Goal: Task Accomplishment & Management: Use online tool/utility

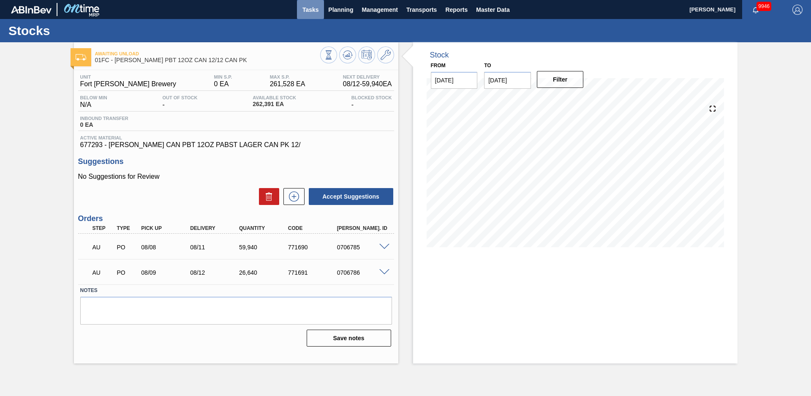
click at [311, 8] on span "Tasks" at bounding box center [310, 10] width 19 height 10
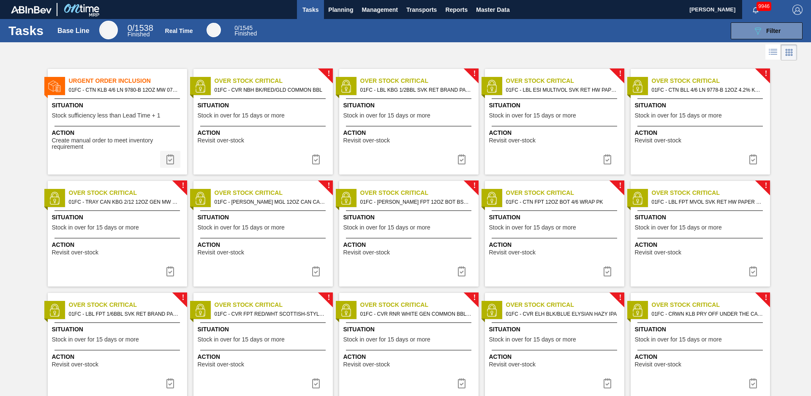
click at [175, 163] on button at bounding box center [170, 159] width 20 height 17
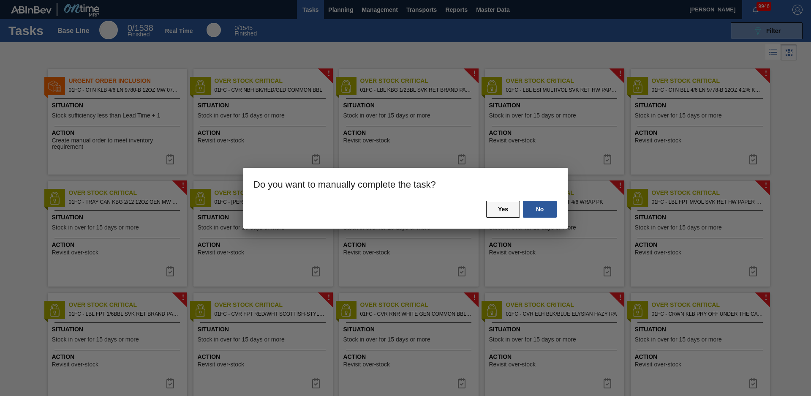
click at [516, 204] on button "Yes" at bounding box center [503, 209] width 34 height 17
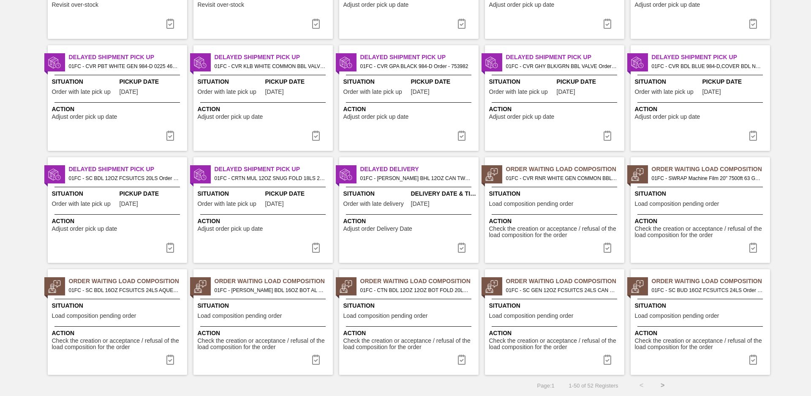
scroll to position [748, 0]
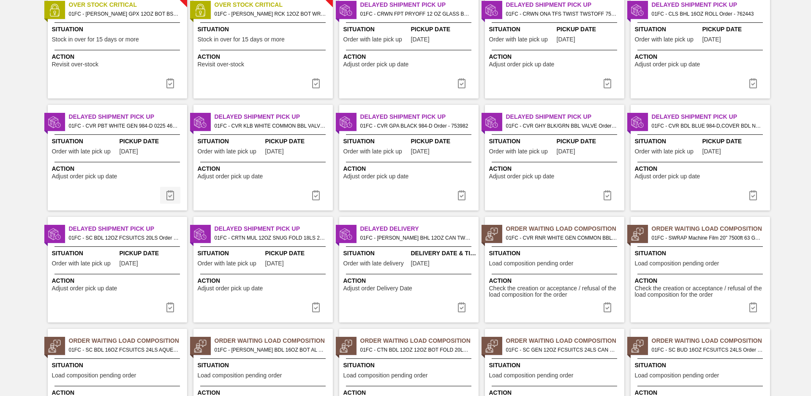
click at [168, 193] on img at bounding box center [170, 195] width 10 height 10
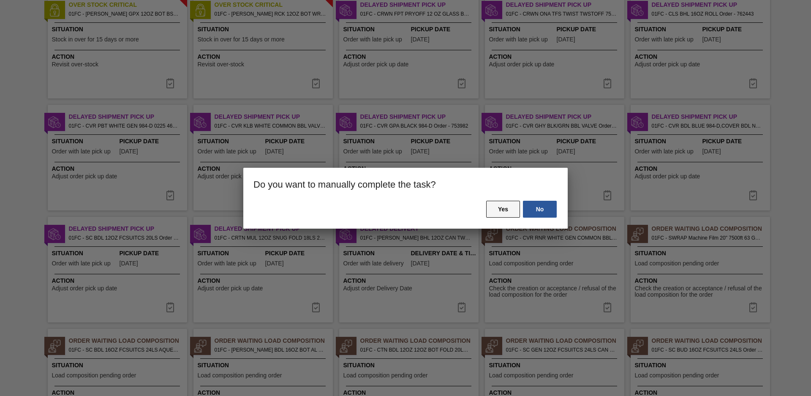
click at [511, 209] on button "Yes" at bounding box center [503, 209] width 34 height 17
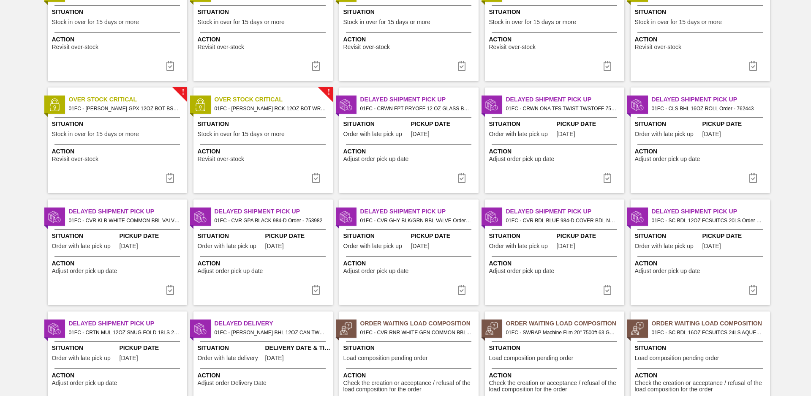
scroll to position [772, 0]
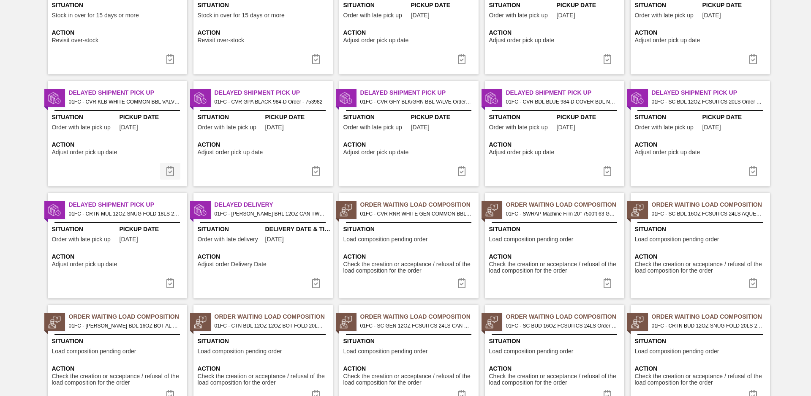
click at [170, 166] on img at bounding box center [170, 171] width 10 height 10
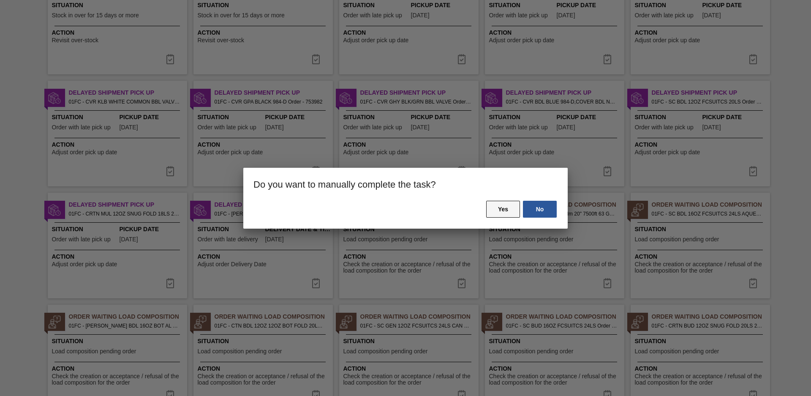
click at [509, 211] on button "Yes" at bounding box center [503, 209] width 34 height 17
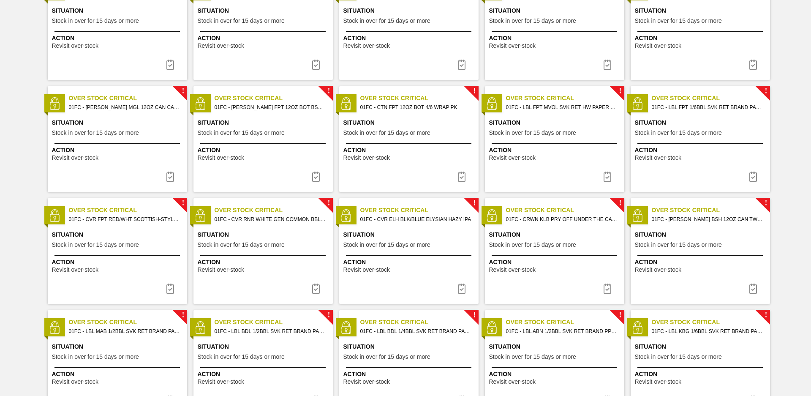
scroll to position [0, 0]
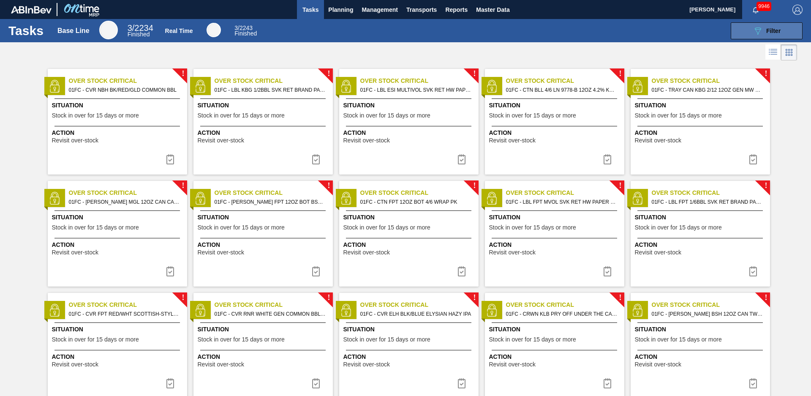
click at [771, 30] on span "Filter" at bounding box center [773, 30] width 14 height 7
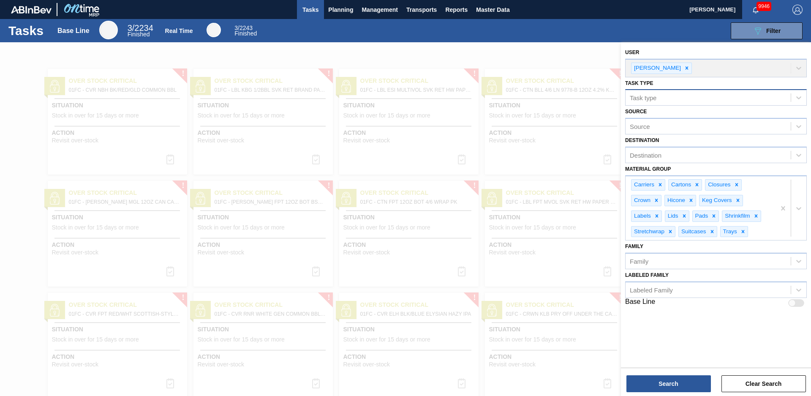
click at [680, 95] on div "Task type" at bounding box center [708, 98] width 165 height 12
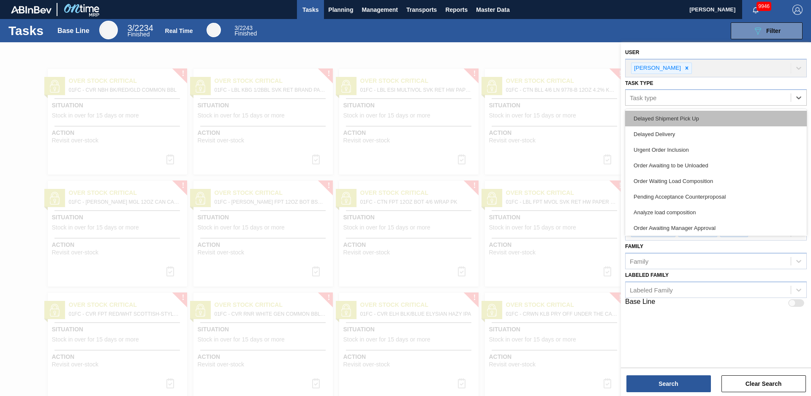
click at [679, 117] on div "Delayed Shipment Pick Up" at bounding box center [716, 119] width 182 height 16
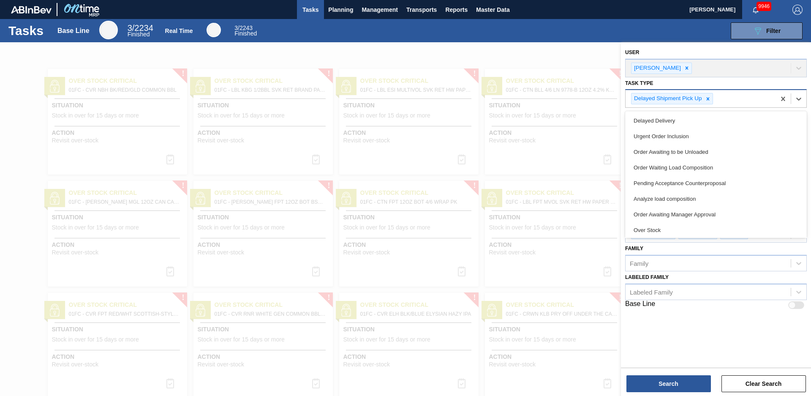
click at [748, 101] on div "Delayed Shipment Pick Up" at bounding box center [701, 98] width 150 height 17
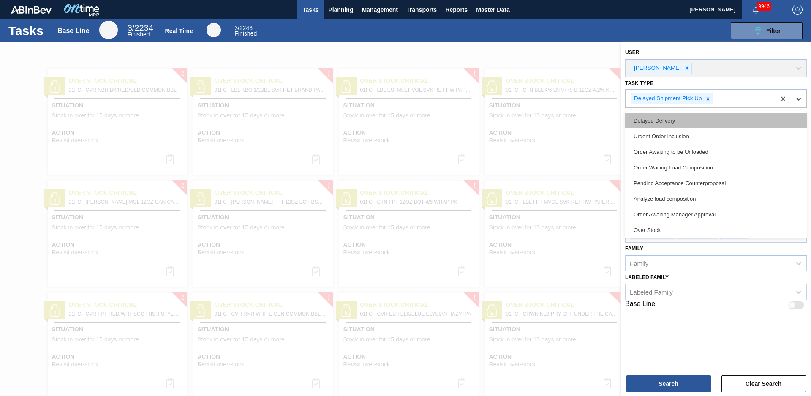
click at [703, 123] on div "Delayed Delivery" at bounding box center [716, 121] width 182 height 16
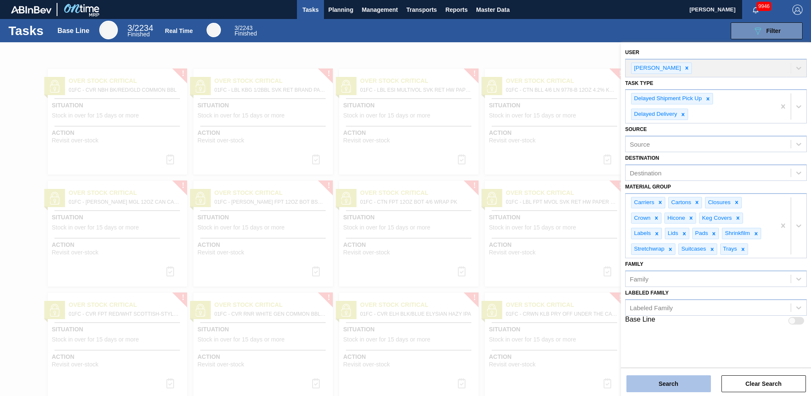
click at [693, 381] on button "Search" at bounding box center [669, 383] width 85 height 17
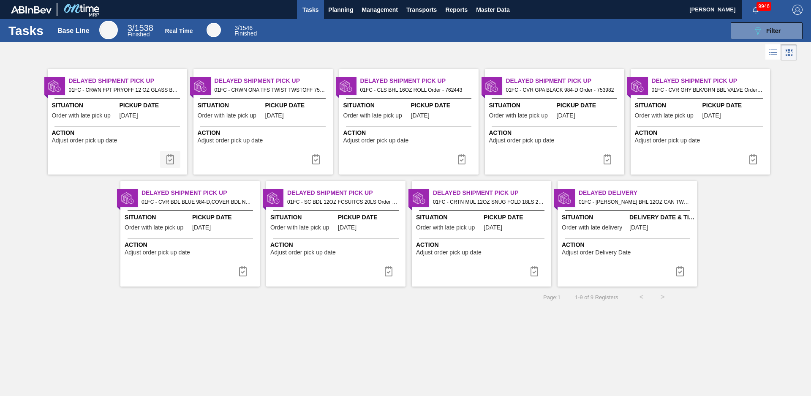
click at [172, 158] on img at bounding box center [170, 159] width 10 height 10
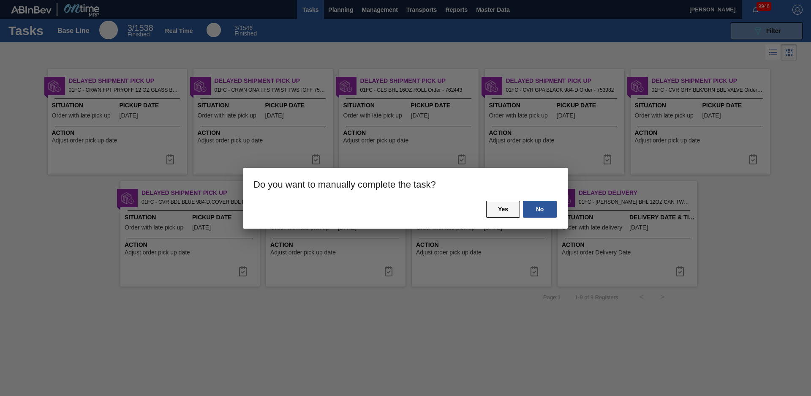
click at [508, 209] on button "Yes" at bounding box center [503, 209] width 34 height 17
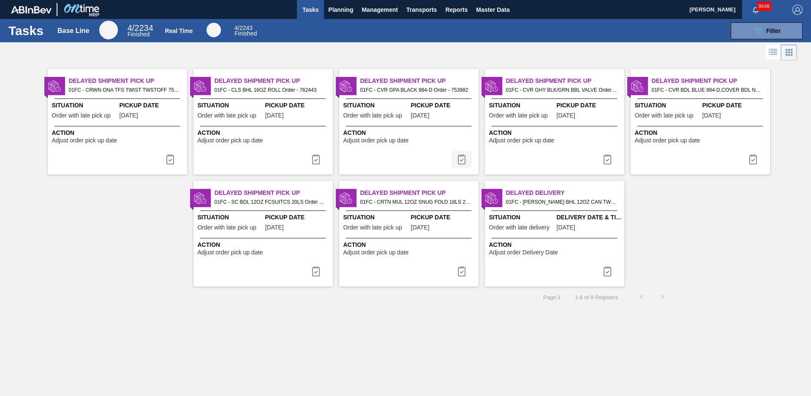
click at [462, 159] on img at bounding box center [462, 159] width 10 height 10
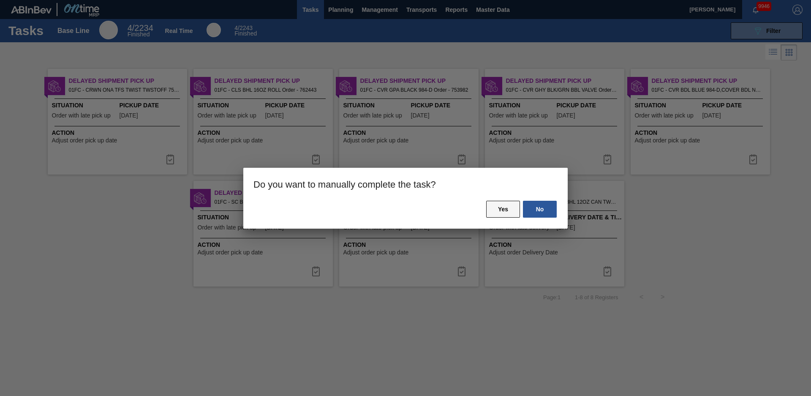
click at [510, 210] on button "Yes" at bounding box center [503, 209] width 34 height 17
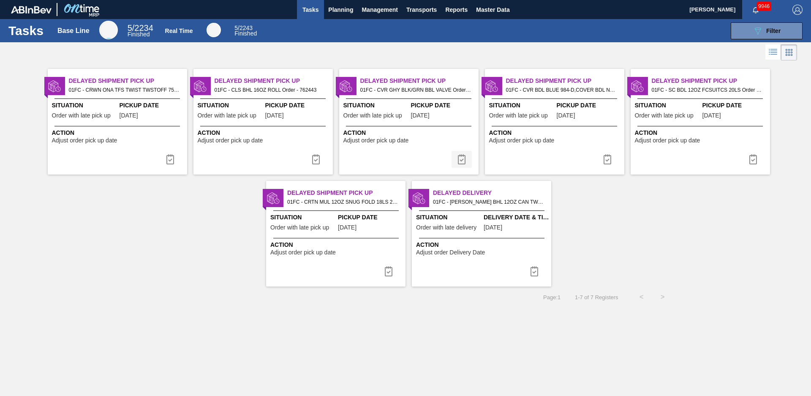
click at [460, 158] on img at bounding box center [462, 159] width 10 height 10
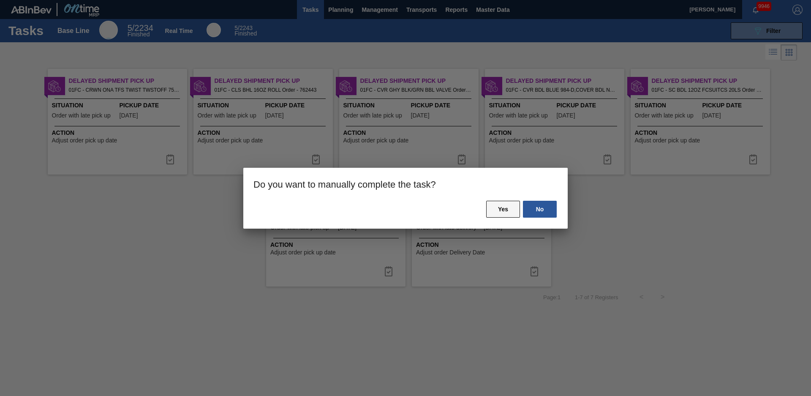
click at [498, 203] on button "Yes" at bounding box center [503, 209] width 34 height 17
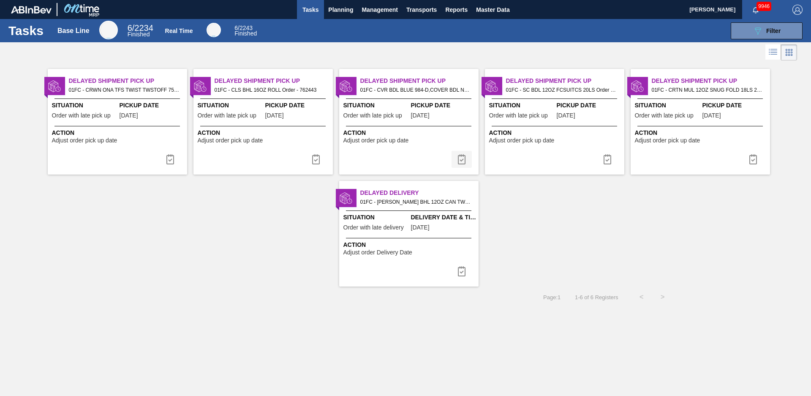
click at [464, 160] on img at bounding box center [462, 159] width 10 height 10
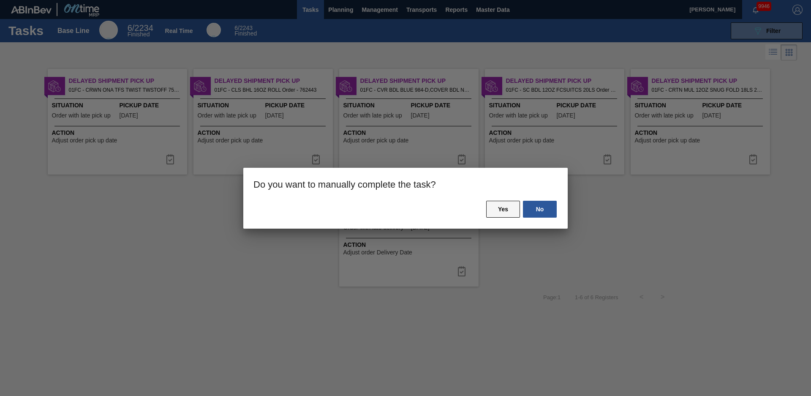
click at [504, 212] on button "Yes" at bounding box center [503, 209] width 34 height 17
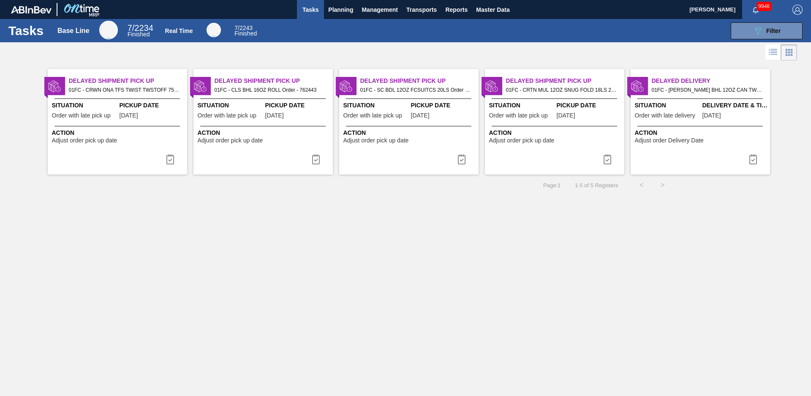
drag, startPoint x: 460, startPoint y: 157, endPoint x: 466, endPoint y: 161, distance: 7.2
click at [460, 157] on img at bounding box center [462, 159] width 10 height 10
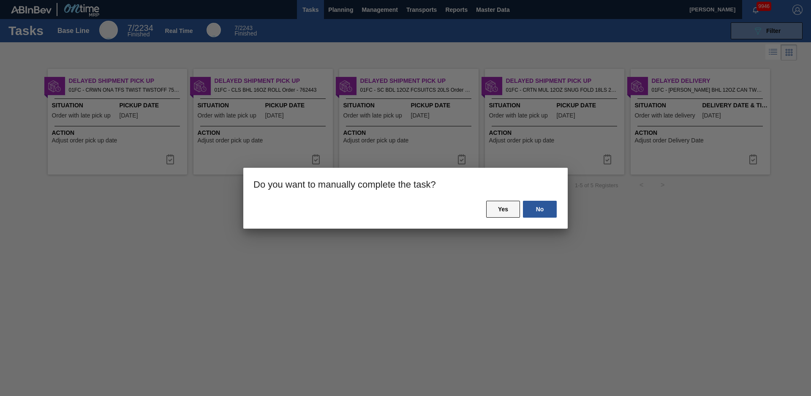
click at [508, 211] on button "Yes" at bounding box center [503, 209] width 34 height 17
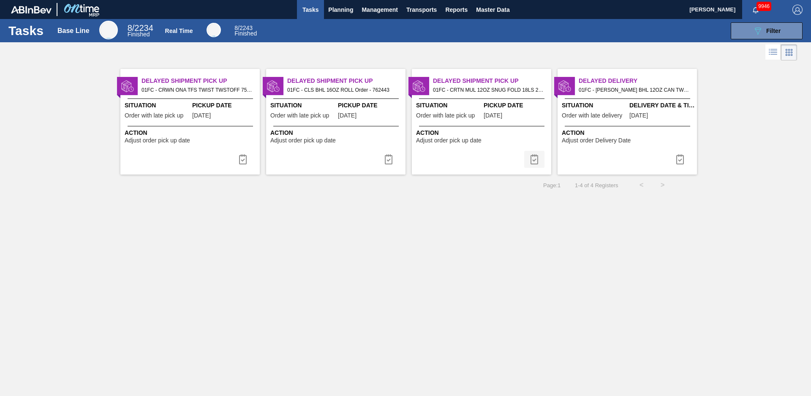
click at [534, 161] on img at bounding box center [534, 159] width 10 height 10
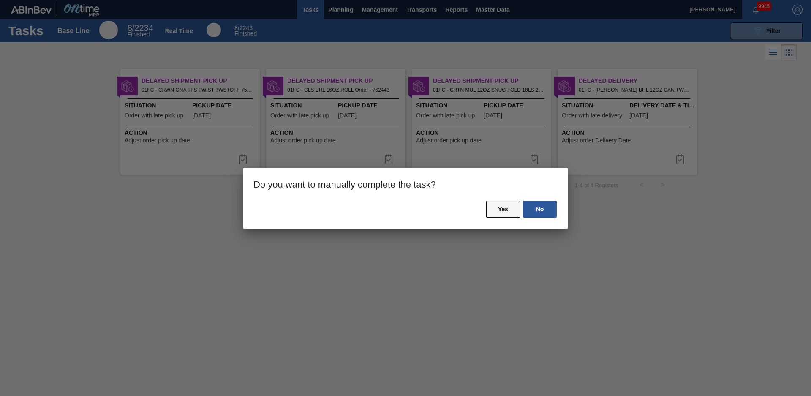
click at [507, 203] on button "Yes" at bounding box center [503, 209] width 34 height 17
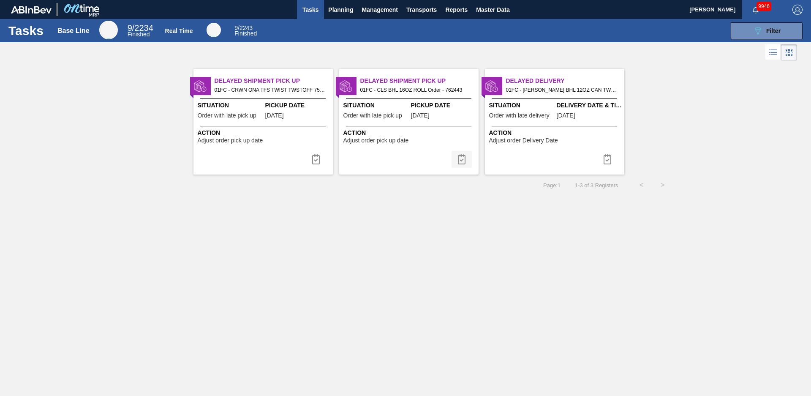
click at [459, 160] on img at bounding box center [462, 159] width 10 height 10
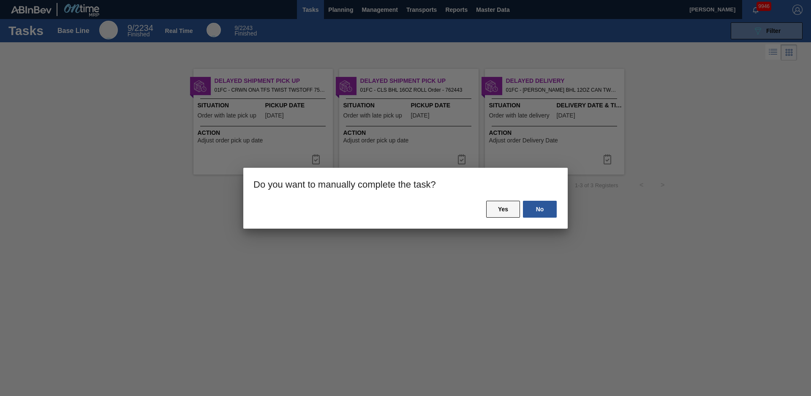
click at [495, 208] on button "Yes" at bounding box center [503, 209] width 34 height 17
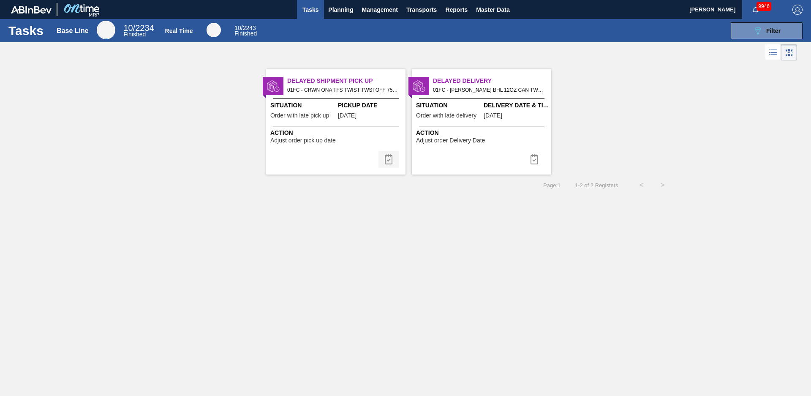
click at [385, 161] on img at bounding box center [389, 159] width 10 height 10
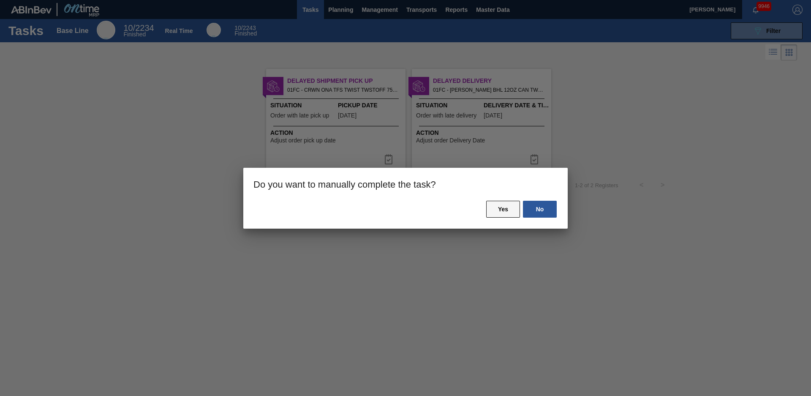
click at [497, 209] on button "Yes" at bounding box center [503, 209] width 34 height 17
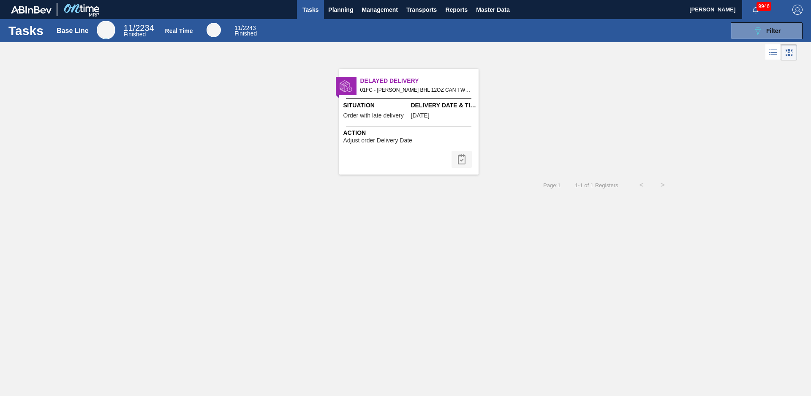
click at [469, 155] on button at bounding box center [462, 159] width 20 height 17
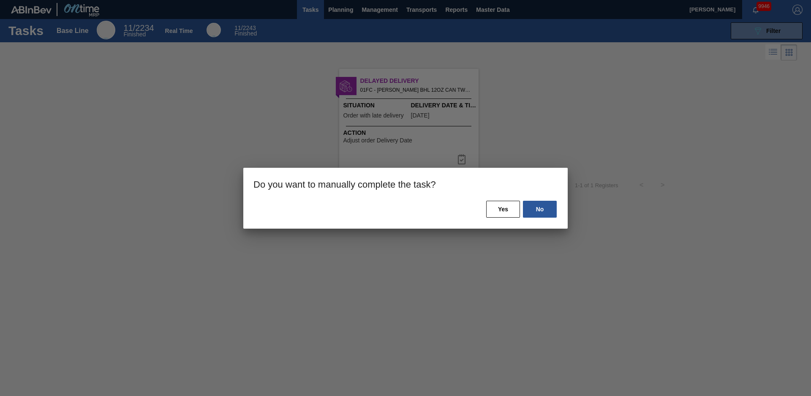
drag, startPoint x: 502, startPoint y: 205, endPoint x: 502, endPoint y: 199, distance: 6.3
click at [502, 205] on button "Yes" at bounding box center [503, 209] width 34 height 17
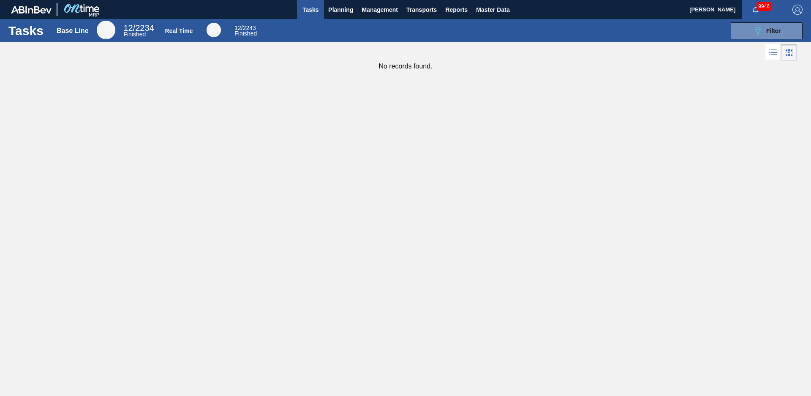
click at [764, 29] on div "089F7B8B-B2A5-4AFE-B5C0-19BA573D28AC Filter" at bounding box center [767, 31] width 28 height 10
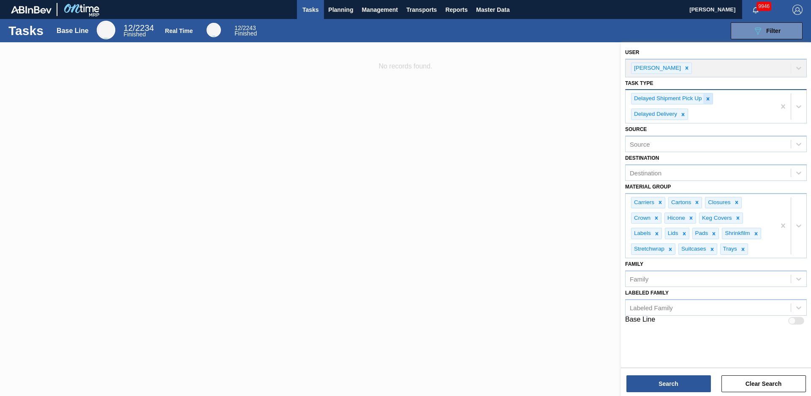
click at [709, 98] on icon at bounding box center [708, 99] width 6 height 6
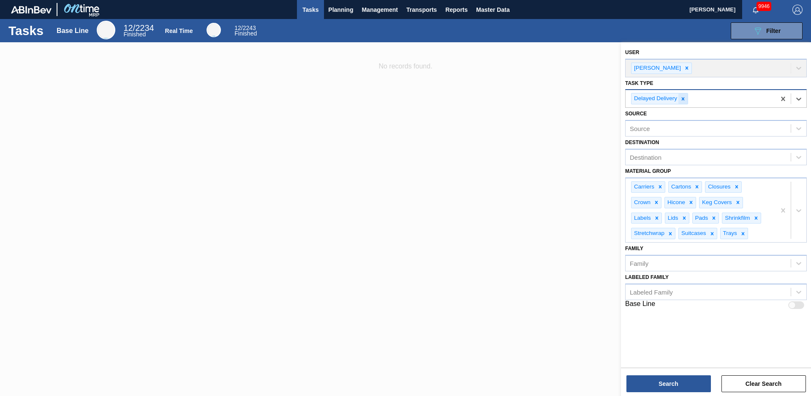
click at [685, 98] on icon at bounding box center [683, 99] width 6 height 6
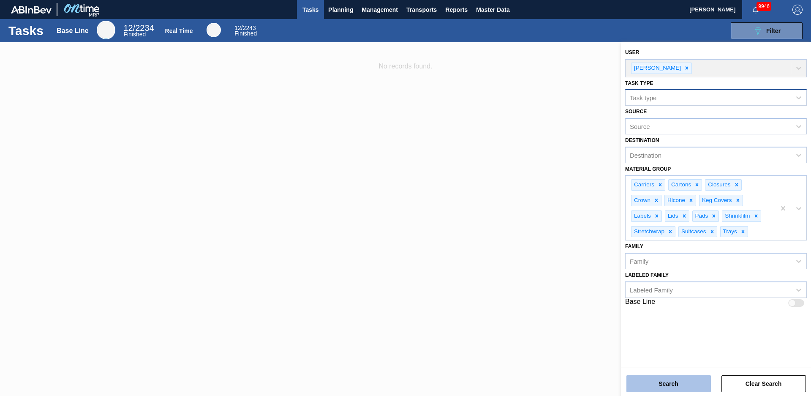
click at [706, 382] on button "Search" at bounding box center [669, 383] width 85 height 17
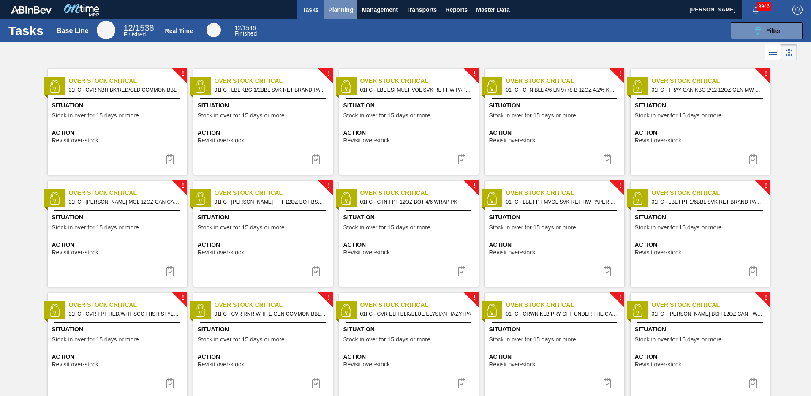
click at [342, 12] on span "Planning" at bounding box center [340, 10] width 25 height 10
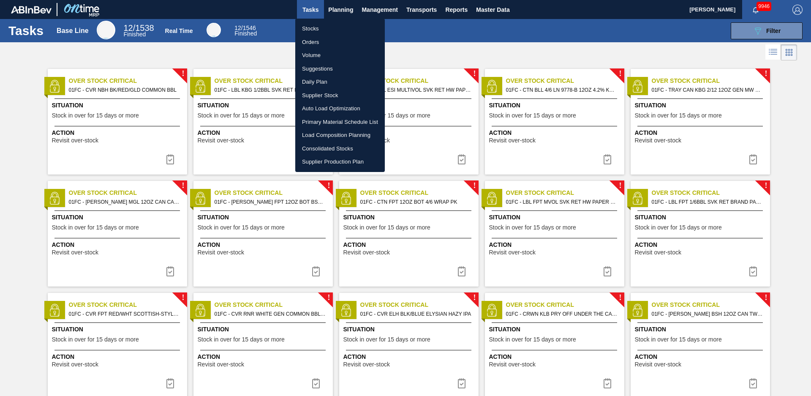
click at [335, 29] on li "Stocks" at bounding box center [340, 29] width 90 height 14
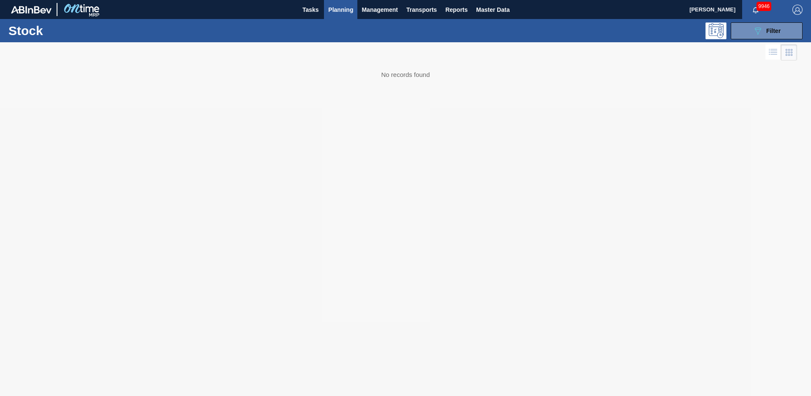
click at [766, 26] on div "089F7B8B-B2A5-4AFE-B5C0-19BA573D28AC Filter" at bounding box center [767, 31] width 28 height 10
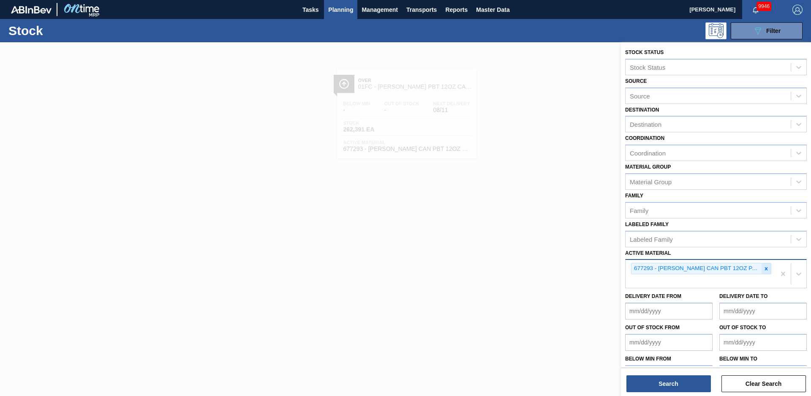
click at [764, 267] on icon at bounding box center [767, 269] width 6 height 6
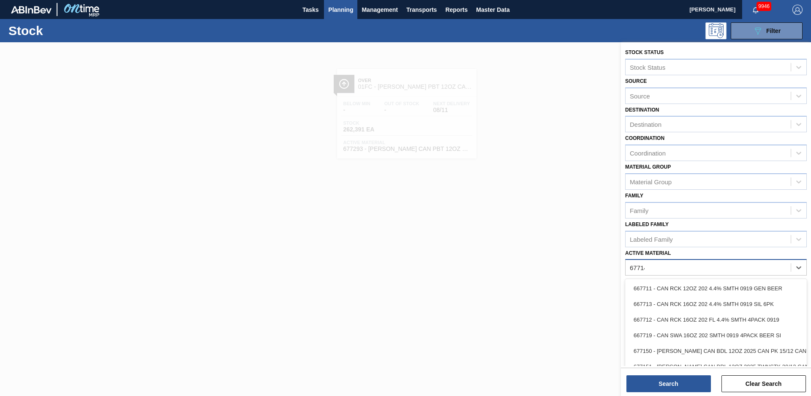
type Material "677149"
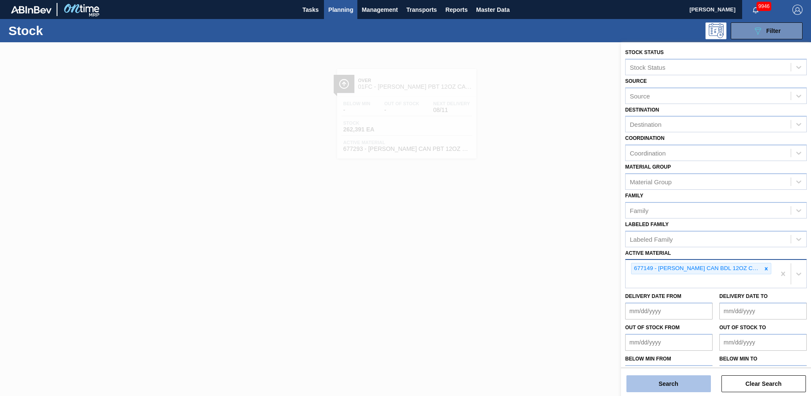
click at [687, 389] on button "Search" at bounding box center [669, 383] width 85 height 17
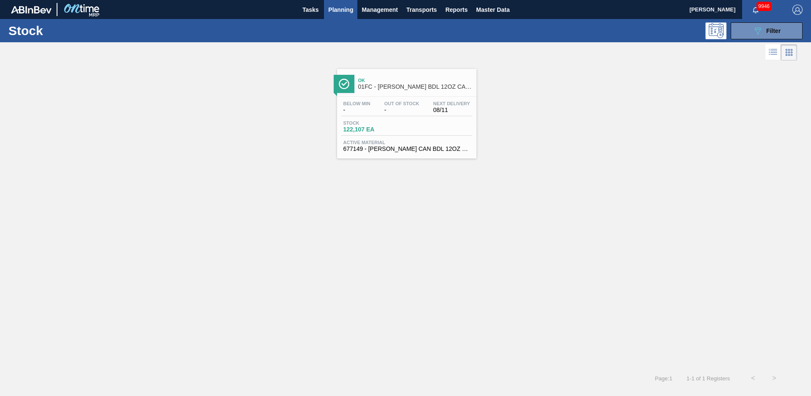
click at [438, 71] on div "Ok 01FC - [PERSON_NAME] BDL 12OZ CAN CAN PK 12/12 CAN" at bounding box center [406, 80] width 139 height 23
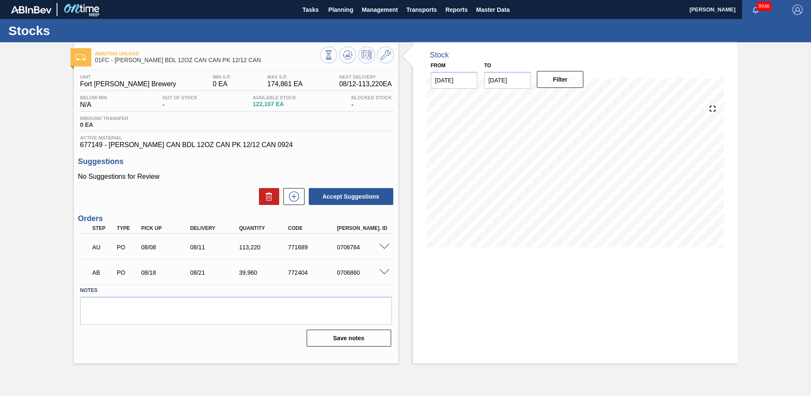
click at [411, 117] on div "Stock From [DATE] to [DATE] Filter" at bounding box center [567, 202] width 339 height 321
click at [521, 81] on input "[DATE]" at bounding box center [507, 80] width 47 height 17
click at [580, 101] on button "Next Month" at bounding box center [579, 101] width 6 height 6
click at [579, 101] on button "Next Month" at bounding box center [579, 101] width 6 height 6
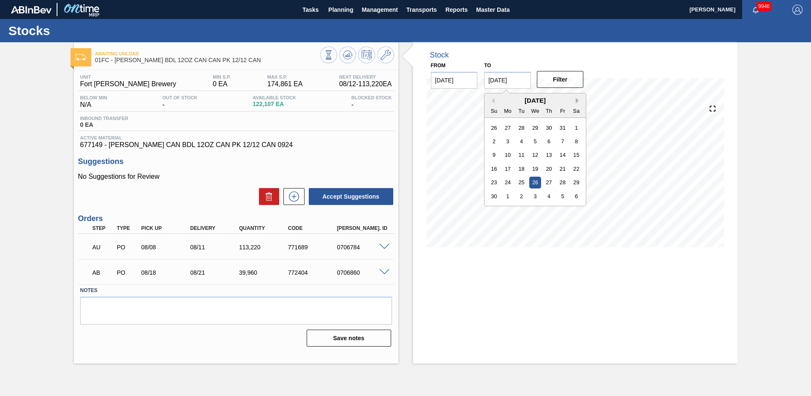
click at [579, 101] on button "Next Month" at bounding box center [579, 101] width 6 height 6
click at [534, 185] on div "31" at bounding box center [535, 182] width 11 height 11
type input "[DATE]"
click at [552, 88] on div "Filter" at bounding box center [562, 79] width 54 height 19
click at [552, 84] on button "Filter" at bounding box center [560, 79] width 47 height 17
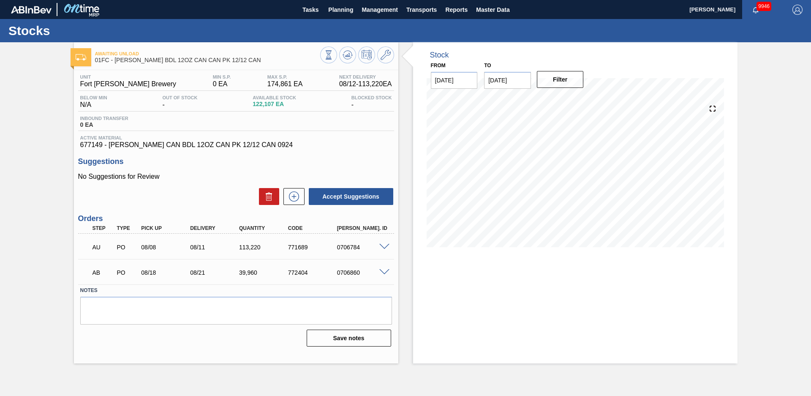
click at [409, 122] on div "Stock From [DATE] to [DATE] Filter 08/12 Stock Projection 202,627 SAP Planning …" at bounding box center [567, 202] width 339 height 321
click at [333, 53] on icon at bounding box center [328, 54] width 9 height 9
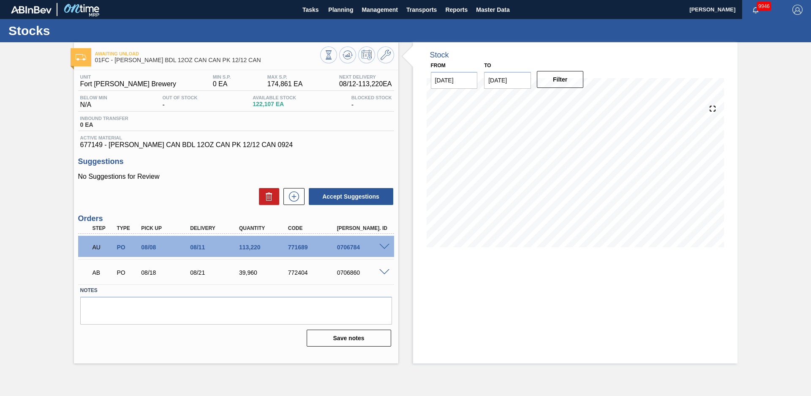
click at [400, 146] on div "Stock From [DATE] to [DATE] Filter 08/13 Stock Projection 202,627 SAP Planning …" at bounding box center [567, 202] width 339 height 321
click at [775, 208] on div "Awaiting Unload 01FC - [PERSON_NAME] BDL 12OZ CAN CAN PK 12/12 CAN Unit Fort [P…" at bounding box center [405, 202] width 811 height 321
click at [403, 157] on div "Stock From [DATE] to [DATE] Filter 08/12 Stock Projection 202,627 SAP Planning …" at bounding box center [567, 202] width 339 height 321
click at [387, 246] on span at bounding box center [384, 247] width 10 height 6
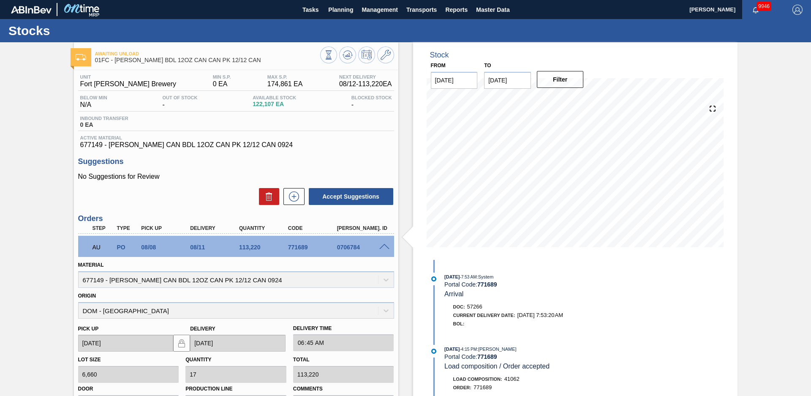
scroll to position [163, 0]
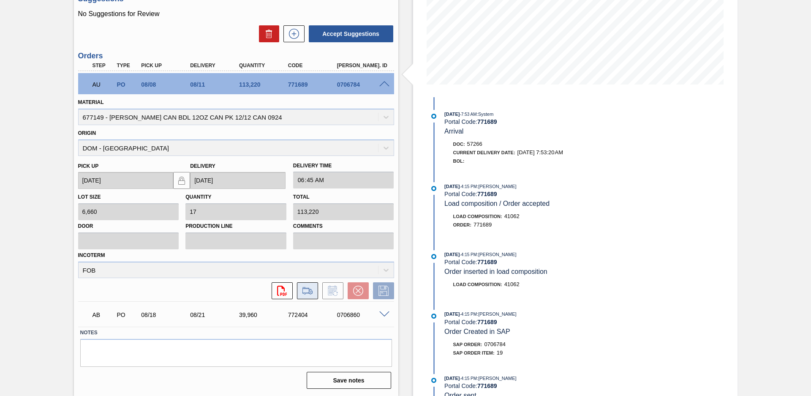
click at [308, 290] on icon at bounding box center [308, 291] width 14 height 10
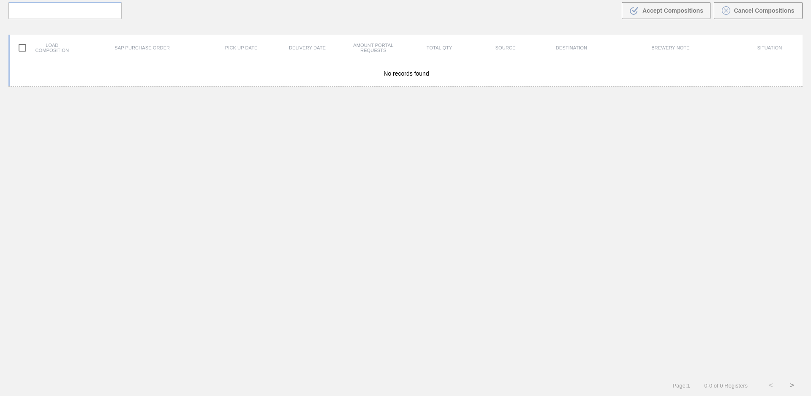
scroll to position [61, 0]
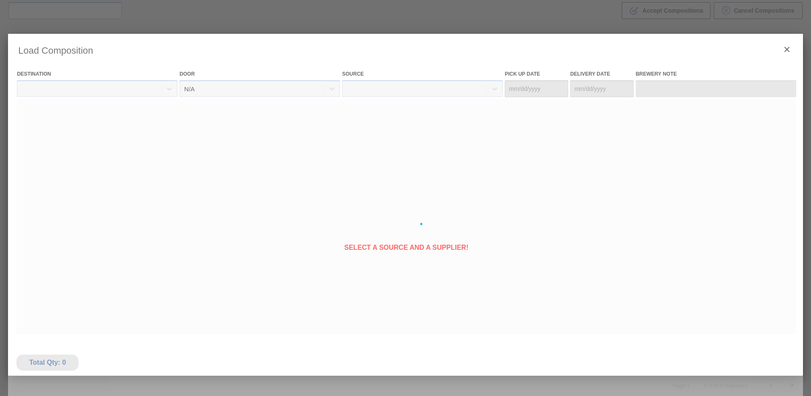
type Date "[DATE]"
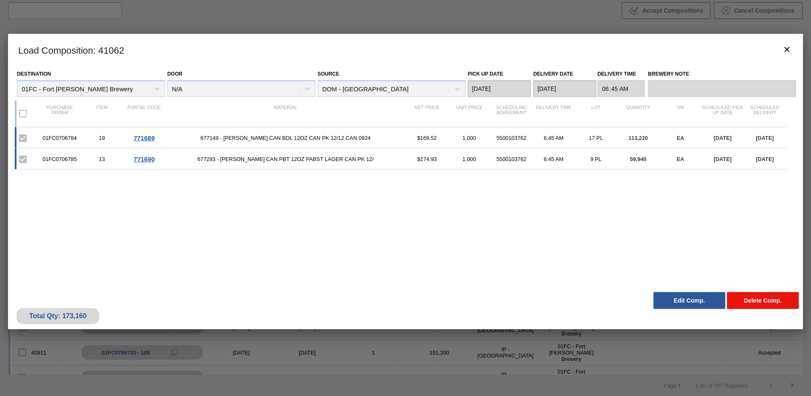
click at [766, 305] on button "Delete Comp." at bounding box center [763, 300] width 72 height 17
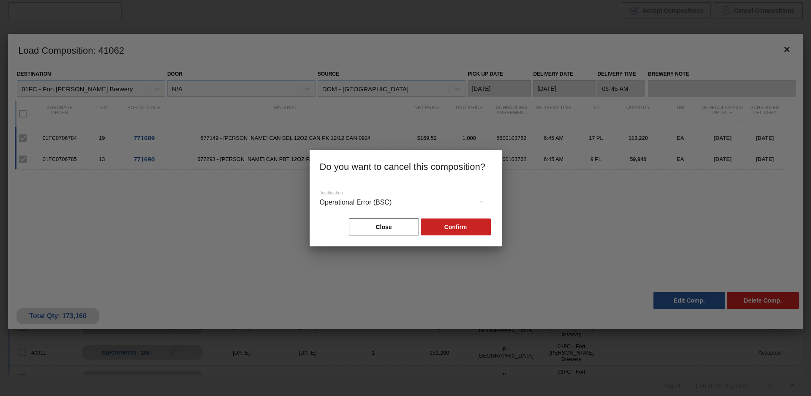
click at [435, 199] on div "Operational Error (BSC)" at bounding box center [406, 203] width 172 height 24
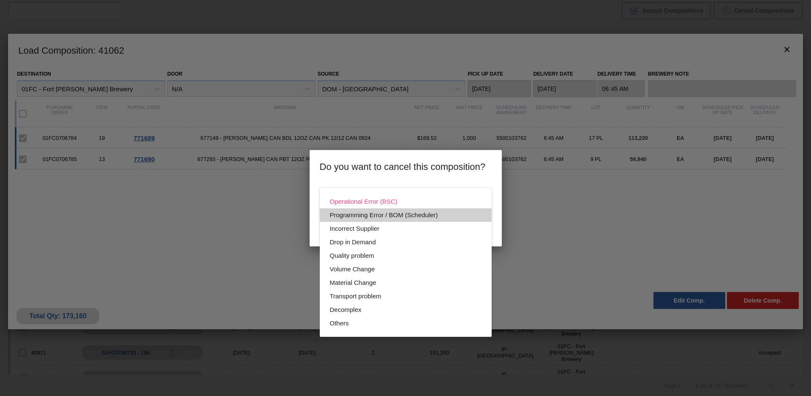
click at [393, 214] on div "Programming Error / BOM (Scheduler)" at bounding box center [406, 215] width 152 height 14
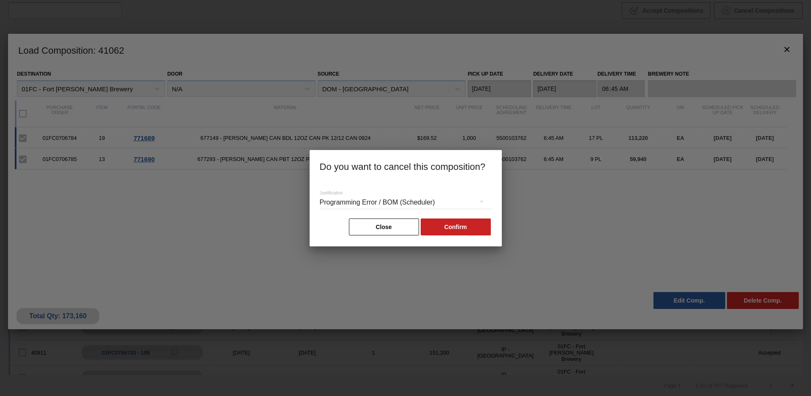
click at [439, 205] on div "Programming Error / BOM (Scheduler)" at bounding box center [406, 203] width 172 height 24
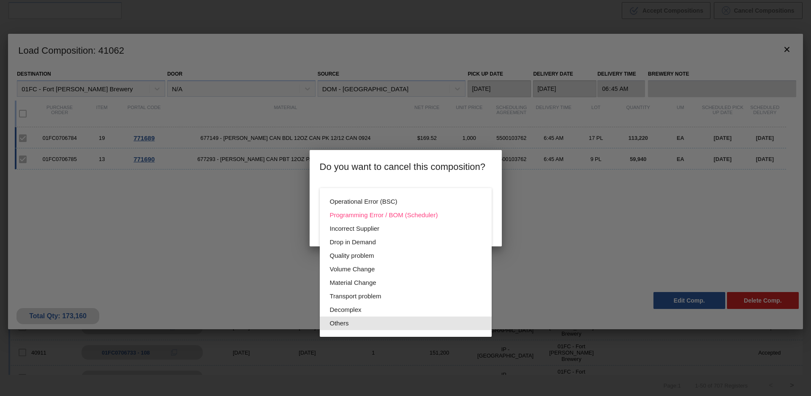
click at [382, 327] on div "Others" at bounding box center [406, 323] width 152 height 14
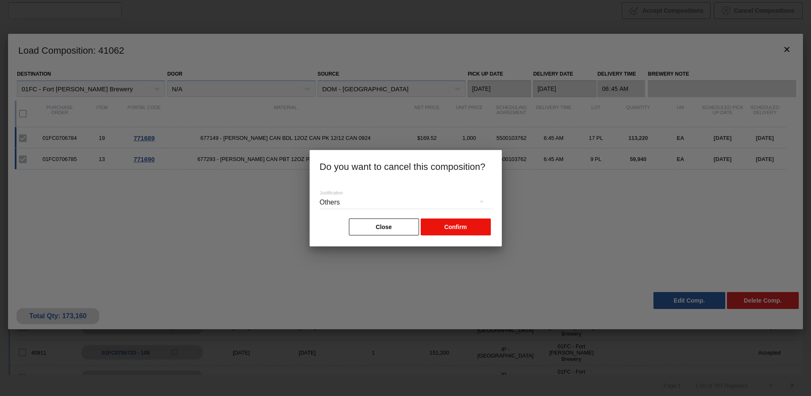
click at [463, 222] on button "Confirm" at bounding box center [456, 226] width 70 height 17
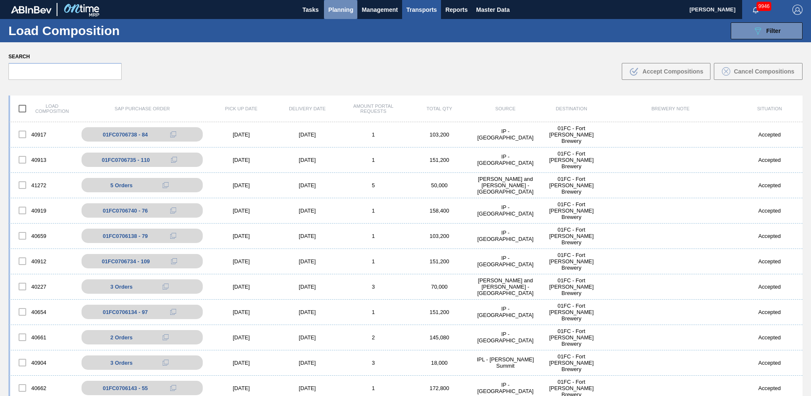
click at [351, 11] on span "Planning" at bounding box center [340, 10] width 25 height 10
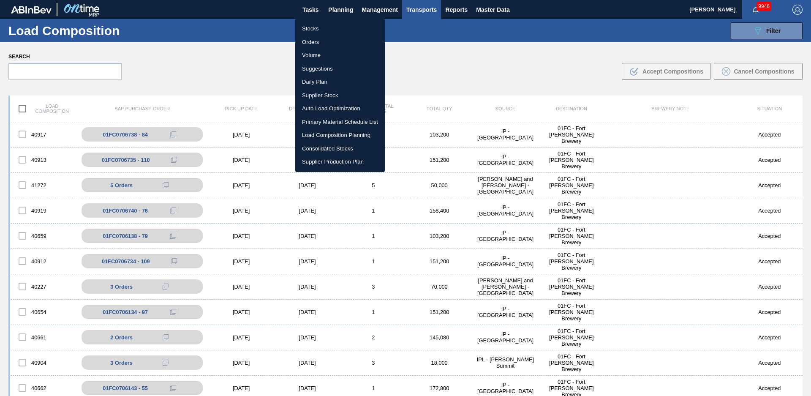
click at [254, 22] on div at bounding box center [405, 198] width 811 height 396
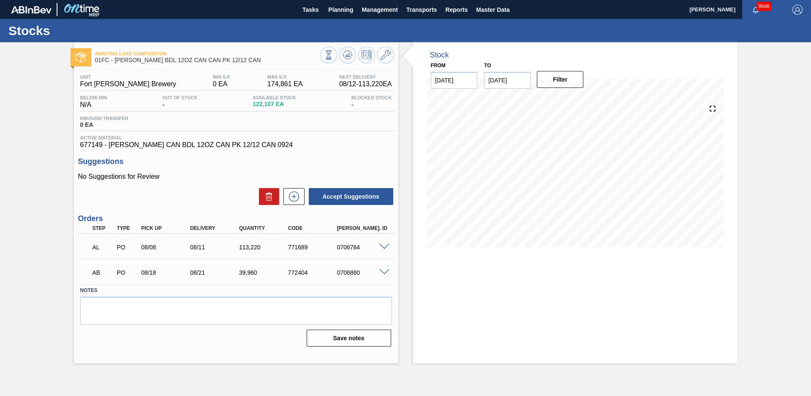
click at [386, 245] on span at bounding box center [384, 247] width 10 height 6
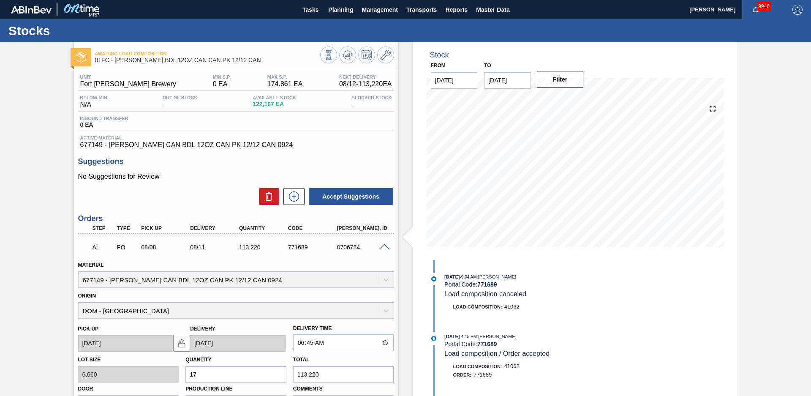
scroll to position [163, 0]
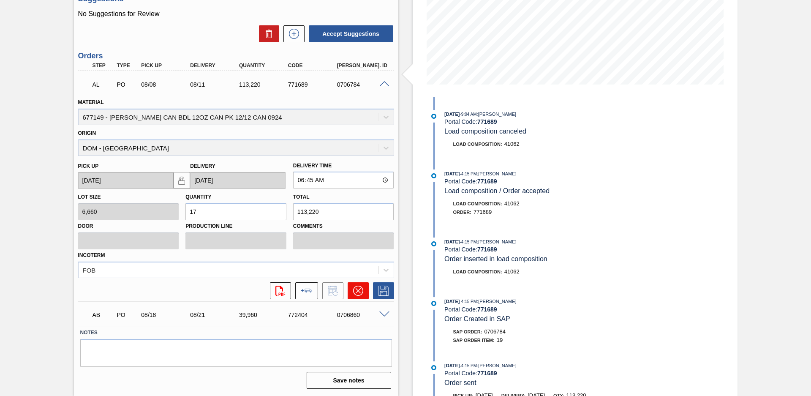
click at [355, 291] on icon at bounding box center [358, 291] width 10 height 10
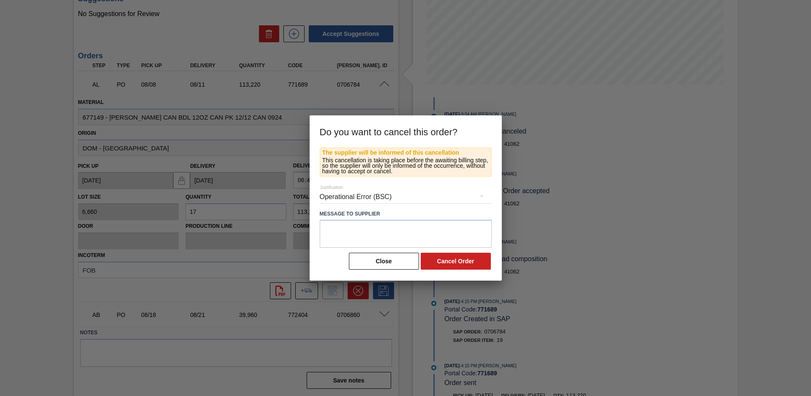
click at [376, 200] on div "Operational Error (BSC)" at bounding box center [406, 197] width 172 height 24
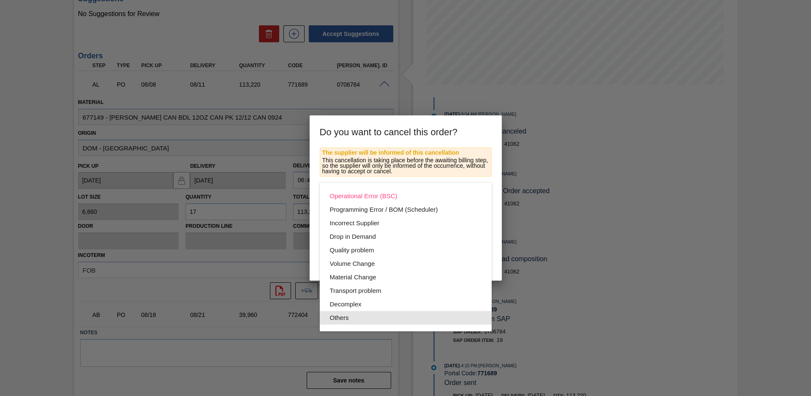
click at [362, 318] on div "Others" at bounding box center [406, 318] width 152 height 14
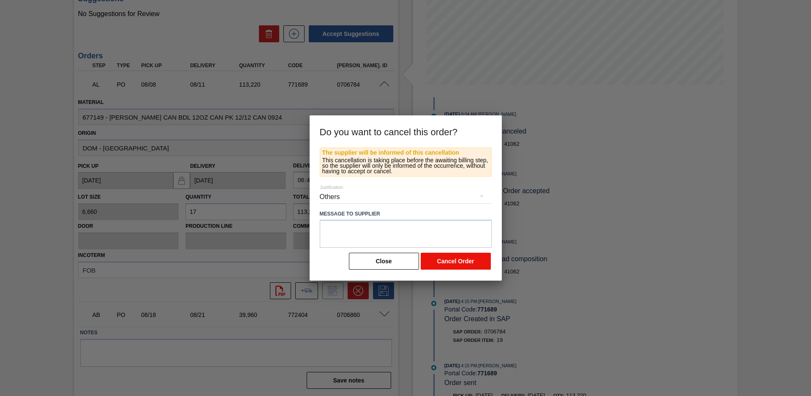
click at [442, 264] on button "Cancel Order" at bounding box center [456, 261] width 70 height 17
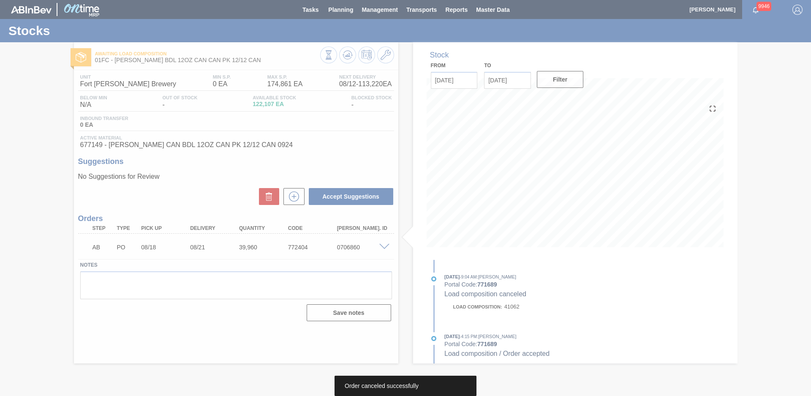
scroll to position [0, 0]
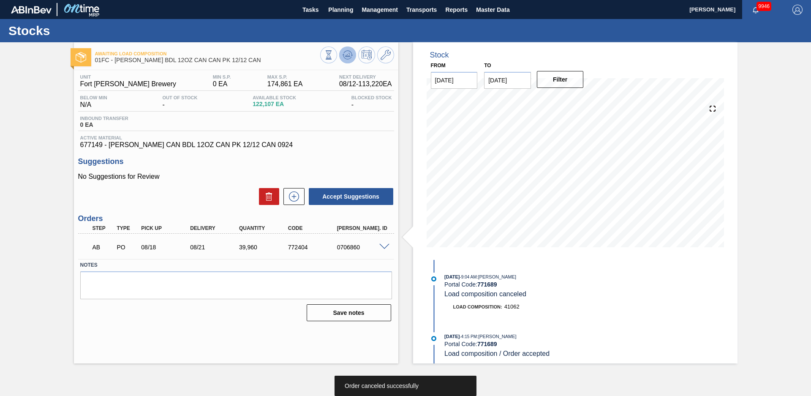
click at [351, 55] on icon at bounding box center [352, 55] width 2 height 1
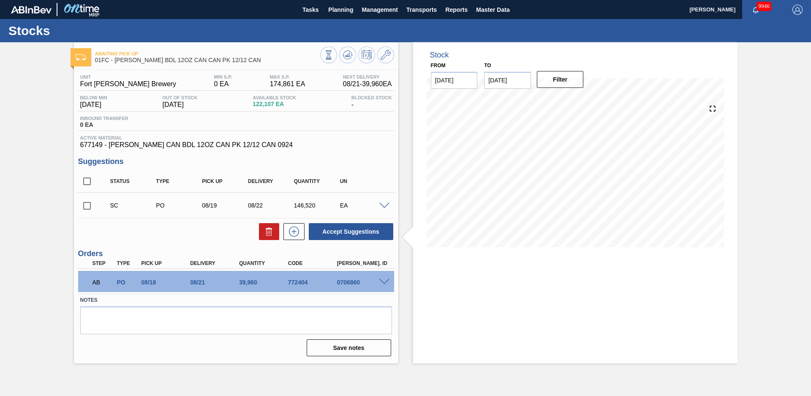
click at [408, 152] on div "Stock From [DATE] to [DATE] Filter 08/12 Stock Projection 89,407 SAP Planning 3…" at bounding box center [567, 202] width 339 height 321
click at [387, 202] on div at bounding box center [385, 205] width 17 height 6
click at [385, 205] on span at bounding box center [384, 206] width 10 height 6
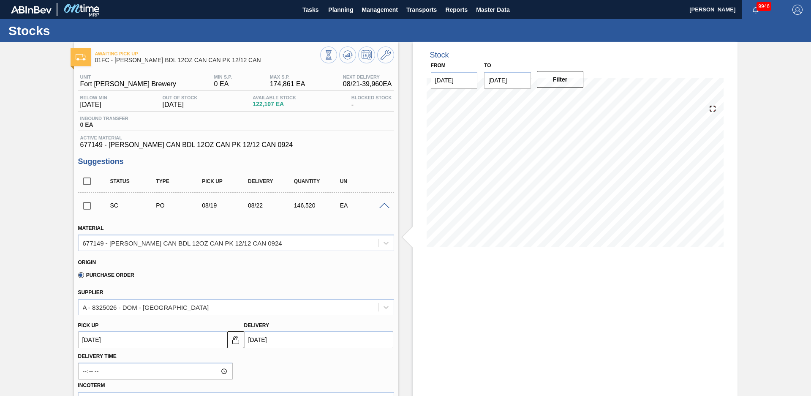
click at [753, 200] on div "Awaiting Pick Up 01FC - [PERSON_NAME] BDL 12OZ CAN CAN PK 12/12 CAN Unit Fort […" at bounding box center [405, 360] width 811 height 637
click at [387, 59] on icon at bounding box center [386, 55] width 10 height 10
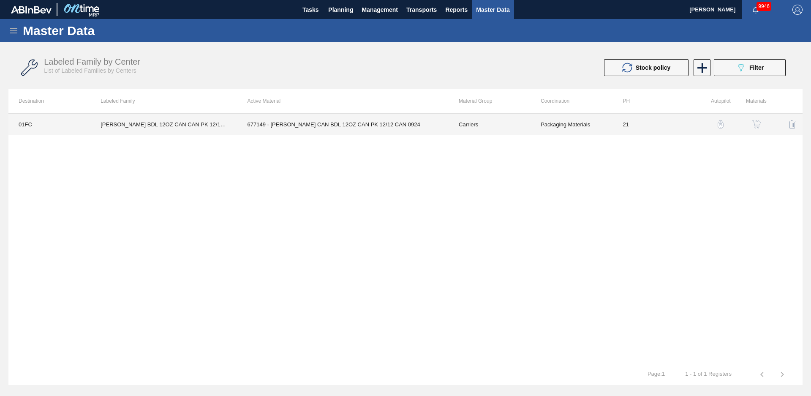
click at [426, 127] on td "677149 - [PERSON_NAME] CAN BDL 12OZ CAN PK 12/12 CAN 0924" at bounding box center [342, 124] width 211 height 21
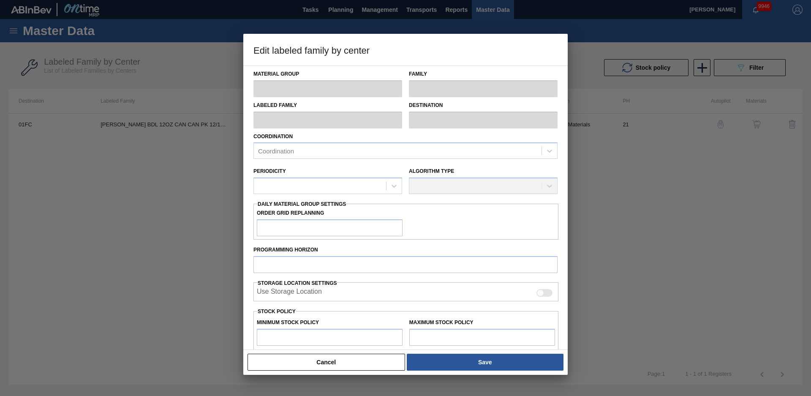
type input "Carriers"
type input "Can Carriers"
type input "[PERSON_NAME] BDL 12OZ CAN CAN PK 12/12 CAN"
type input "01FC - Fort [PERSON_NAME] Brewery"
type input "21"
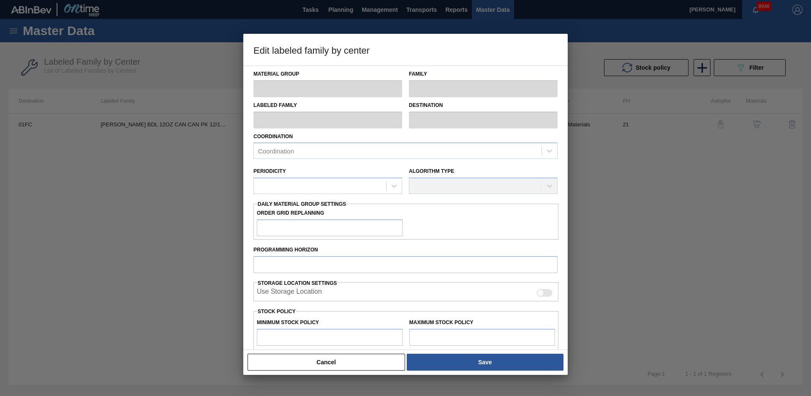
type input "0"
type input "174,861"
type input "20"
type input "34,972"
checkbox input "true"
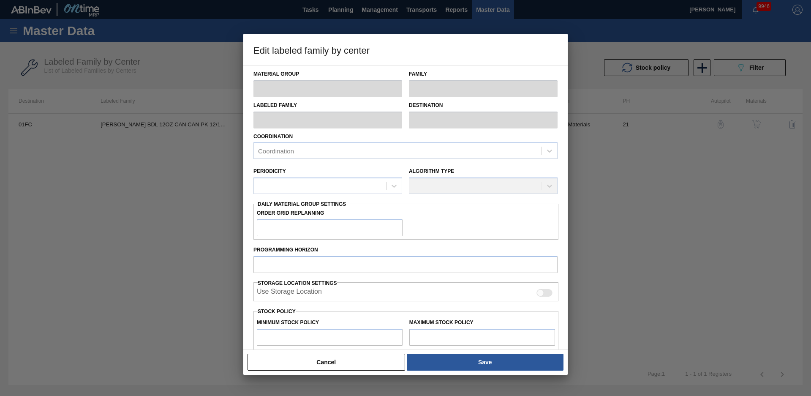
checkbox input "true"
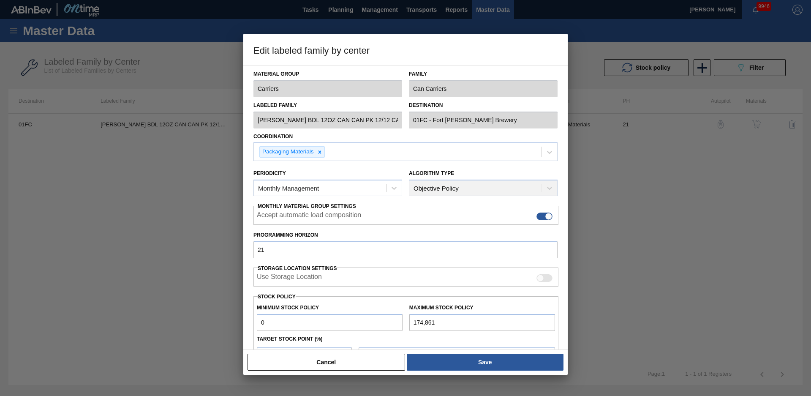
scroll to position [92, 0]
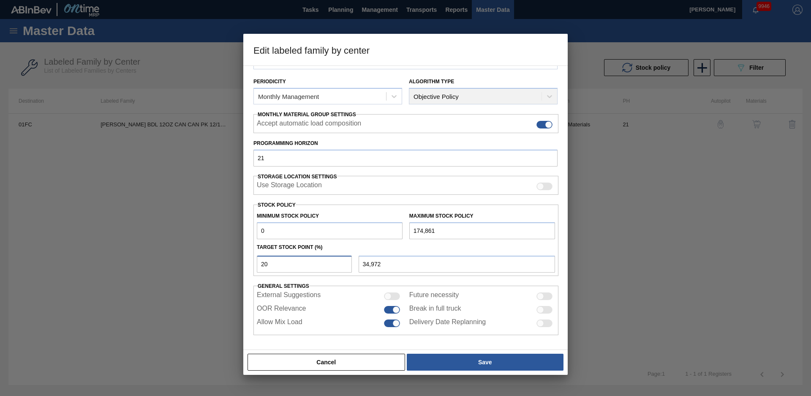
drag, startPoint x: 298, startPoint y: 260, endPoint x: 240, endPoint y: 264, distance: 58.9
click at [240, 264] on div "Edit labeled family by center Material Group Carriers Family Can Carriers Label…" at bounding box center [405, 198] width 811 height 396
type input "4"
type input "6,994"
type input "40"
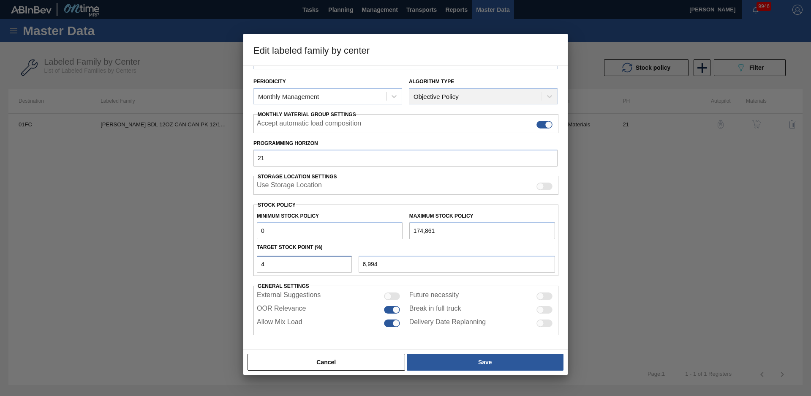
type input "69,944"
type input "4"
type input "6,994"
type input "0"
type input "3"
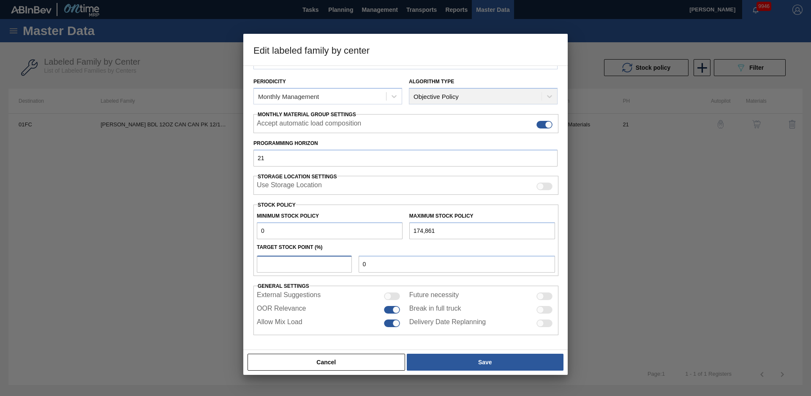
type input "5,246"
type input "35"
type input "61,201"
type input "3"
type input "5,246"
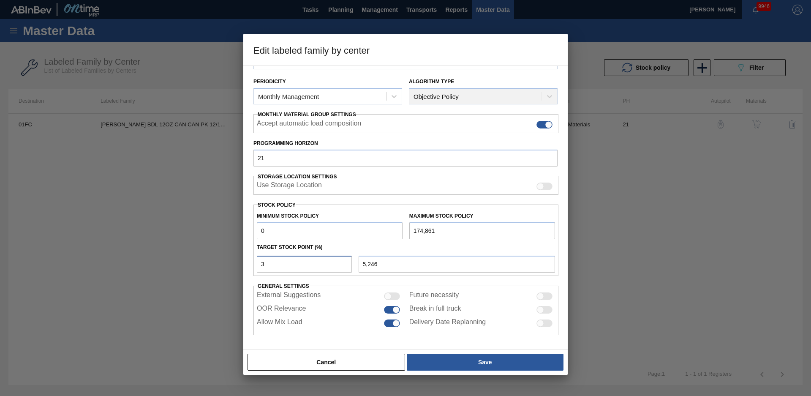
type input "34"
type input "59,453"
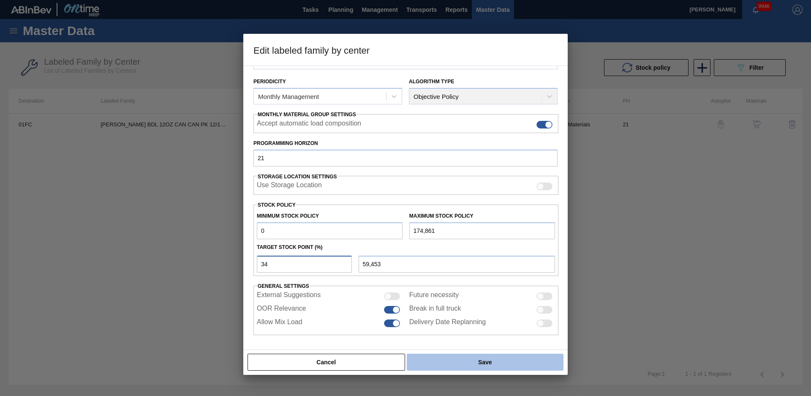
type input "34"
click at [450, 356] on button "Save" at bounding box center [485, 362] width 157 height 17
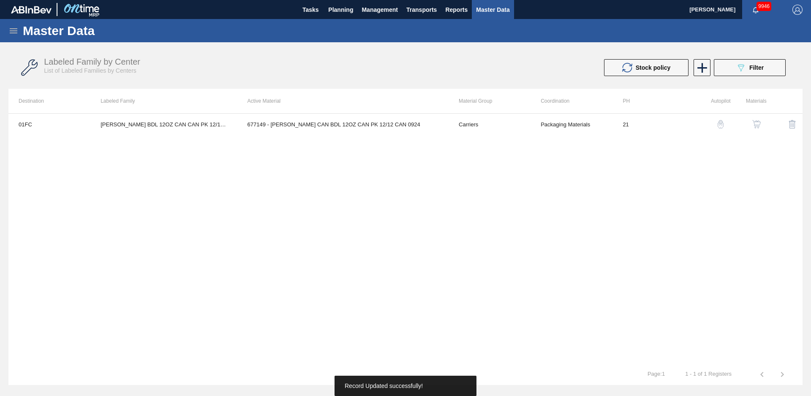
click at [381, 169] on div "01FC [PERSON_NAME] BDL 12OZ CAN CAN PK 12/12 CAN 677149 - [PERSON_NAME] CAN BDL…" at bounding box center [405, 238] width 794 height 251
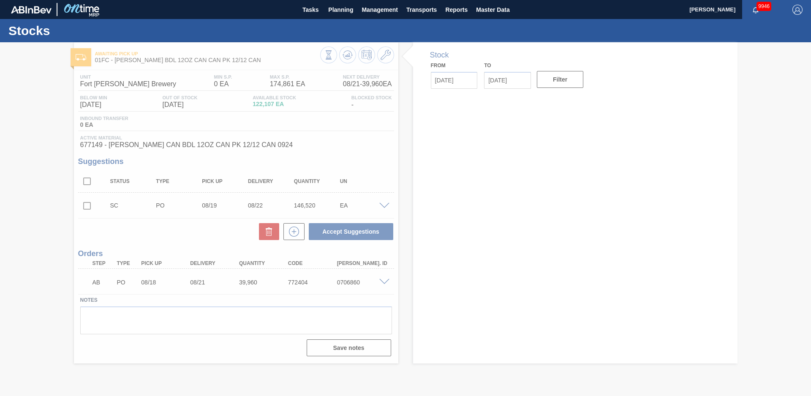
type input "[DATE]"
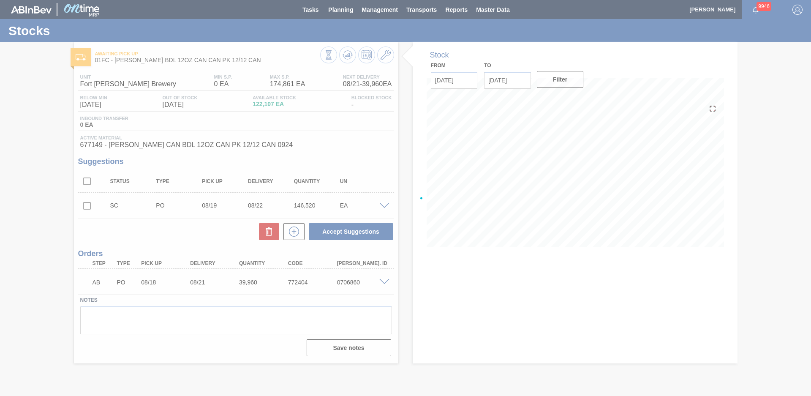
click at [406, 166] on div at bounding box center [405, 198] width 811 height 396
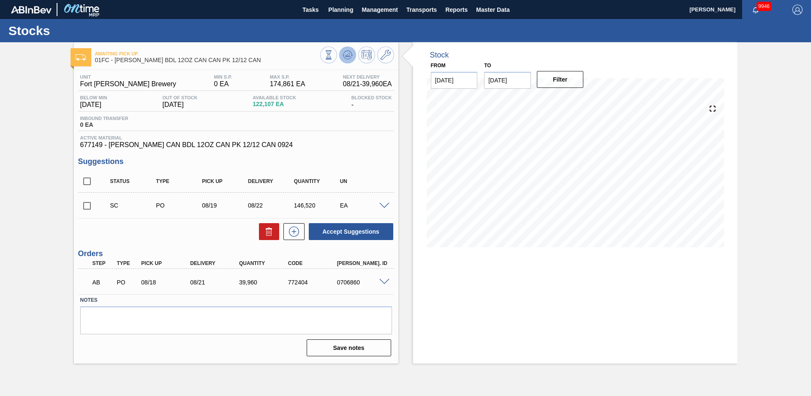
click at [333, 55] on icon at bounding box center [328, 54] width 9 height 9
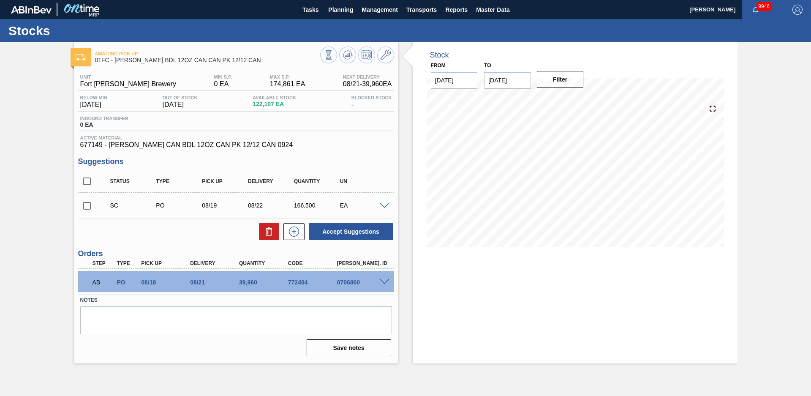
click at [385, 205] on span at bounding box center [384, 206] width 10 height 6
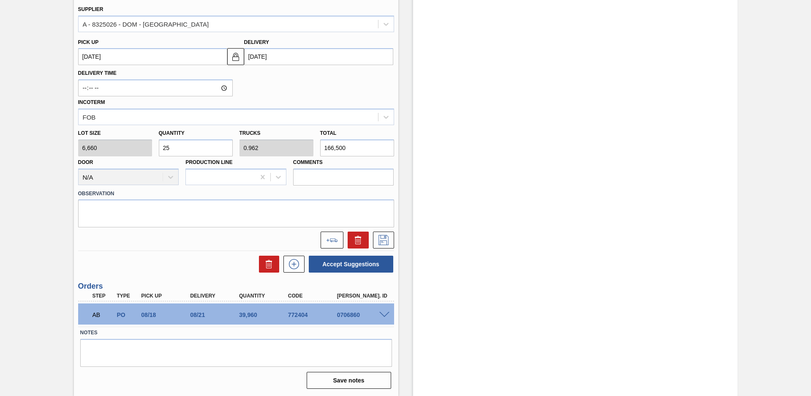
scroll to position [164, 0]
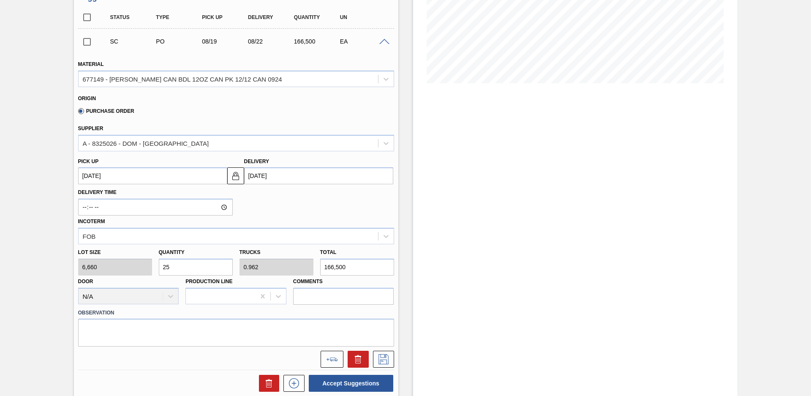
click at [183, 264] on input "25" at bounding box center [196, 267] width 74 height 17
type input "2"
type input "0.077"
type input "13,320"
type input "26"
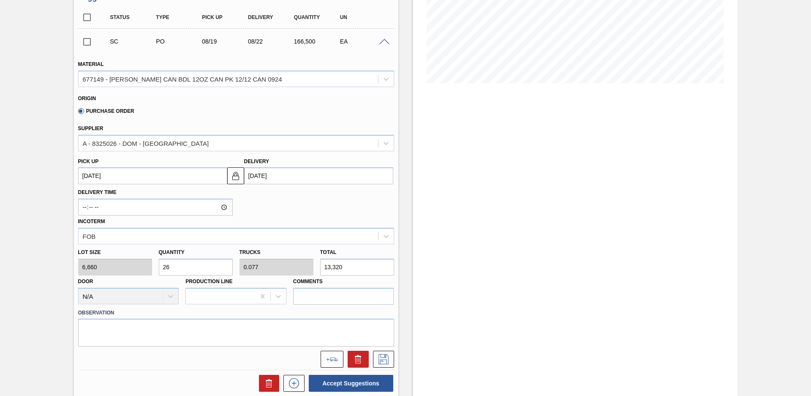
type input "1"
type input "173,160"
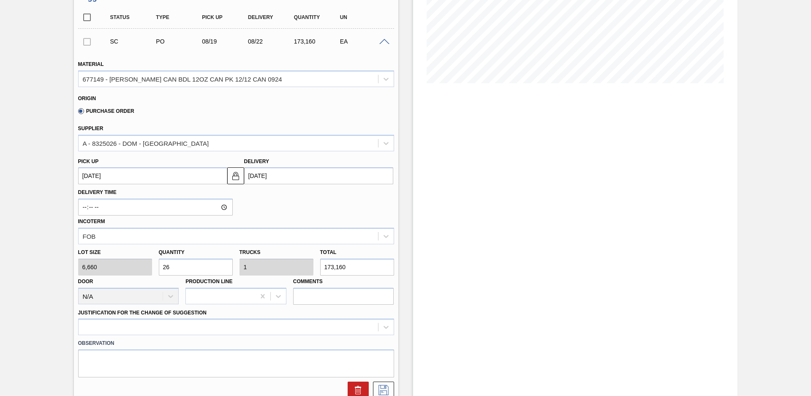
scroll to position [164, 0]
type input "26"
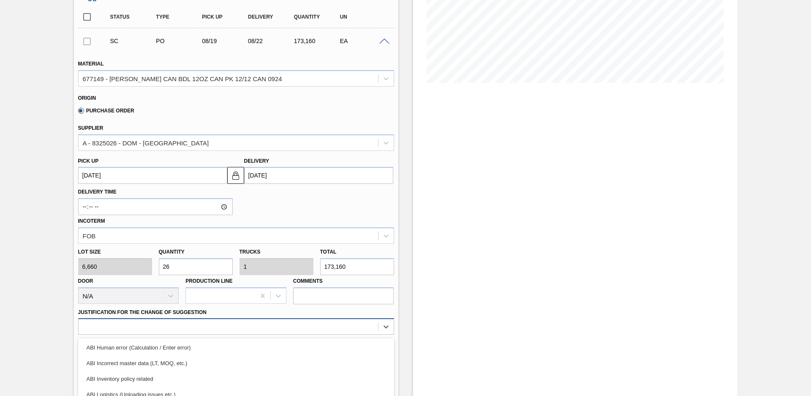
click at [318, 326] on div "option ABI Logistics (Unloading issues etc.) focused, 4 of 18. 18 results avail…" at bounding box center [236, 326] width 316 height 16
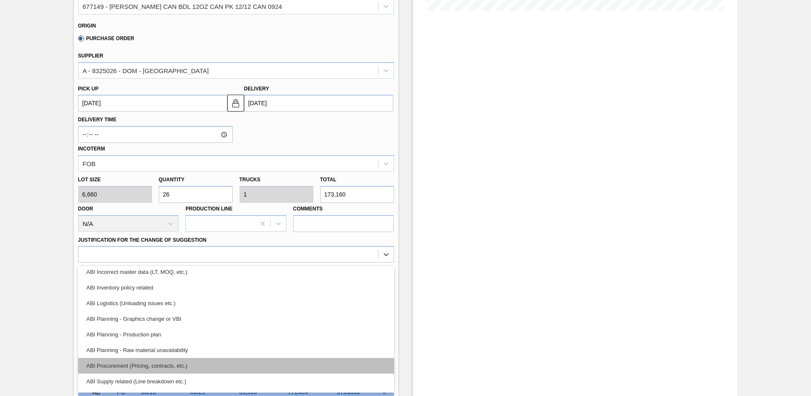
scroll to position [38, 0]
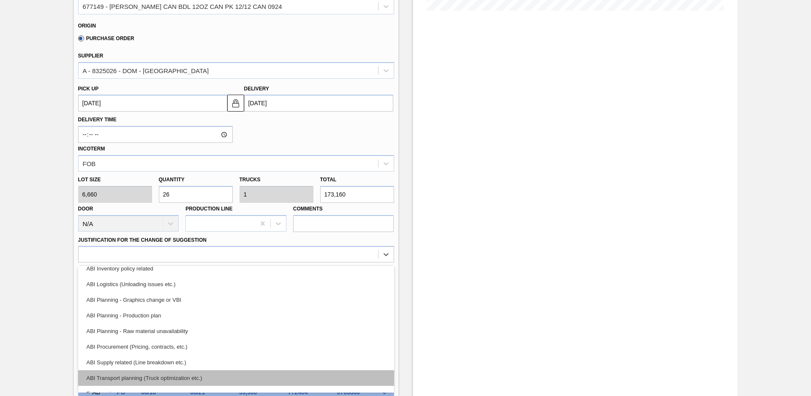
click at [210, 374] on div "ABI Transport planning (Truck optimization etc.)" at bounding box center [236, 378] width 316 height 16
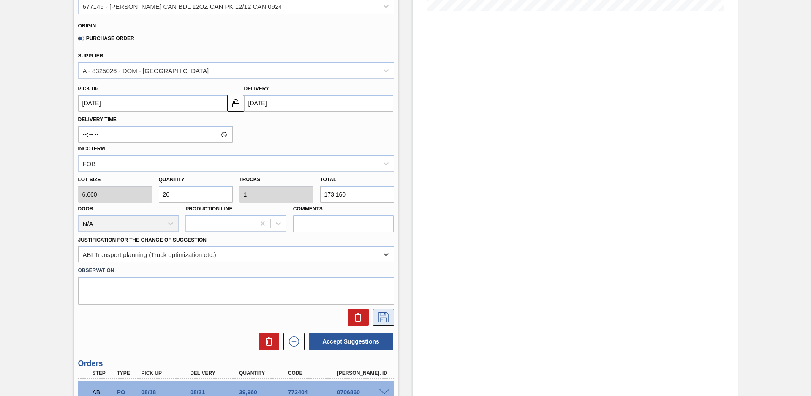
click at [382, 321] on icon at bounding box center [384, 317] width 14 height 10
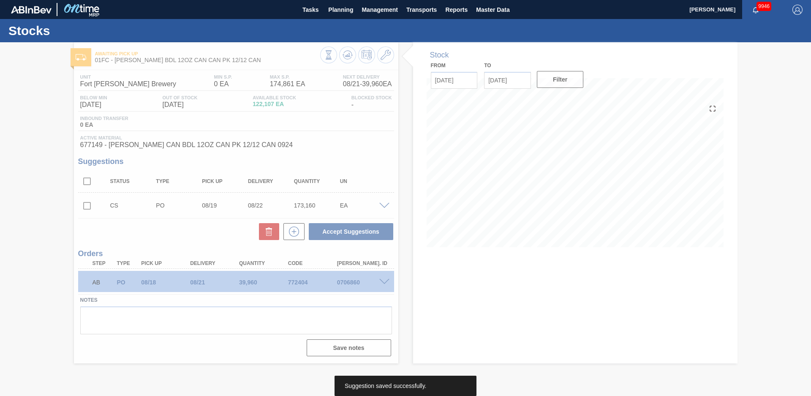
scroll to position [0, 0]
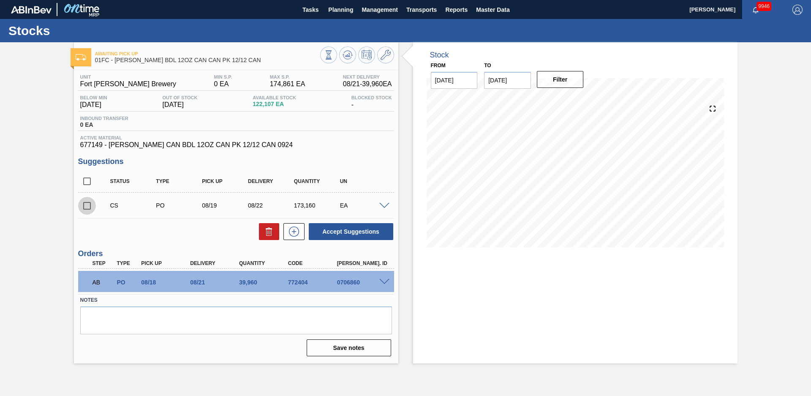
click at [90, 205] on input "checkbox" at bounding box center [87, 206] width 18 height 18
click at [377, 230] on button "Accept Suggestions" at bounding box center [351, 231] width 85 height 17
checkbox input "false"
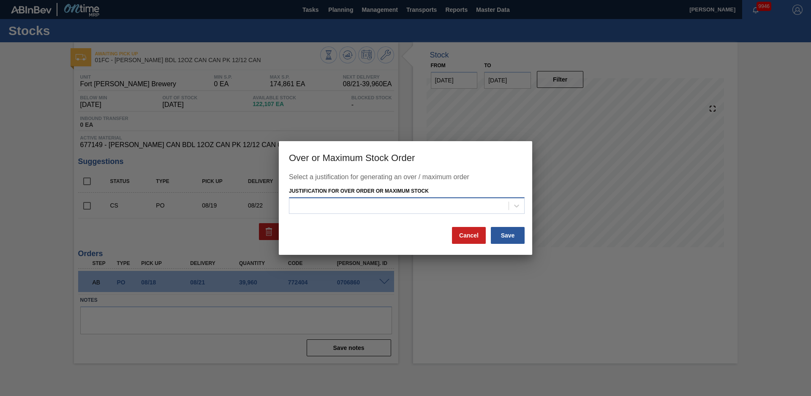
click at [460, 208] on div at bounding box center [398, 205] width 219 height 12
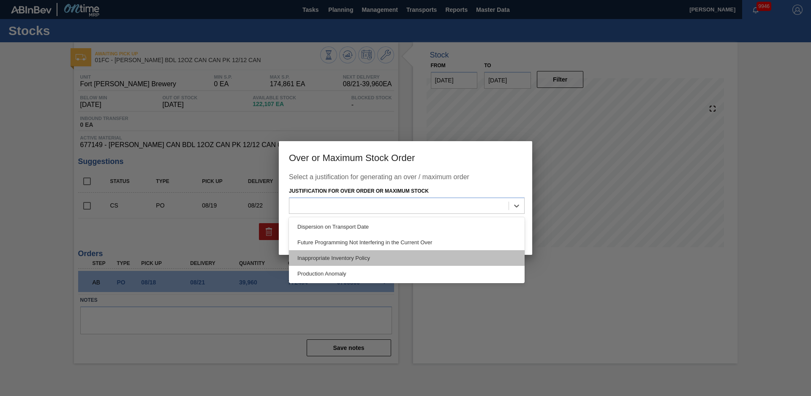
click at [337, 255] on div "Inappropriate Inventory Policy" at bounding box center [407, 258] width 236 height 16
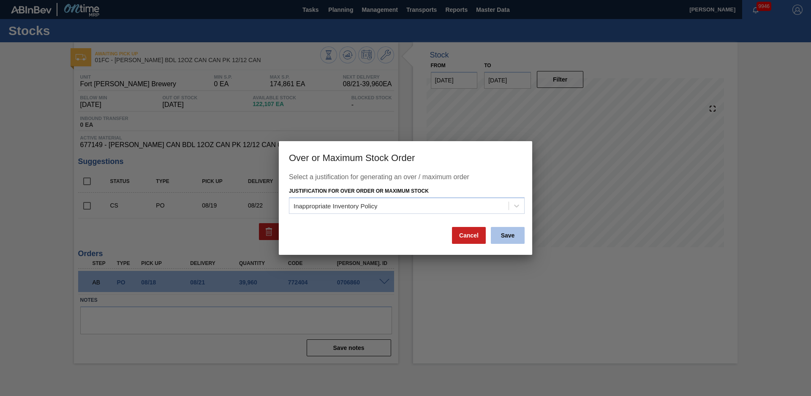
click at [515, 238] on button "Save" at bounding box center [508, 235] width 34 height 17
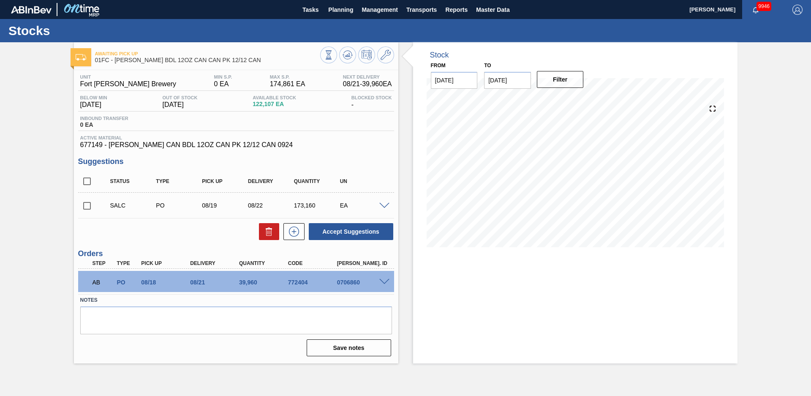
click at [385, 206] on span at bounding box center [384, 206] width 10 height 6
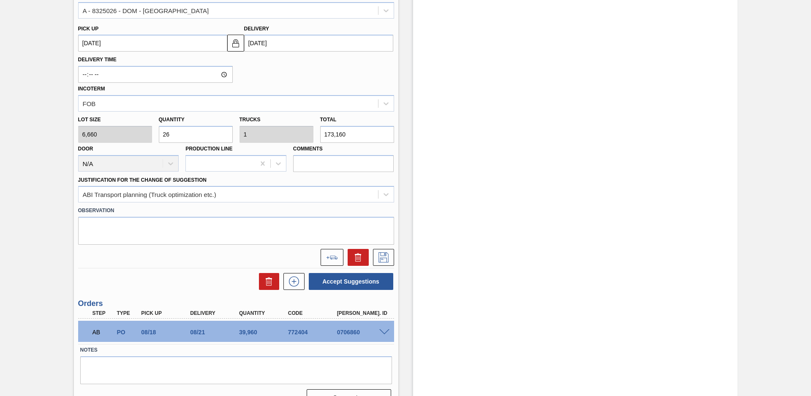
scroll to position [237, 0]
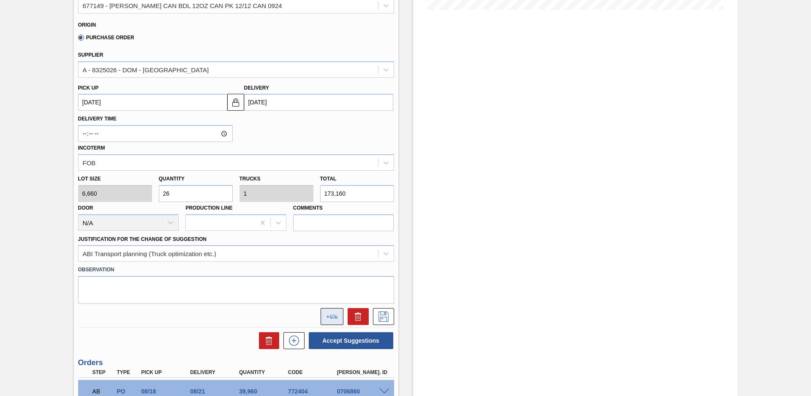
click at [335, 320] on button at bounding box center [332, 316] width 23 height 17
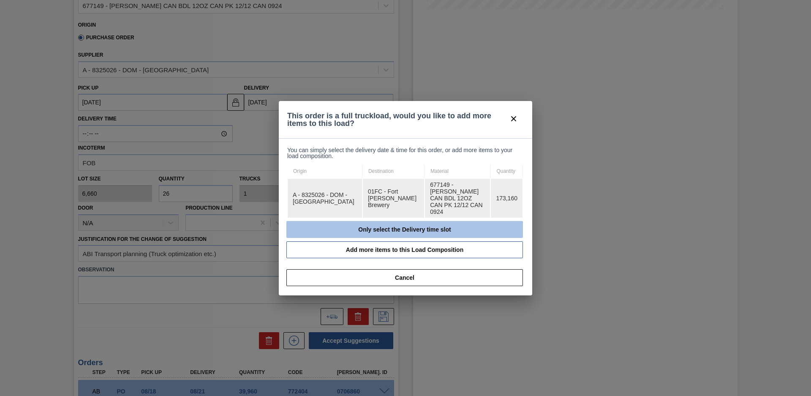
click at [355, 221] on button "Only select the Delivery time slot" at bounding box center [404, 229] width 237 height 17
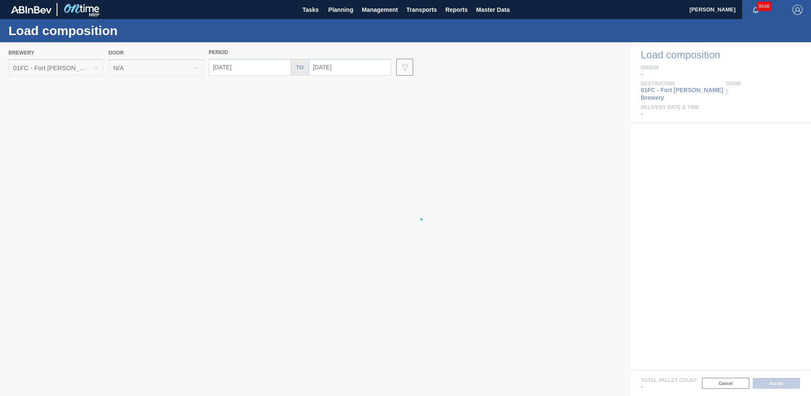
type input "[DATE]"
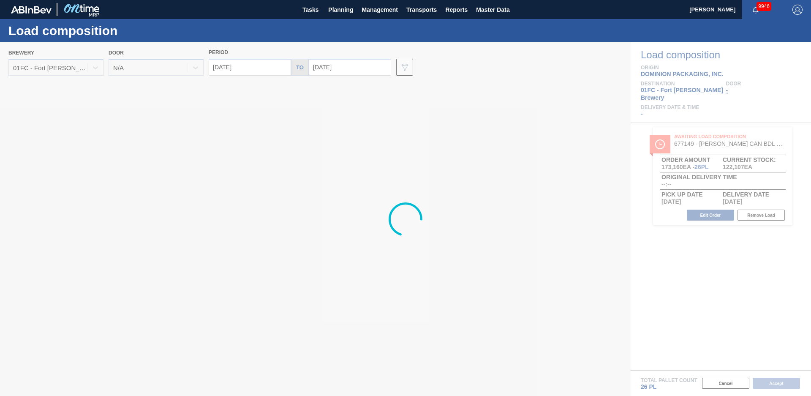
click at [351, 67] on input "[DATE]" at bounding box center [350, 67] width 82 height 17
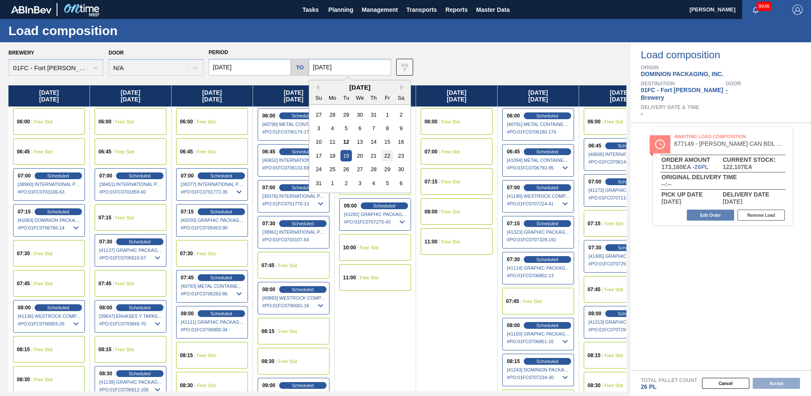
click at [385, 156] on div "22" at bounding box center [387, 155] width 11 height 11
type input "[DATE]"
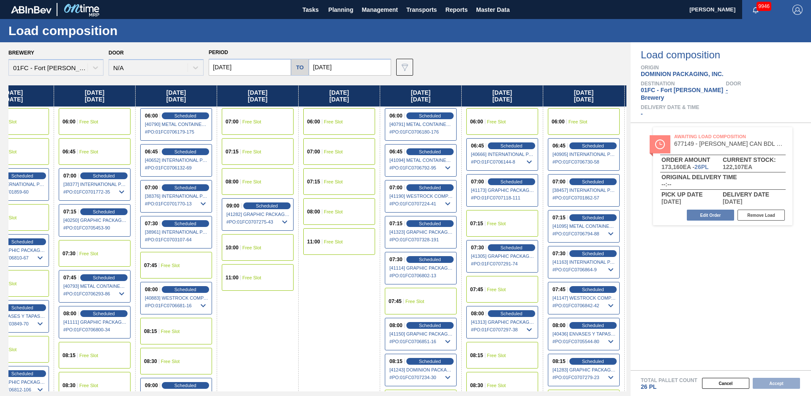
scroll to position [0, 279]
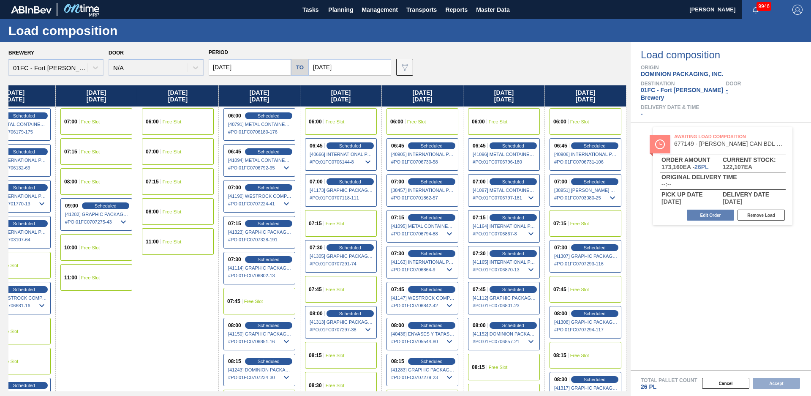
drag, startPoint x: 401, startPoint y: 331, endPoint x: 729, endPoint y: 254, distance: 336.4
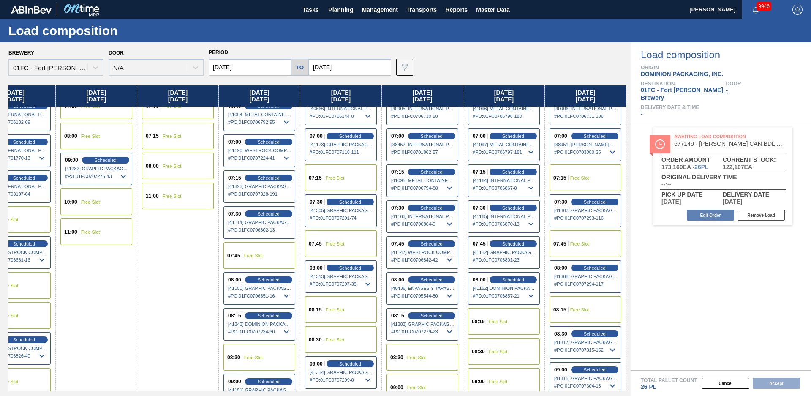
scroll to position [92, 279]
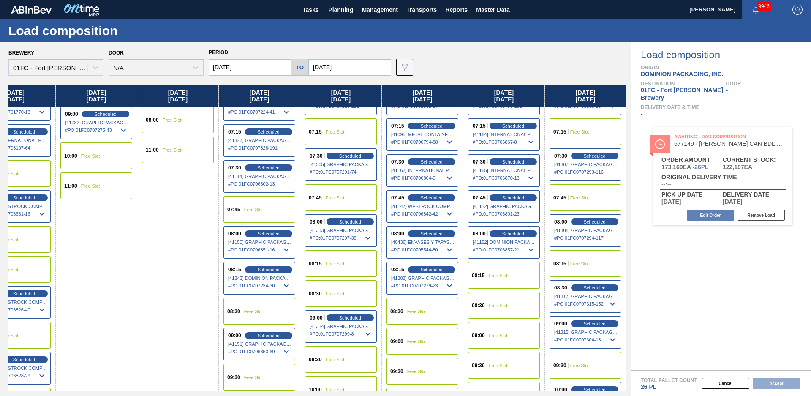
click at [505, 337] on span "Free Slot" at bounding box center [498, 335] width 19 height 5
click at [777, 384] on button "Accept" at bounding box center [776, 383] width 47 height 11
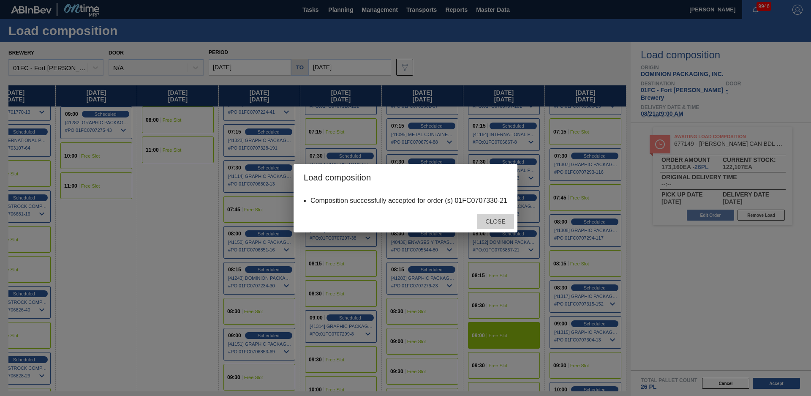
click at [489, 218] on div "Close" at bounding box center [495, 222] width 37 height 16
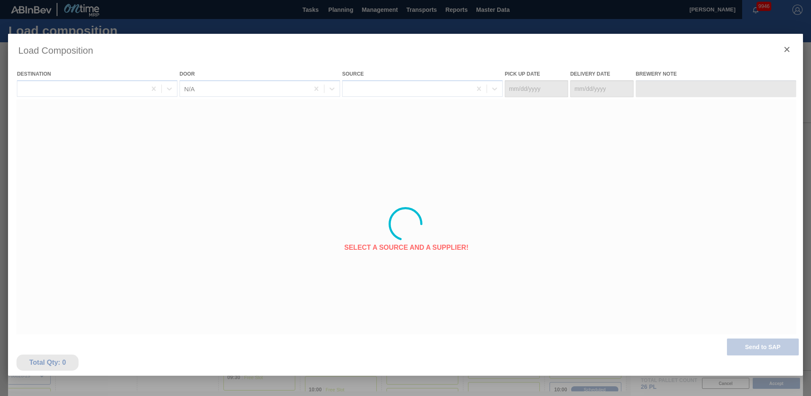
type Date "[DATE]"
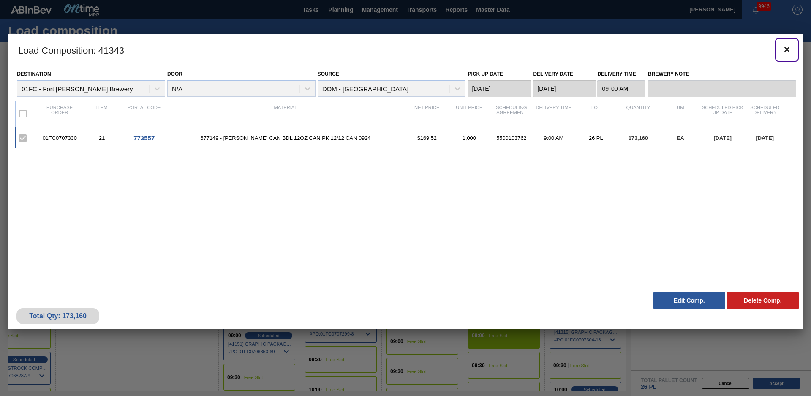
click at [787, 50] on icon "botão de ícone" at bounding box center [787, 49] width 10 height 10
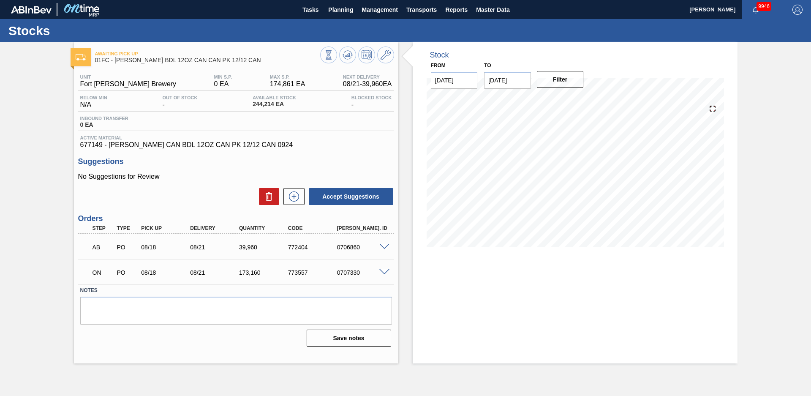
click at [57, 149] on div "Awaiting Pick Up 01FC - [PERSON_NAME] BDL 12OZ CAN CAN PK 12/12 CAN Unit Fort […" at bounding box center [405, 202] width 811 height 321
click at [351, 6] on span "Planning" at bounding box center [340, 10] width 25 height 10
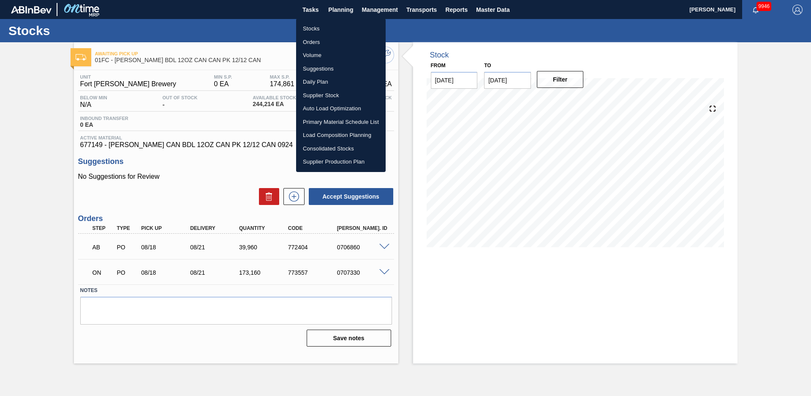
click at [337, 28] on li "Stocks" at bounding box center [341, 29] width 90 height 14
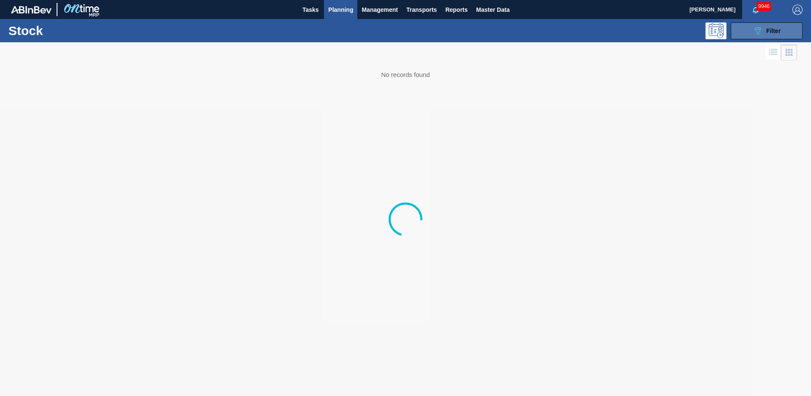
click at [786, 34] on button "089F7B8B-B2A5-4AFE-B5C0-19BA573D28AC Filter" at bounding box center [767, 30] width 72 height 17
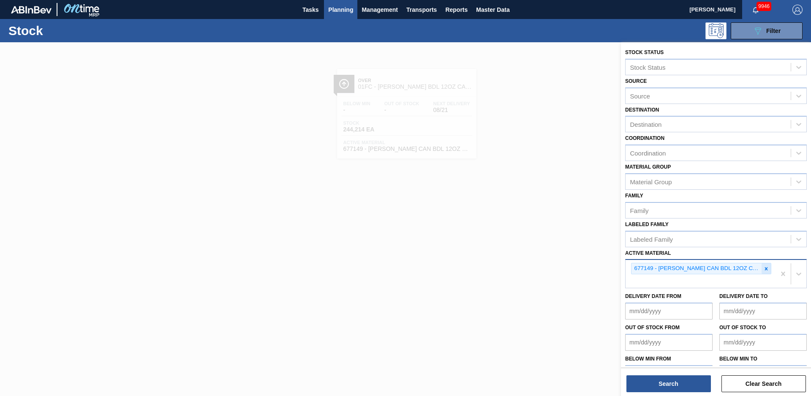
click at [762, 272] on div at bounding box center [766, 268] width 9 height 11
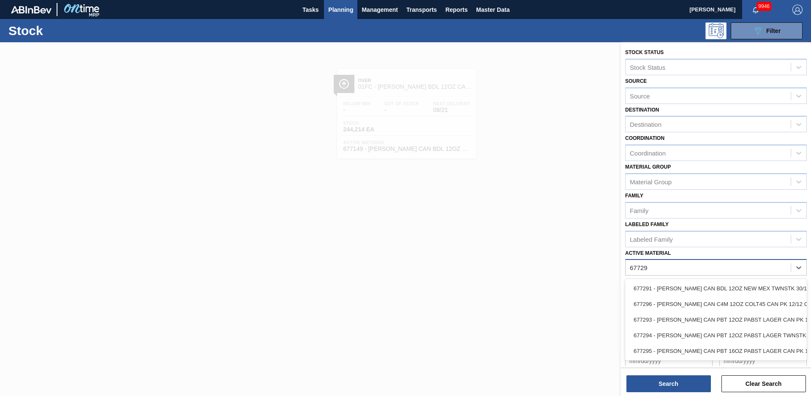
type Material "677293"
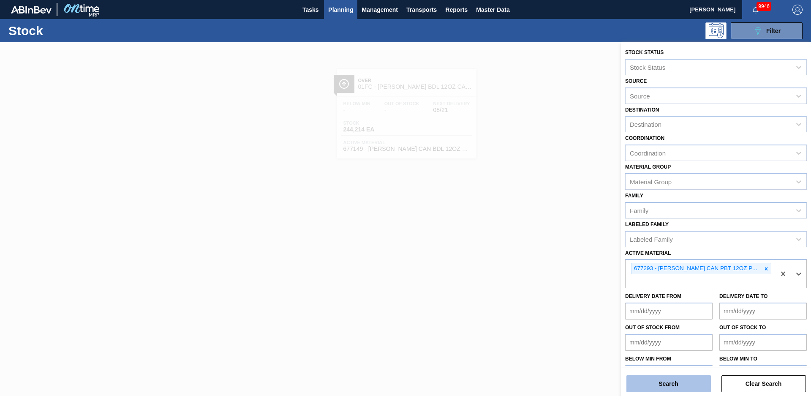
click at [687, 381] on button "Search" at bounding box center [669, 383] width 85 height 17
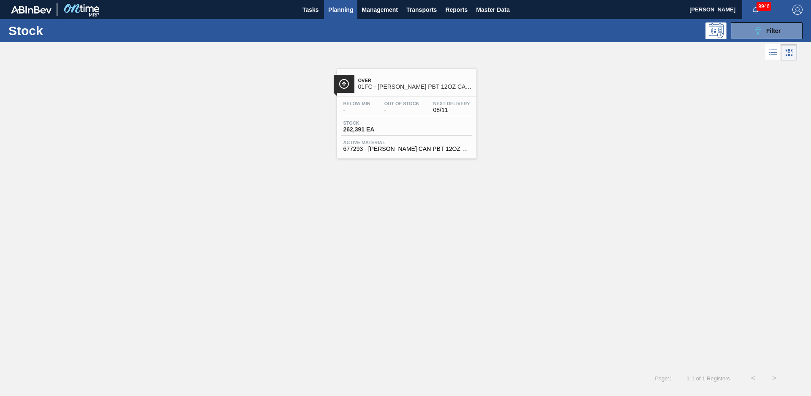
click at [382, 93] on div "Over 01FC - [PERSON_NAME] PBT 12OZ CAN 12/12 CAN PK" at bounding box center [415, 83] width 114 height 19
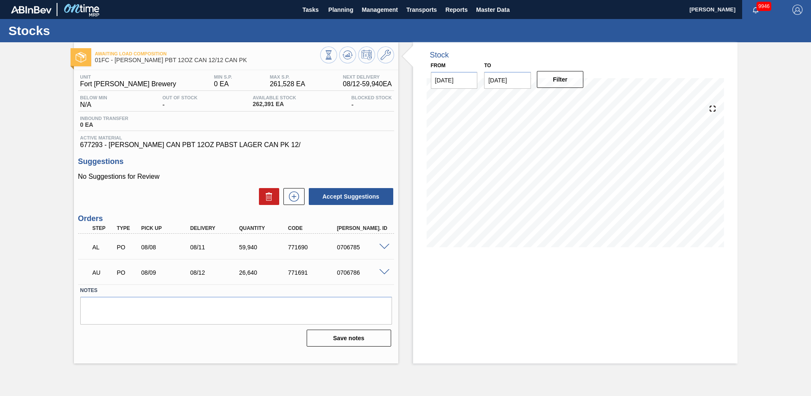
click at [383, 247] on span at bounding box center [384, 247] width 10 height 6
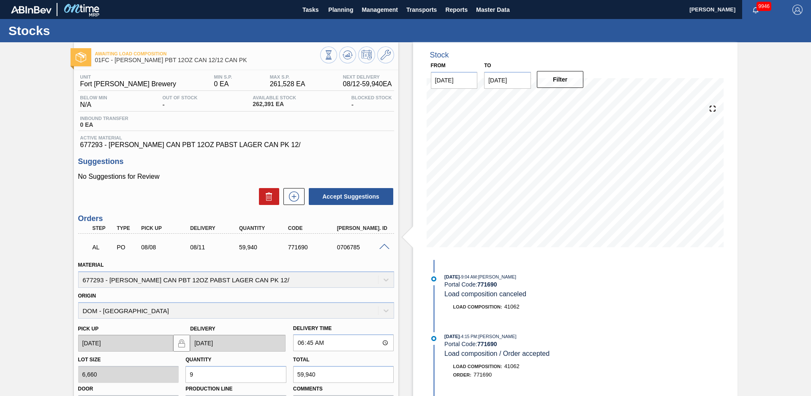
scroll to position [163, 0]
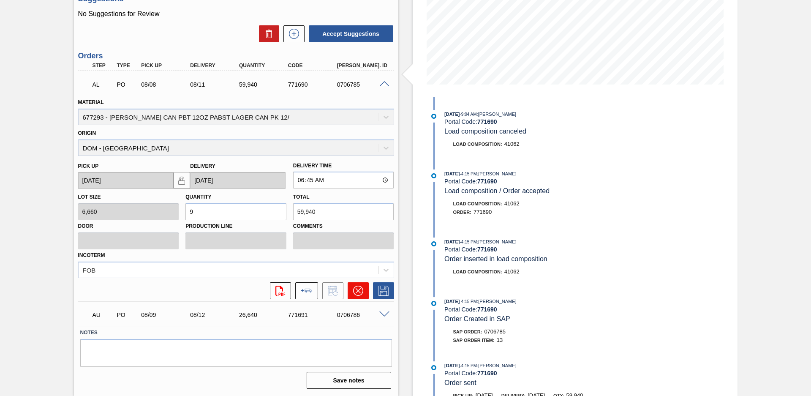
click at [353, 292] on icon at bounding box center [358, 291] width 10 height 10
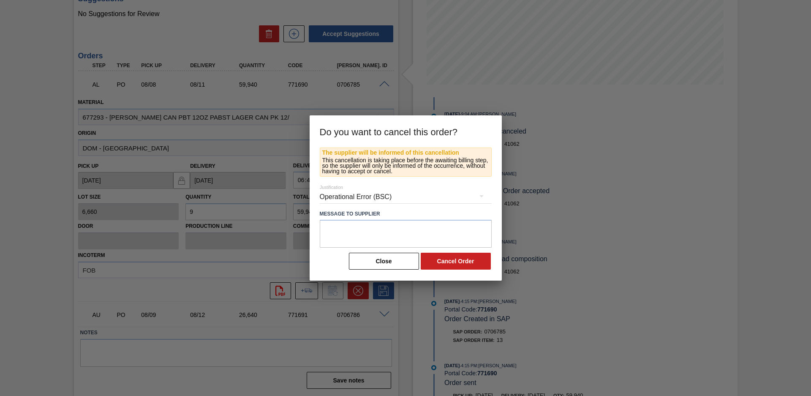
click at [383, 195] on div "Operational Error (BSC)" at bounding box center [406, 197] width 172 height 24
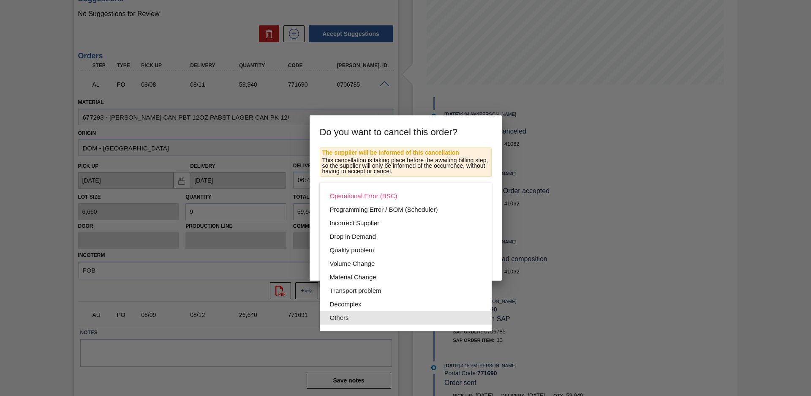
click at [356, 317] on div "Others" at bounding box center [406, 318] width 152 height 14
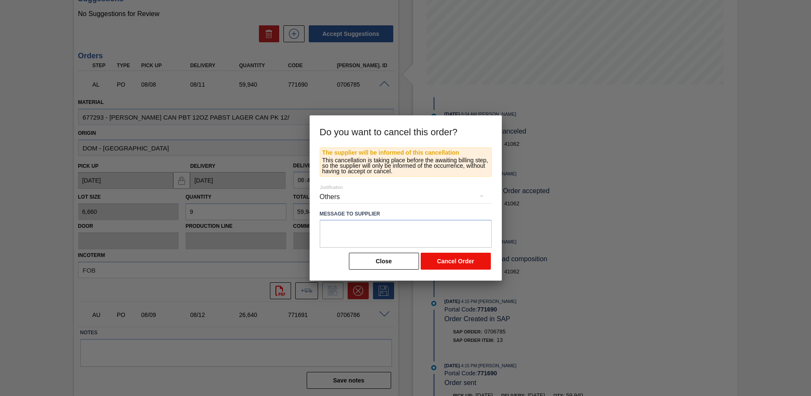
click at [459, 264] on button "Cancel Order" at bounding box center [456, 261] width 70 height 17
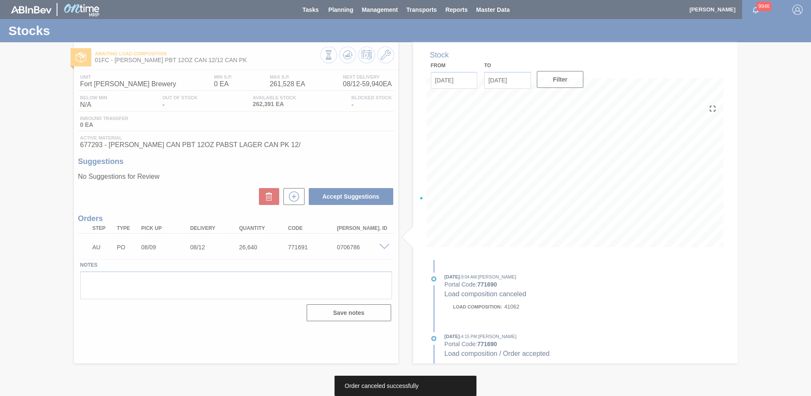
scroll to position [0, 0]
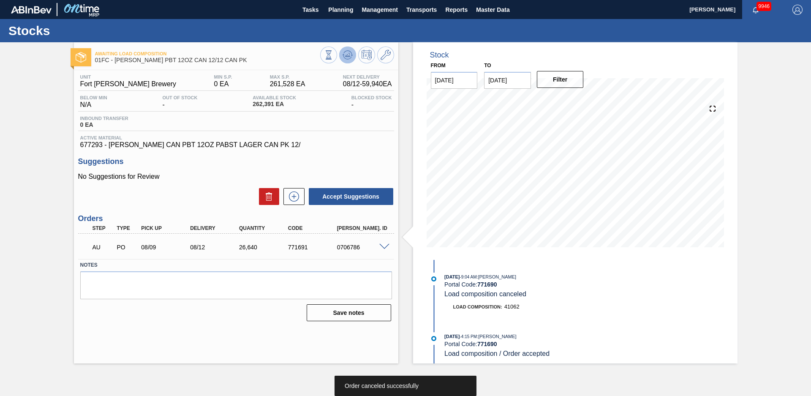
click at [347, 59] on icon at bounding box center [347, 57] width 8 height 4
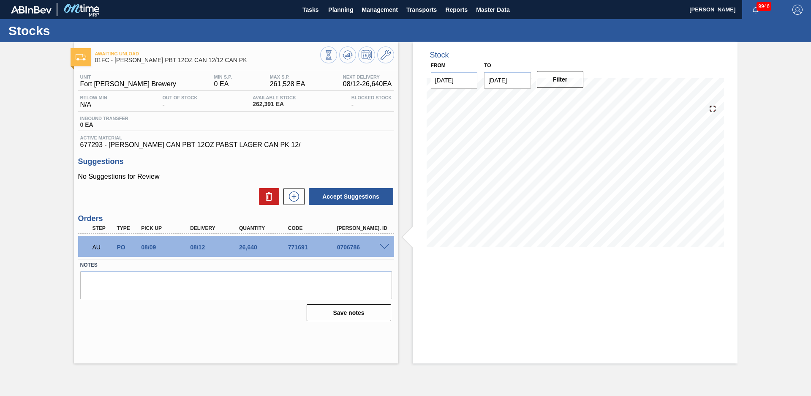
click at [406, 123] on div "Stock From [DATE] to [DATE] Filter" at bounding box center [567, 202] width 339 height 321
click at [334, 11] on span "Planning" at bounding box center [340, 10] width 25 height 10
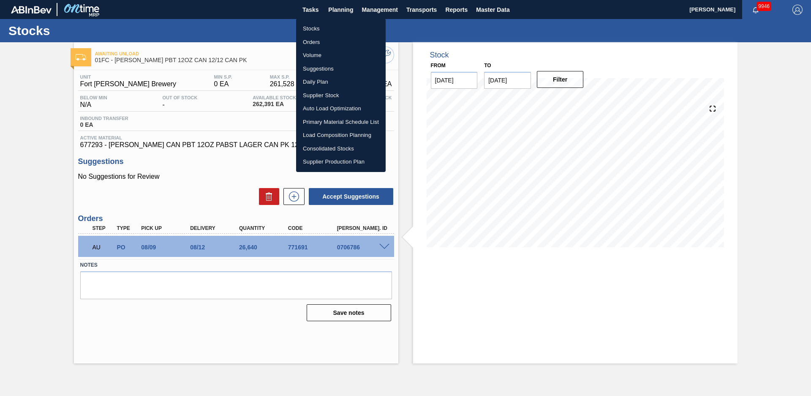
click at [327, 31] on li "Stocks" at bounding box center [341, 29] width 90 height 14
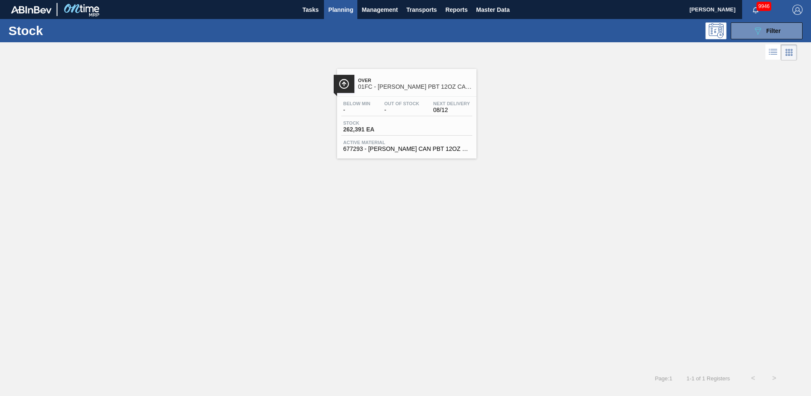
click at [155, 190] on div "Over 01FC - [PERSON_NAME] PBT 12OZ CAN 12/12 CAN PK Below Min - Out Of Stock - …" at bounding box center [405, 215] width 811 height 305
click at [786, 27] on button "089F7B8B-B2A5-4AFE-B5C0-19BA573D28AC Filter" at bounding box center [767, 30] width 72 height 17
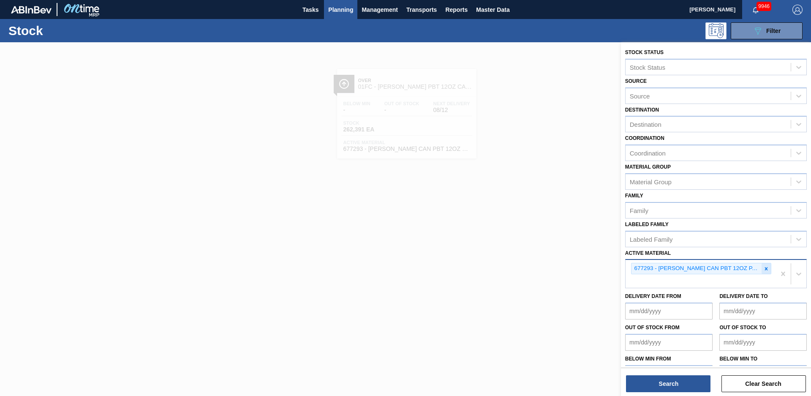
click at [765, 268] on icon at bounding box center [767, 269] width 6 height 6
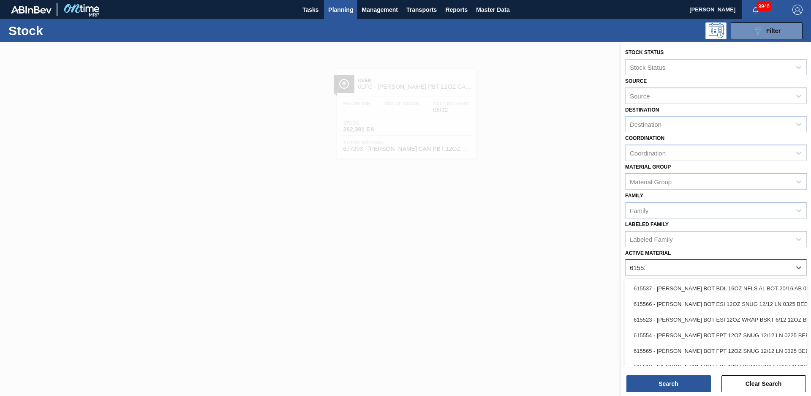
type Material "615523"
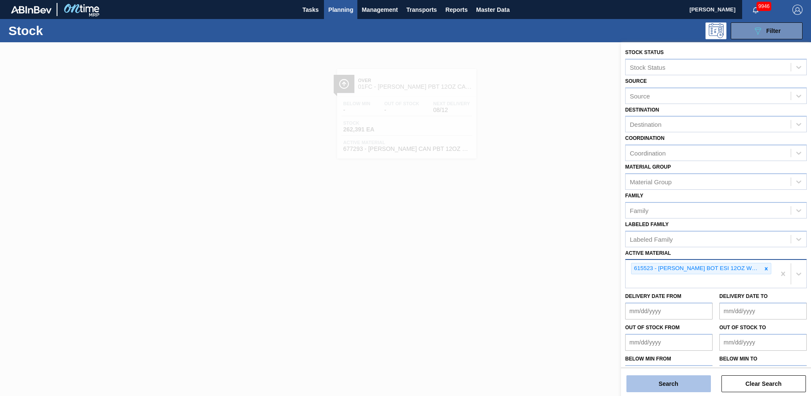
click at [674, 388] on button "Search" at bounding box center [669, 383] width 85 height 17
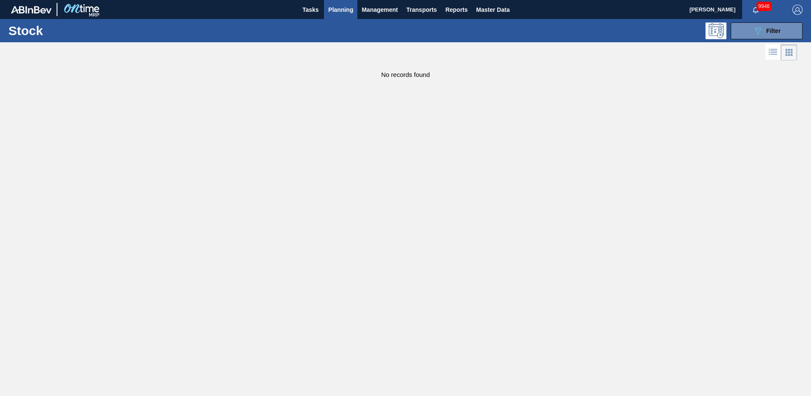
click at [408, 83] on main "Tasks Planning Management Transports Reports Master Data [PERSON_NAME] 9946 Mar…" at bounding box center [405, 198] width 811 height 396
click at [778, 22] on button "089F7B8B-B2A5-4AFE-B5C0-19BA573D28AC Filter" at bounding box center [767, 30] width 72 height 17
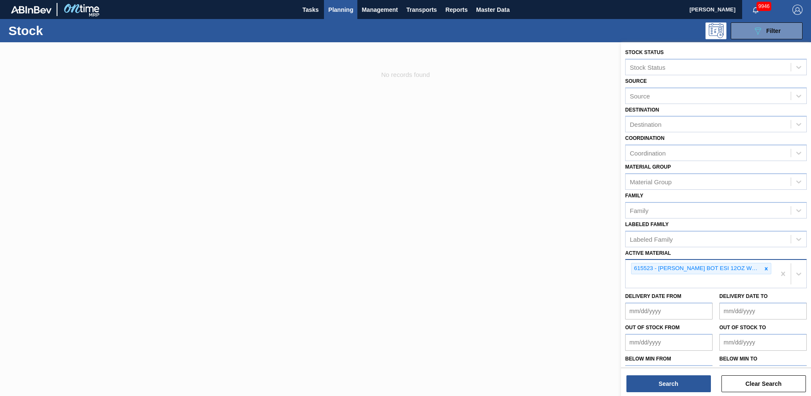
click at [765, 267] on icon at bounding box center [767, 269] width 6 height 6
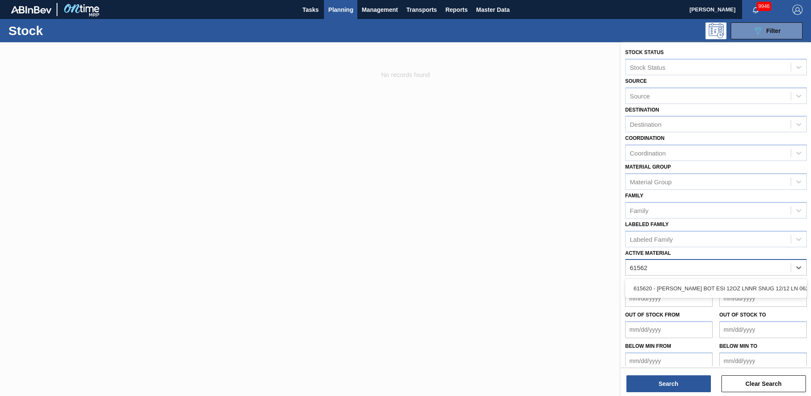
type Material "615620"
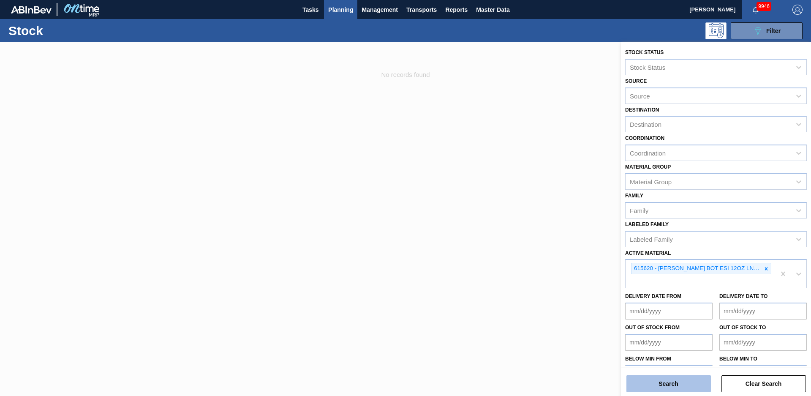
click at [676, 387] on button "Search" at bounding box center [669, 383] width 85 height 17
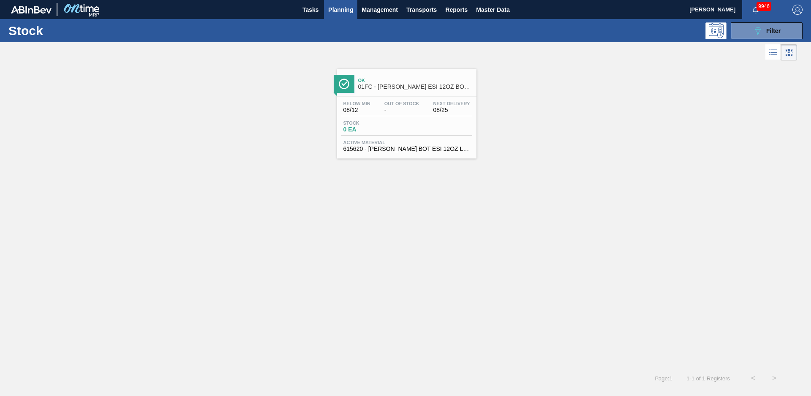
click at [379, 76] on div "Ok 01FC - [PERSON_NAME] ESI 12OZ BOT 12/12 BOT PK" at bounding box center [415, 83] width 114 height 19
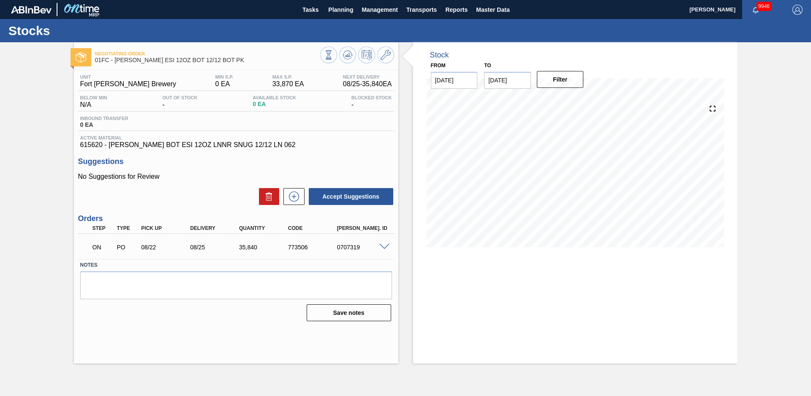
click at [44, 166] on div "Negotiating Order 01FC - [PERSON_NAME] ESI 12OZ BOT 12/12 BOT PK Unit Fort [PER…" at bounding box center [405, 202] width 811 height 321
click at [346, 56] on icon at bounding box center [347, 55] width 5 height 4
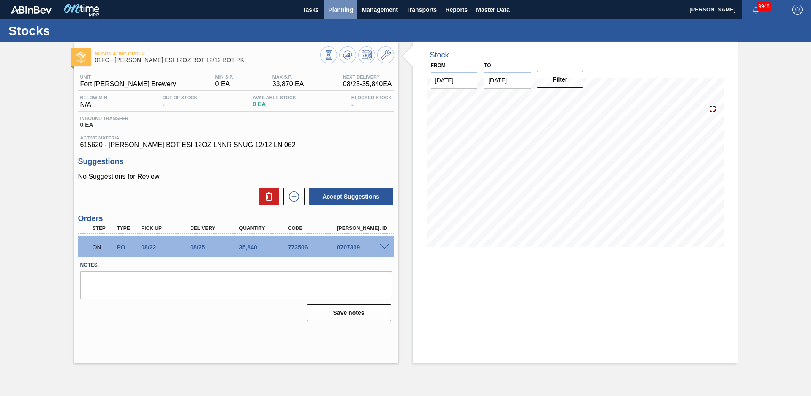
click at [344, 13] on span "Planning" at bounding box center [340, 10] width 25 height 10
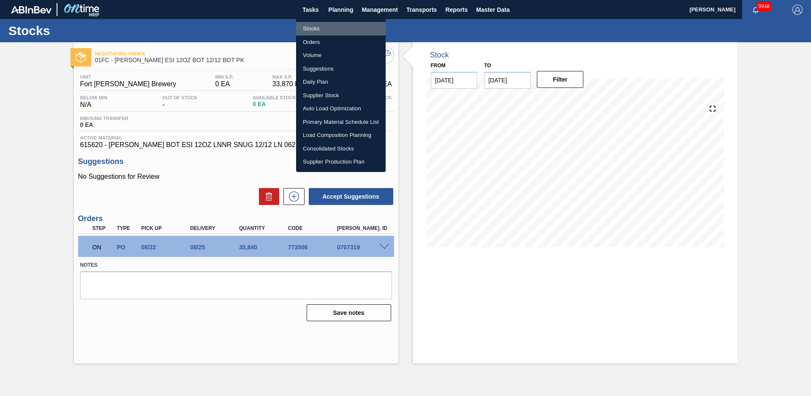
click at [335, 27] on li "Stocks" at bounding box center [341, 29] width 90 height 14
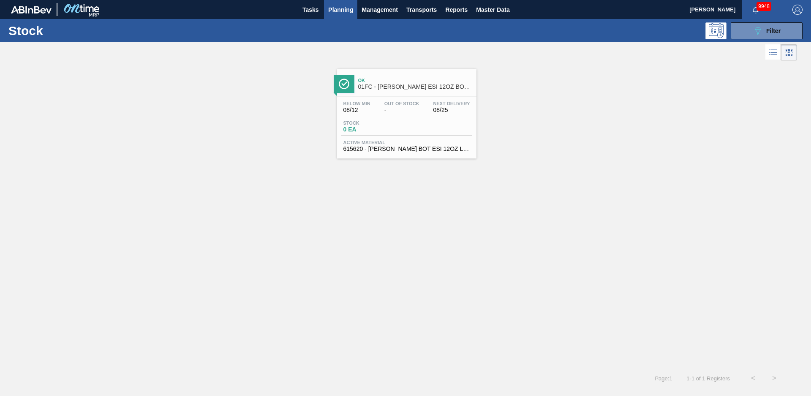
click at [299, 220] on div "Ok 01FC - [PERSON_NAME] ESI 12OZ BOT 12/12 BOT PK Below Min 08/12 Out Of Stock …" at bounding box center [405, 215] width 811 height 305
click at [478, 10] on span "Master Data" at bounding box center [492, 10] width 33 height 10
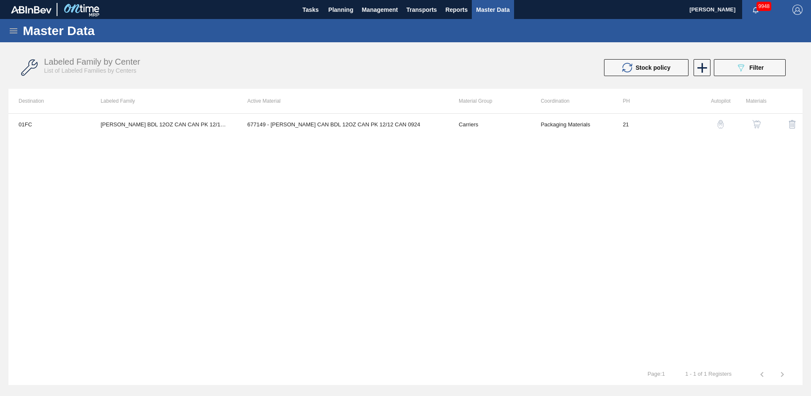
click at [15, 33] on icon at bounding box center [14, 30] width 8 height 5
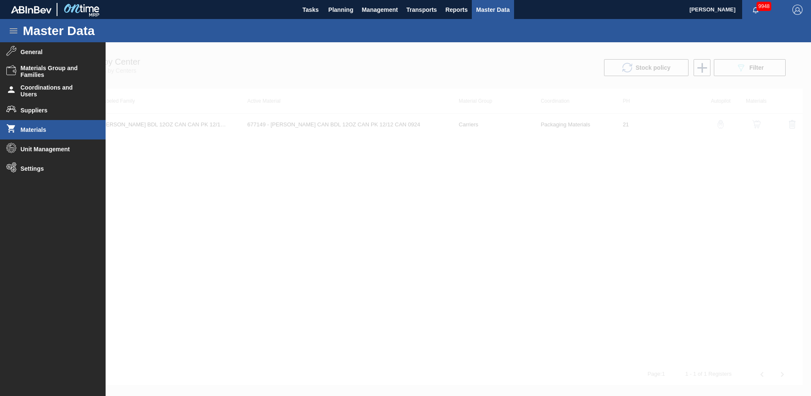
click at [41, 134] on li "Materials" at bounding box center [53, 129] width 106 height 19
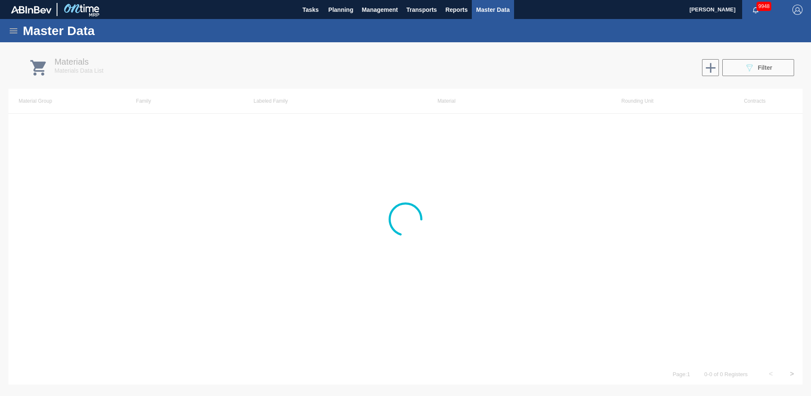
click at [769, 69] on div at bounding box center [405, 219] width 811 height 354
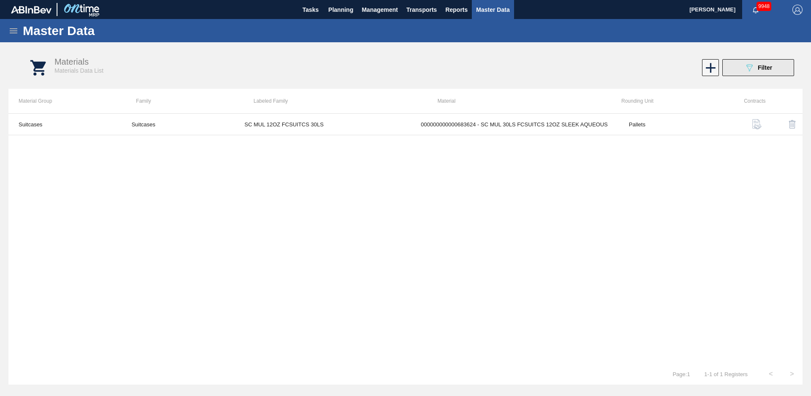
click at [765, 68] on span "Filter" at bounding box center [765, 67] width 14 height 7
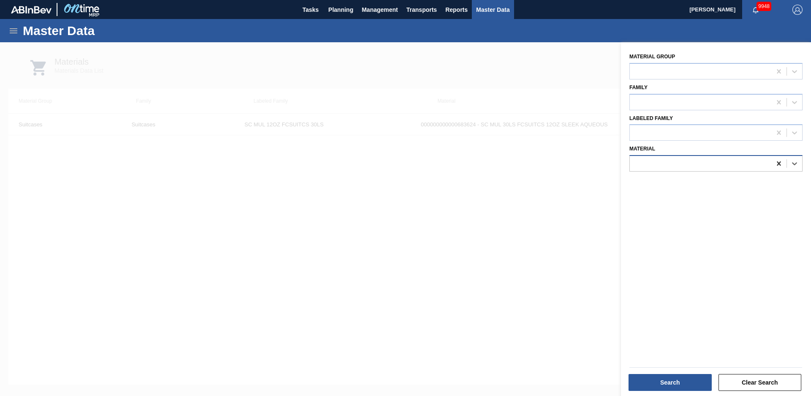
click at [778, 165] on icon at bounding box center [779, 163] width 8 height 8
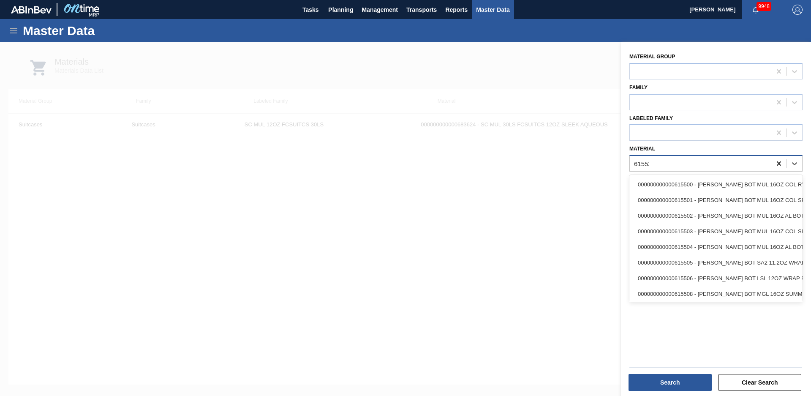
type input "615523"
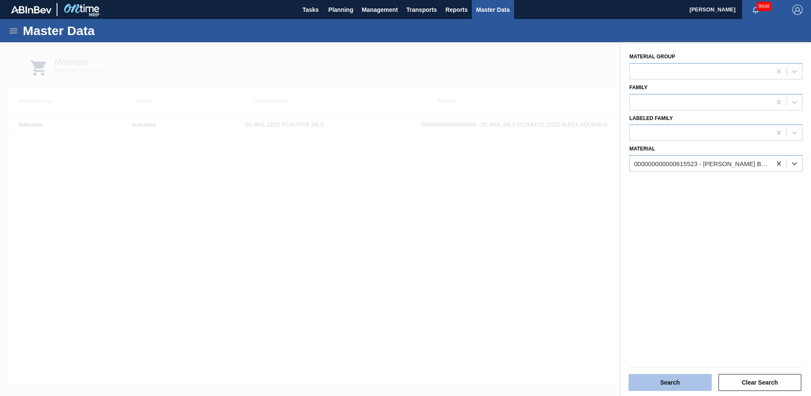
click at [693, 386] on button "Search" at bounding box center [670, 382] width 83 height 17
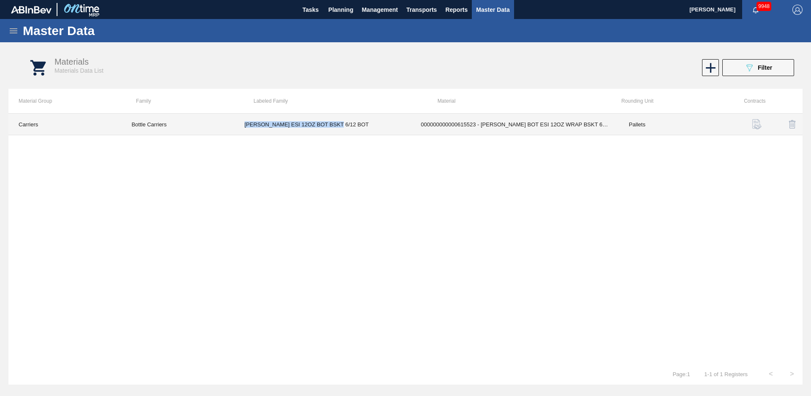
copy tr "[PERSON_NAME] ESI 12OZ BOT BSKT 6/12 BOT"
drag, startPoint x: 328, startPoint y: 124, endPoint x: 229, endPoint y: 138, distance: 99.9
click at [229, 138] on div "Carriers Bottle Carriers [PERSON_NAME] ESI 12OZ BOT BSKT 6/12 BOT 0000000000006…" at bounding box center [405, 238] width 794 height 250
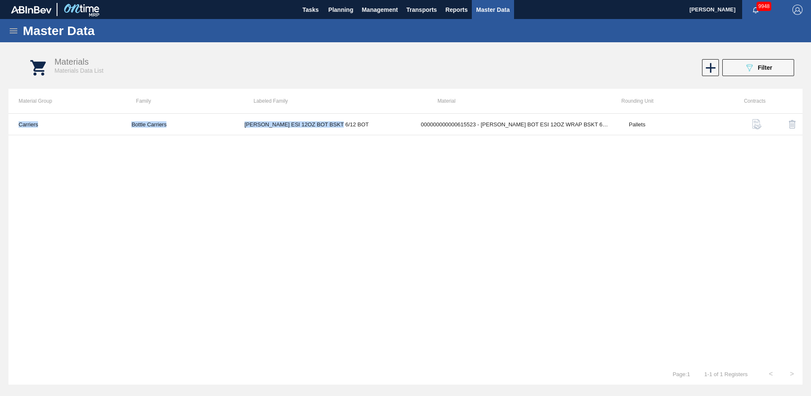
drag, startPoint x: 229, startPoint y: 138, endPoint x: 165, endPoint y: 144, distance: 64.1
click at [165, 144] on div "Carriers Bottle Carriers [PERSON_NAME] ESI 12OZ BOT BSKT 6/12 BOT 0000000000006…" at bounding box center [405, 238] width 794 height 250
click at [18, 30] on icon at bounding box center [13, 31] width 10 height 10
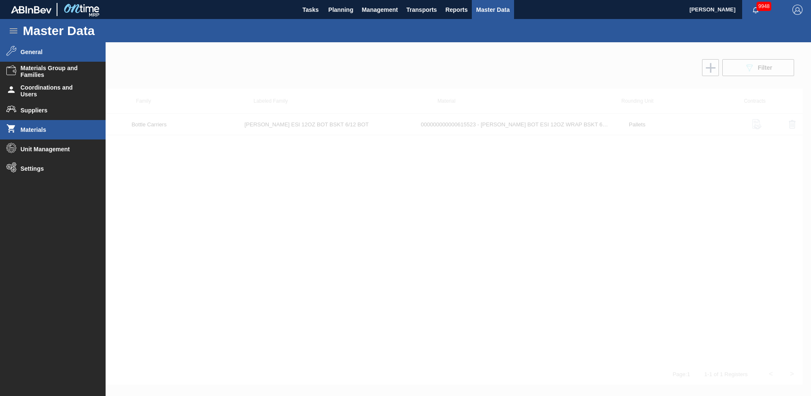
click at [25, 48] on li "General" at bounding box center [53, 51] width 106 height 19
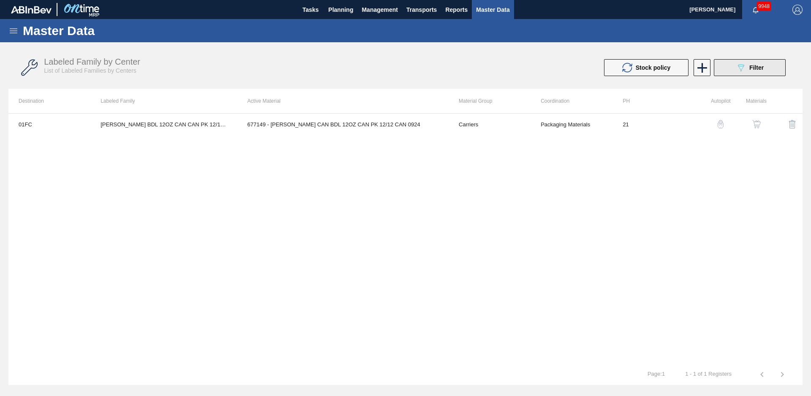
click at [763, 71] on div "089F7B8B-B2A5-4AFE-B5C0-19BA573D28AC Filter" at bounding box center [750, 68] width 28 height 10
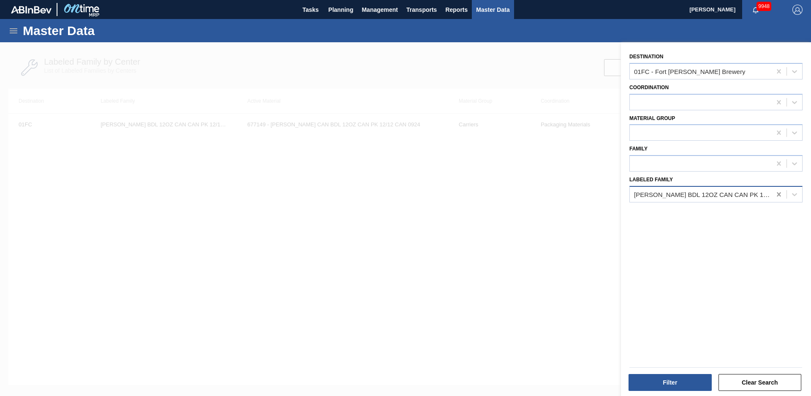
click at [778, 194] on icon at bounding box center [779, 194] width 4 height 4
paste Family "[PERSON_NAME] ESI 12OZ BOT BSKT 6/12 BOT"
click at [648, 193] on Family "[PERSON_NAME] ESI 12OZ BOT BSKT 6/12 BOT" at bounding box center [696, 194] width 124 height 7
type Family "[PERSON_NAME] ESI 12OZ BOT BSKT 6/12 BOT"
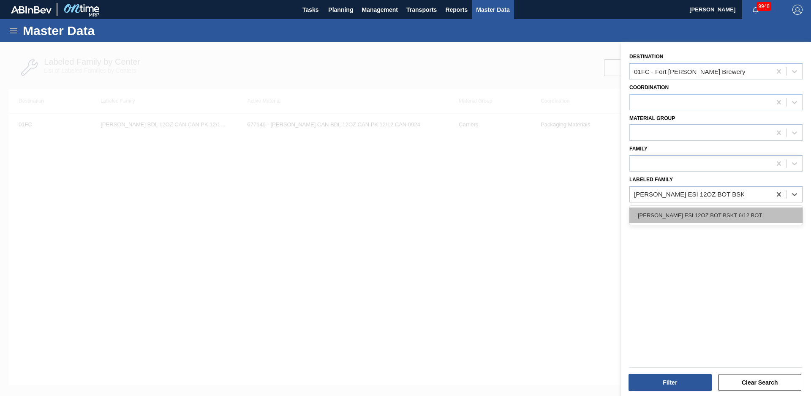
click at [685, 214] on div "[PERSON_NAME] ESI 12OZ BOT BSKT 6/12 BOT" at bounding box center [716, 215] width 173 height 16
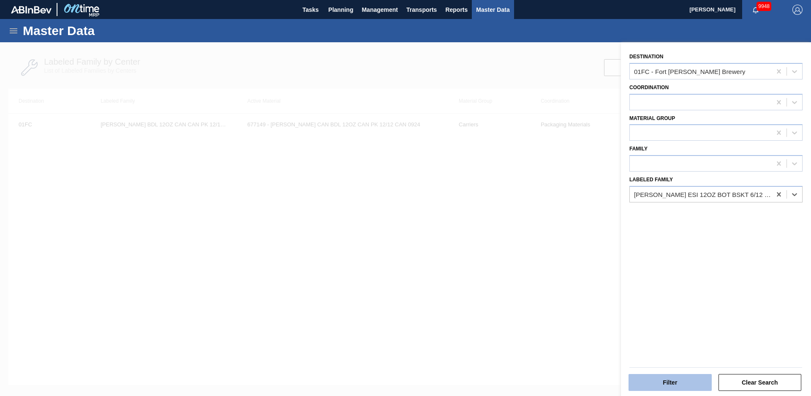
click at [682, 380] on button "Filter" at bounding box center [670, 382] width 83 height 17
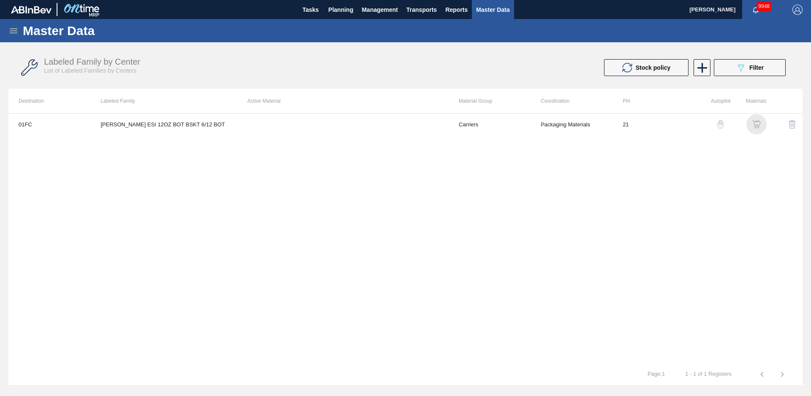
click at [756, 124] on img "button" at bounding box center [757, 124] width 8 height 8
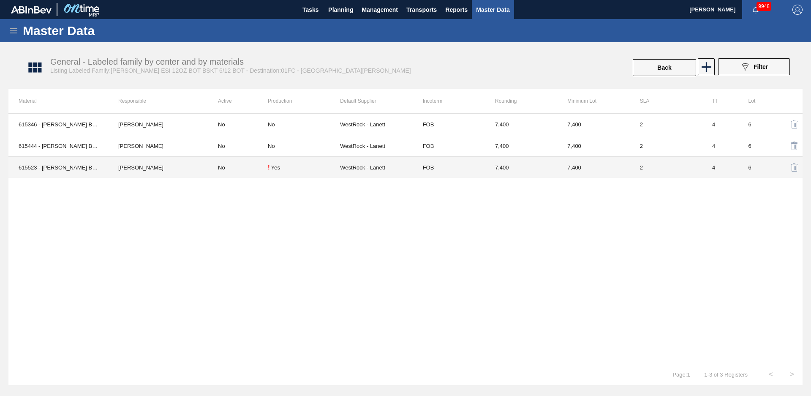
click at [298, 169] on div "! Yes" at bounding box center [304, 167] width 72 height 7
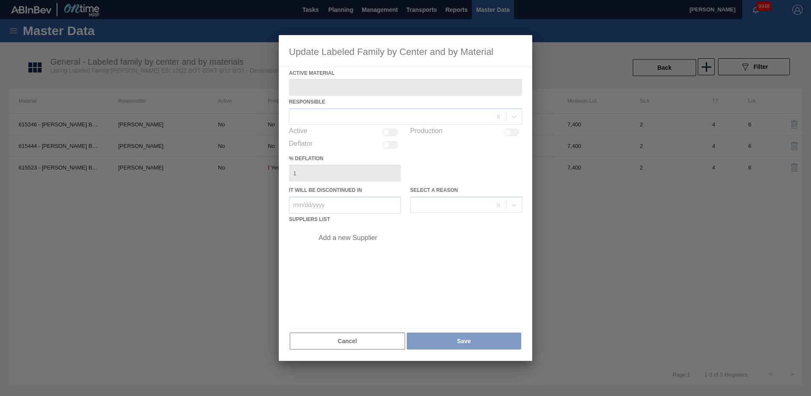
type Material "615523 - [PERSON_NAME] BOT ESI 12OZ WRAP BSKT 6/12 12OZ BO"
checkbox input "true"
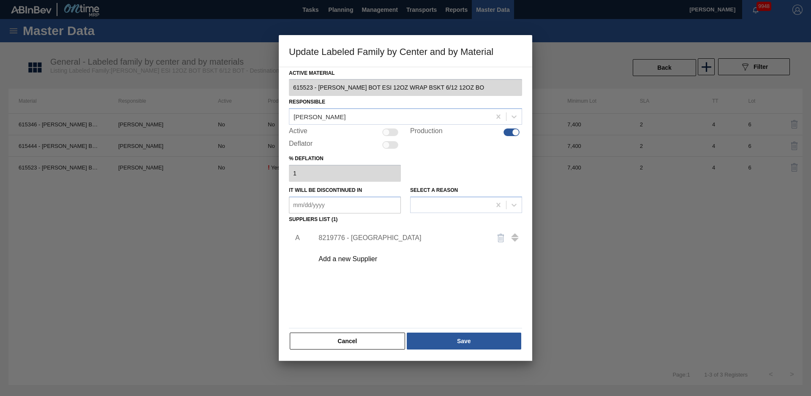
click at [392, 132] on div at bounding box center [390, 132] width 16 height 8
checkbox input "true"
click at [427, 341] on button "Save" at bounding box center [464, 341] width 115 height 17
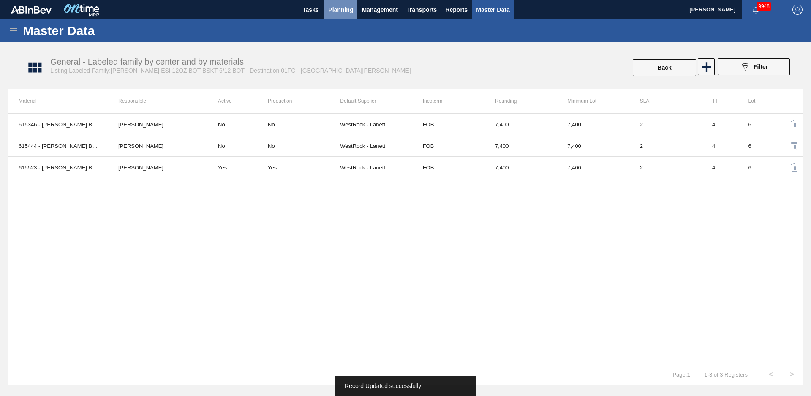
click at [343, 13] on span "Planning" at bounding box center [340, 10] width 25 height 10
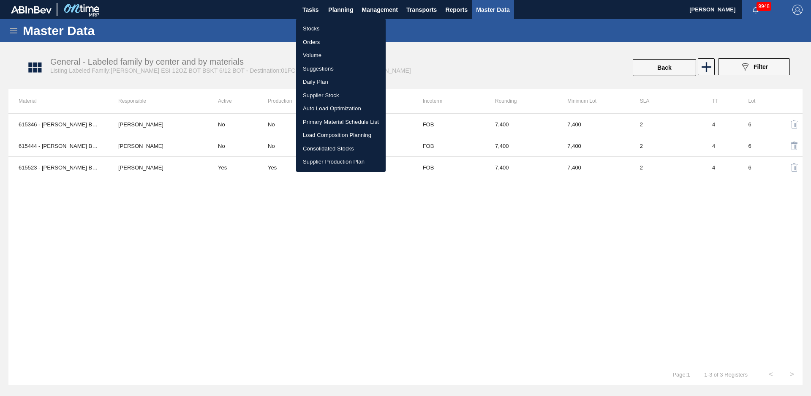
click at [332, 23] on li "Stocks" at bounding box center [341, 29] width 90 height 14
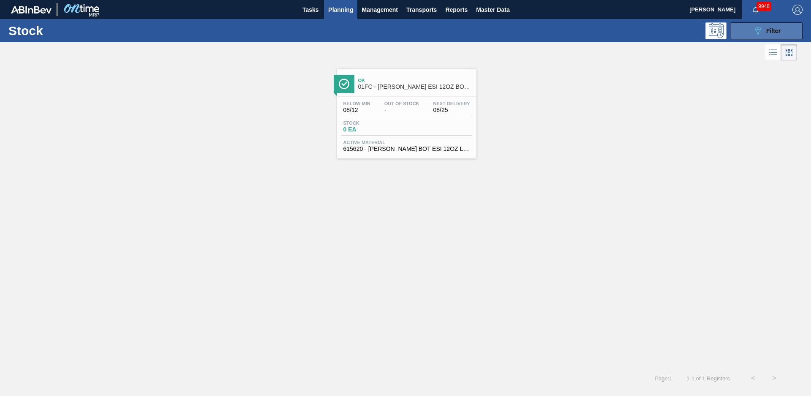
click at [761, 32] on icon "089F7B8B-B2A5-4AFE-B5C0-19BA573D28AC" at bounding box center [758, 31] width 10 height 10
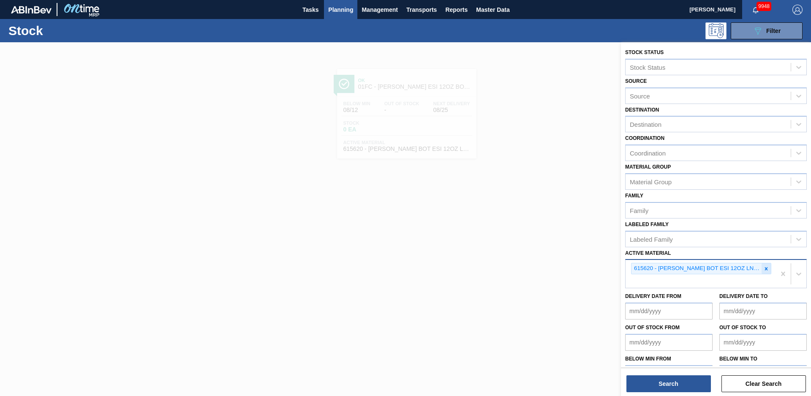
click at [766, 269] on icon at bounding box center [766, 268] width 3 height 3
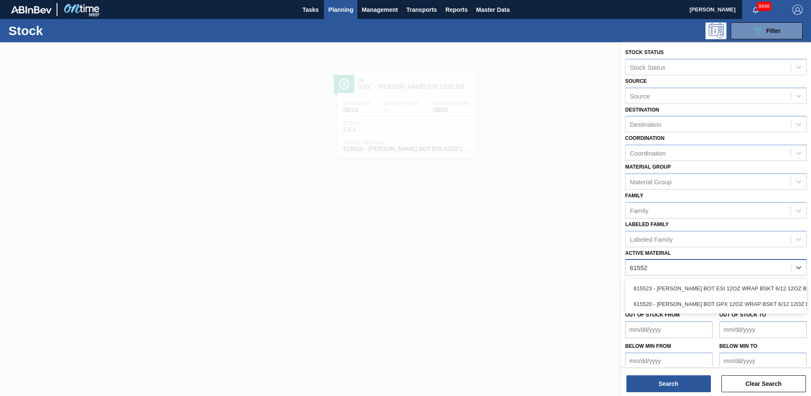
type Material "615523"
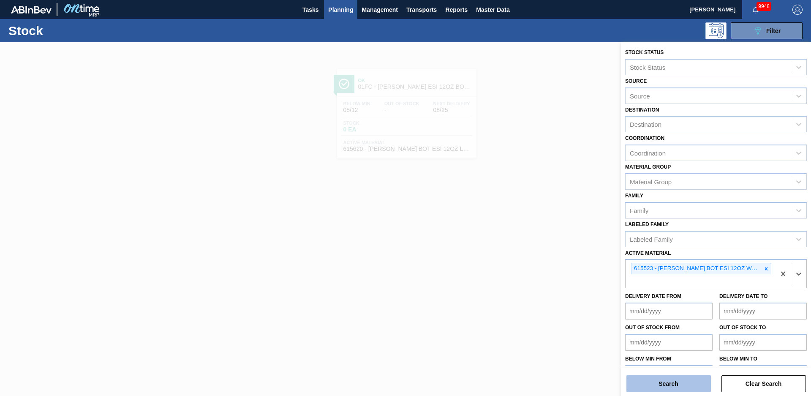
click at [693, 386] on button "Search" at bounding box center [669, 383] width 85 height 17
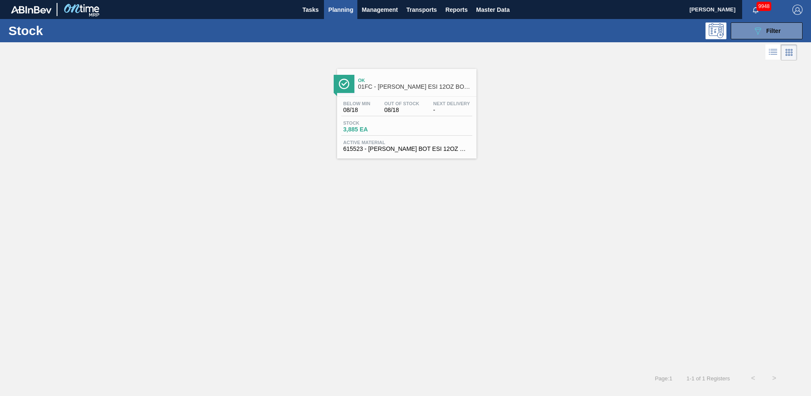
click at [401, 89] on span "01FC - [PERSON_NAME] ESI 12OZ BOT BSKT 6/12 BOT" at bounding box center [415, 87] width 114 height 6
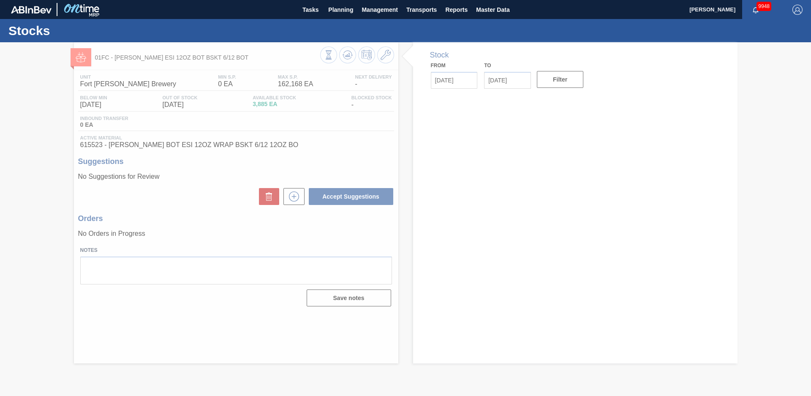
type input "[DATE]"
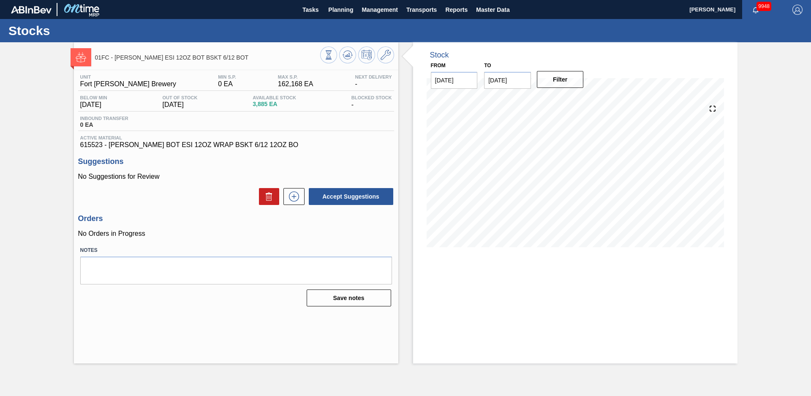
click at [406, 101] on div "Stock From [DATE] to [DATE] Filter" at bounding box center [567, 202] width 339 height 321
click at [333, 52] on icon at bounding box center [328, 54] width 9 height 9
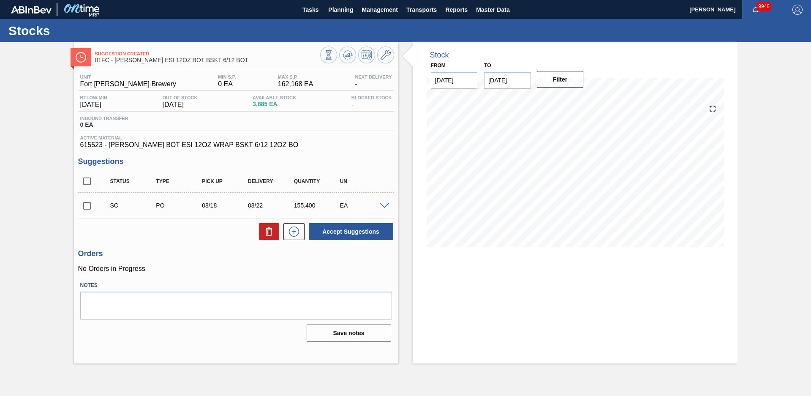
click at [384, 209] on div "SC PO 08/18 08/22 155,400 EA" at bounding box center [236, 205] width 316 height 21
click at [385, 205] on span at bounding box center [384, 206] width 10 height 6
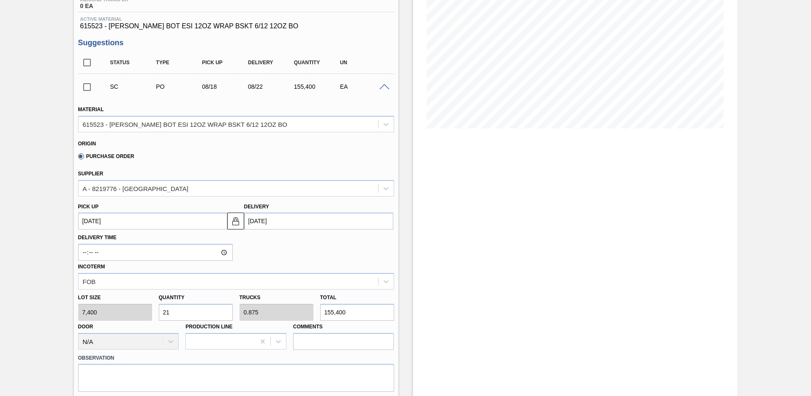
scroll to position [59, 0]
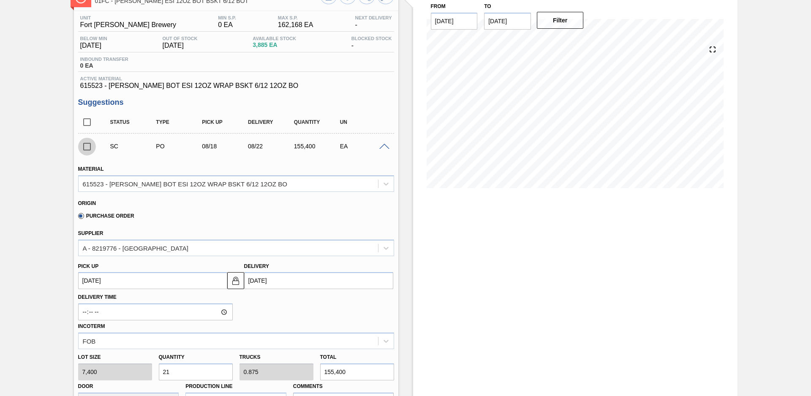
click at [85, 145] on input "checkbox" at bounding box center [87, 147] width 18 height 18
checkbox input "true"
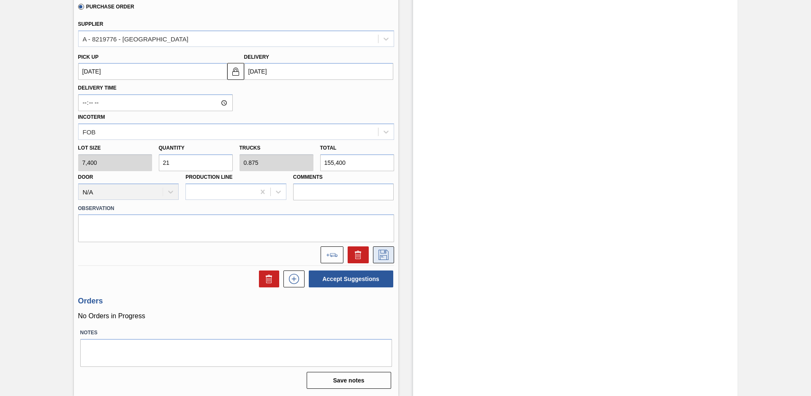
click at [382, 258] on icon at bounding box center [384, 255] width 14 height 10
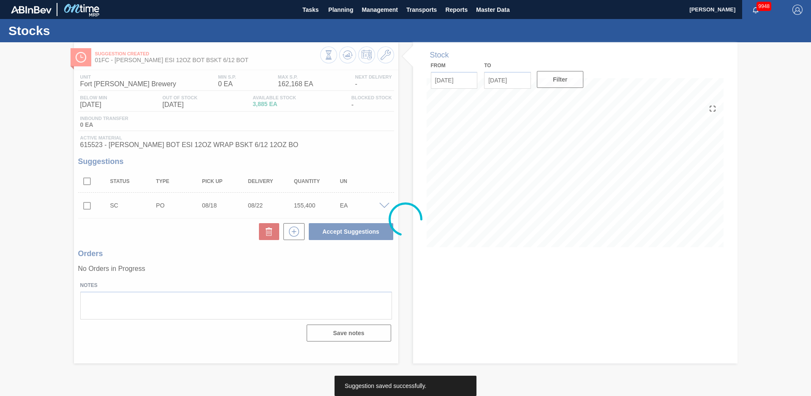
scroll to position [0, 0]
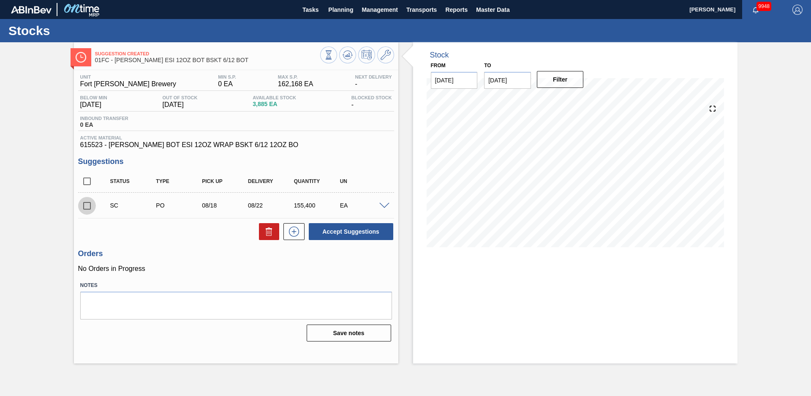
click at [88, 202] on input "checkbox" at bounding box center [87, 206] width 18 height 18
click at [340, 229] on button "Accept Suggestions" at bounding box center [351, 231] width 85 height 17
click at [402, 175] on div "Stock From [DATE] to [DATE] Filter" at bounding box center [567, 202] width 339 height 321
click at [342, 15] on button "Planning" at bounding box center [340, 9] width 33 height 19
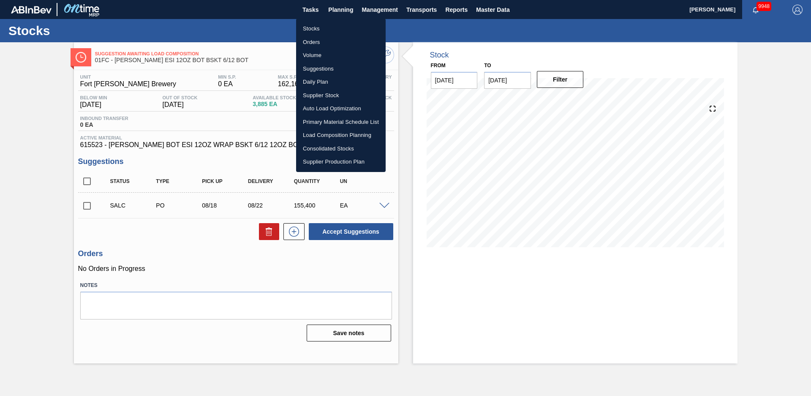
click at [58, 182] on div at bounding box center [405, 198] width 811 height 396
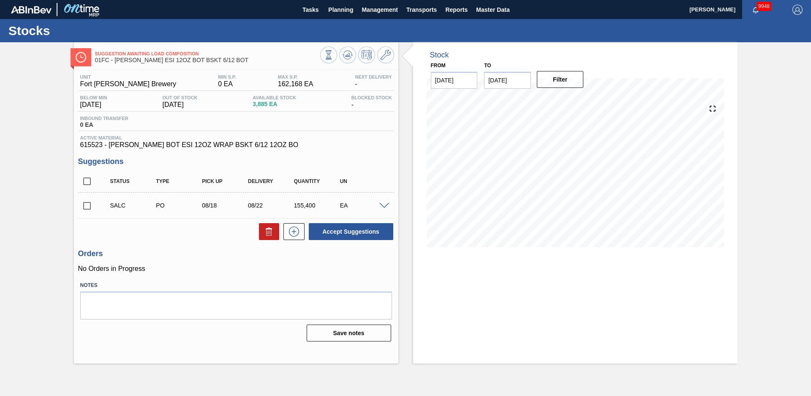
click at [44, 130] on div "Suggestion Awaiting Load Composition 01FC - [PERSON_NAME] ESI 12OZ BOT BSKT 6/1…" at bounding box center [405, 202] width 811 height 321
drag, startPoint x: 88, startPoint y: 204, endPoint x: 95, endPoint y: 203, distance: 6.4
click at [88, 204] on input "checkbox" at bounding box center [87, 206] width 18 height 18
click at [266, 231] on icon at bounding box center [269, 231] width 10 height 10
checkbox input "false"
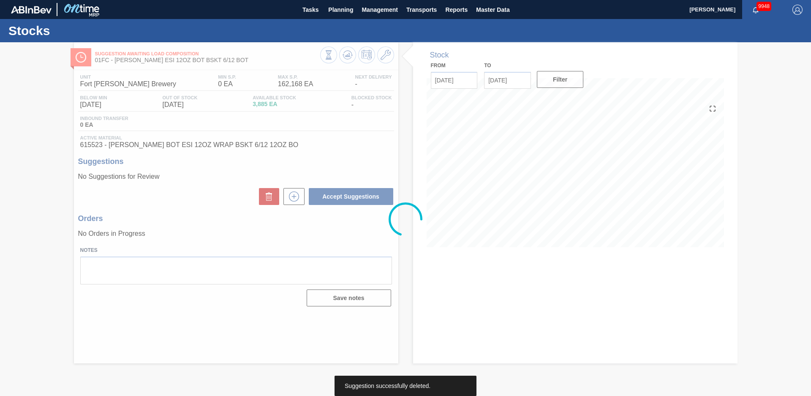
click at [350, 55] on div at bounding box center [405, 219] width 811 height 354
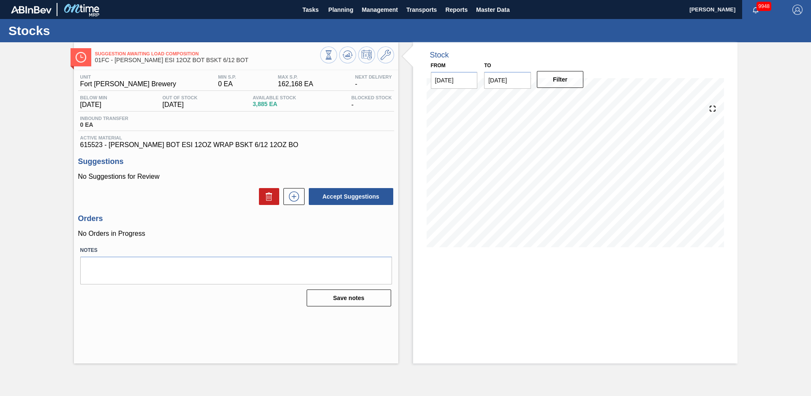
click at [333, 55] on icon at bounding box center [328, 54] width 9 height 9
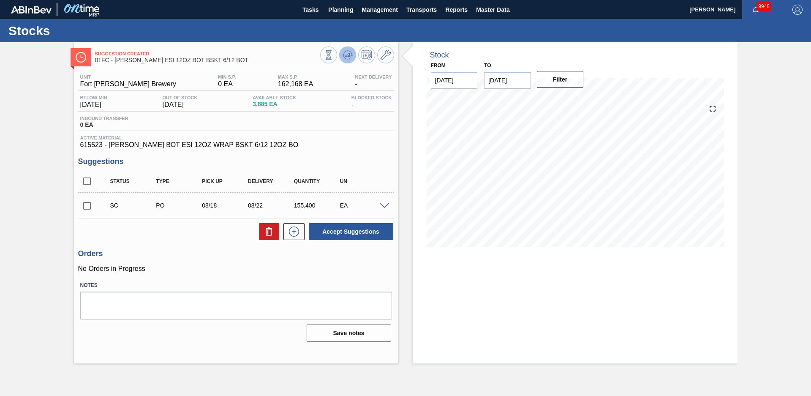
click at [333, 58] on icon at bounding box center [328, 54] width 9 height 9
click at [381, 204] on span at bounding box center [384, 206] width 10 height 6
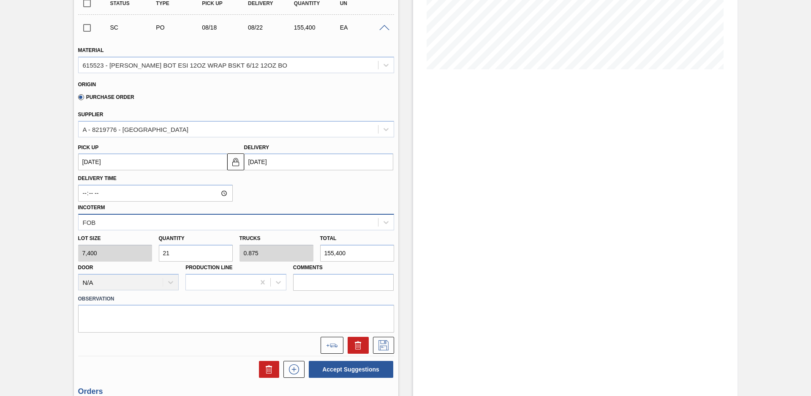
scroll to position [237, 0]
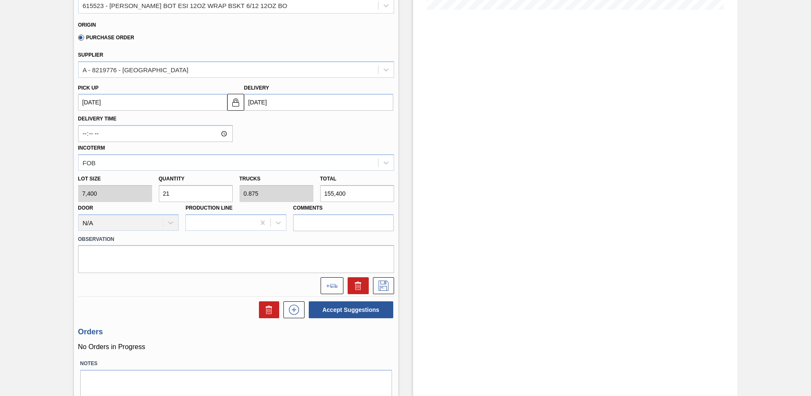
click at [188, 194] on input "21" at bounding box center [196, 193] width 74 height 17
type input "2"
type input "0.083"
type input "14,800"
type input "22"
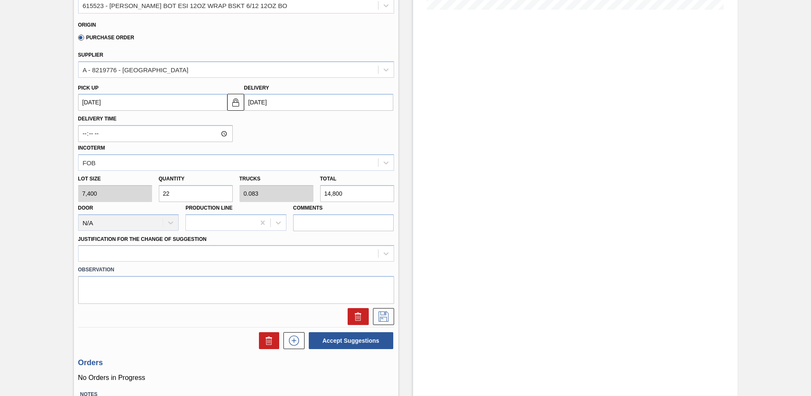
type input "0.917"
type input "162,800"
type input "22"
click at [269, 251] on div at bounding box center [229, 254] width 300 height 12
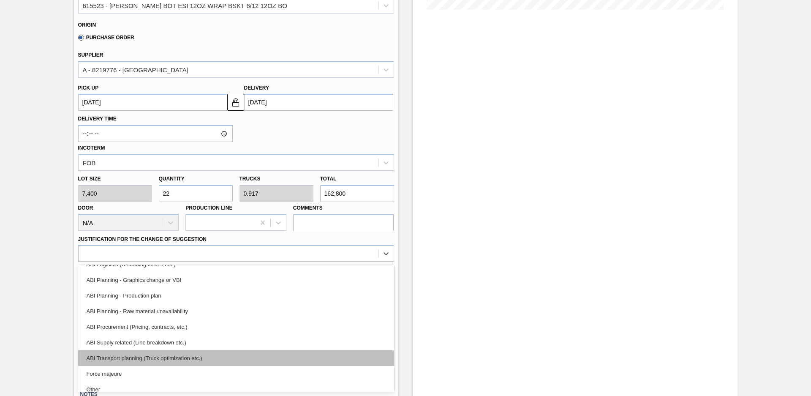
scroll to position [76, 0]
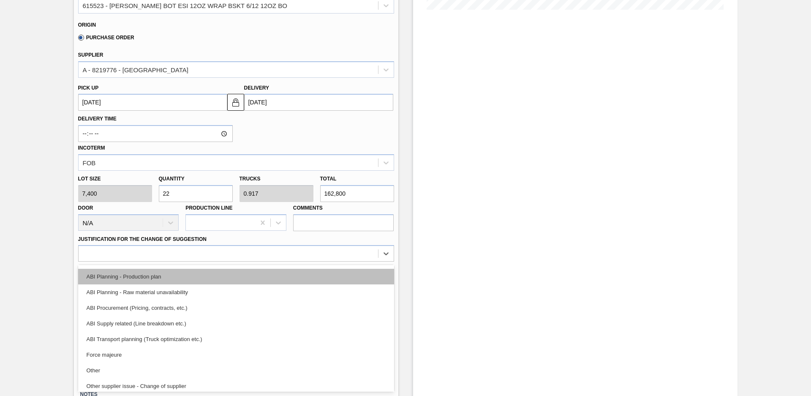
click at [188, 283] on div "ABI Planning - Production plan" at bounding box center [236, 277] width 316 height 16
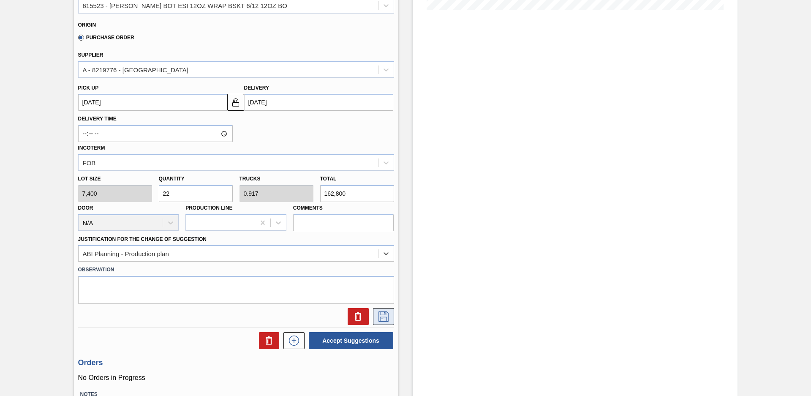
click at [379, 315] on icon at bounding box center [384, 316] width 14 height 10
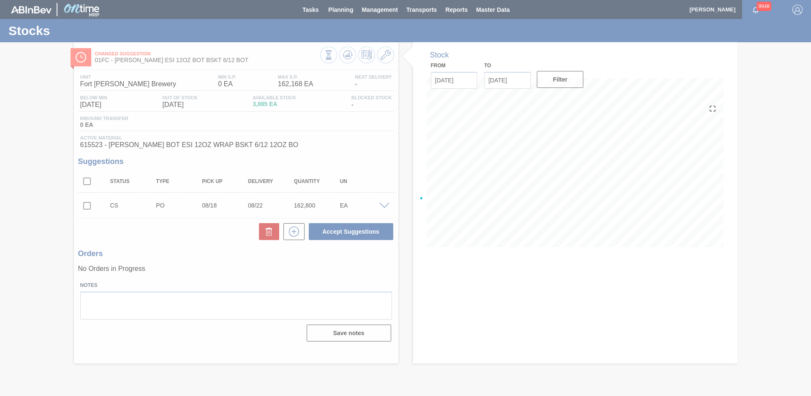
scroll to position [0, 0]
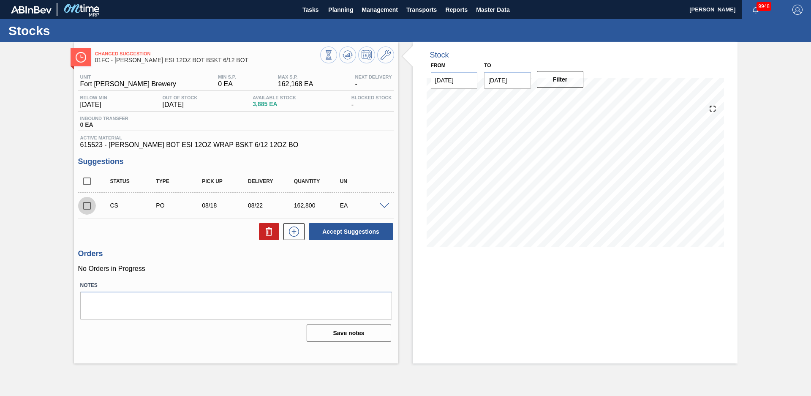
click at [84, 201] on input "checkbox" at bounding box center [87, 206] width 18 height 18
checkbox input "true"
click at [360, 228] on button "Accept Suggestions" at bounding box center [351, 231] width 85 height 17
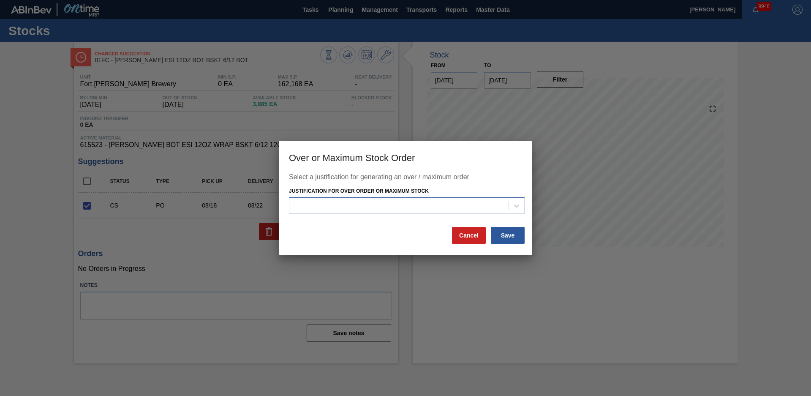
click at [395, 202] on div at bounding box center [398, 205] width 219 height 12
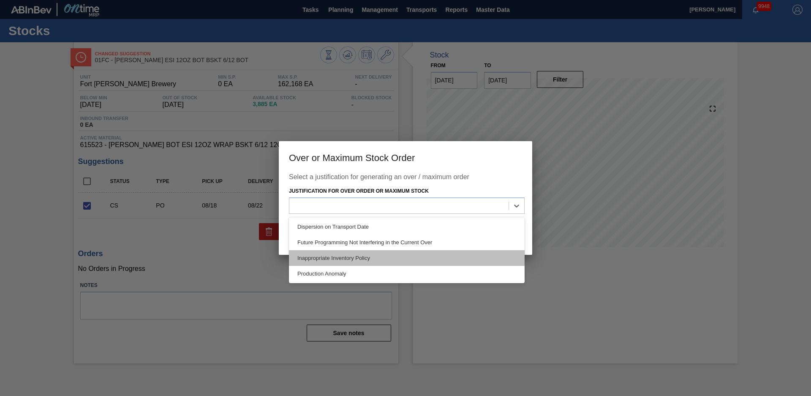
click at [353, 259] on div "Inappropriate Inventory Policy" at bounding box center [407, 258] width 236 height 16
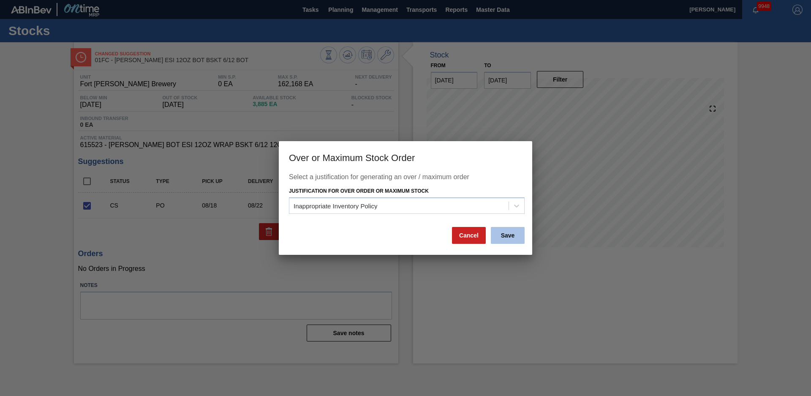
click at [521, 235] on button "Save" at bounding box center [508, 235] width 34 height 17
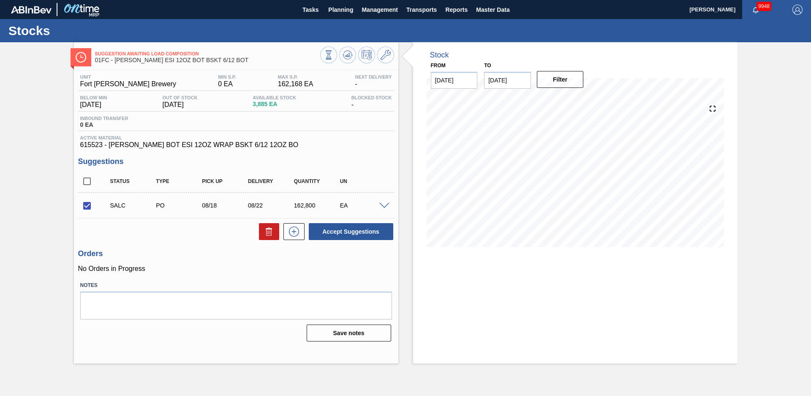
click at [413, 187] on div "Stock From [DATE] to [DATE] Filter" at bounding box center [575, 151] width 325 height 218
click at [338, 14] on span "Planning" at bounding box center [340, 10] width 25 height 10
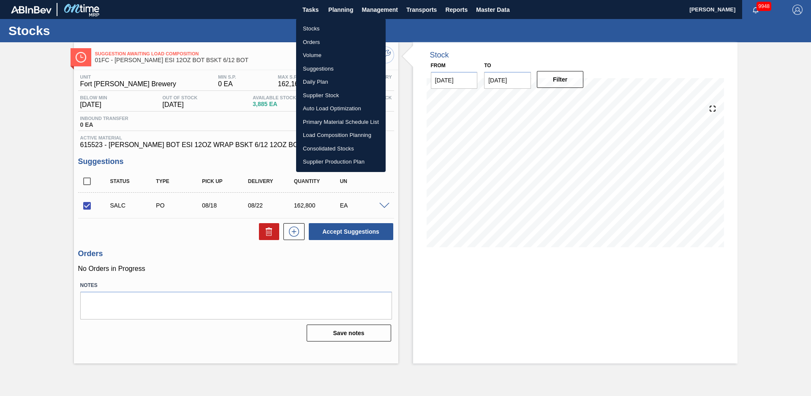
click at [321, 66] on li "Suggestions" at bounding box center [341, 69] width 90 height 14
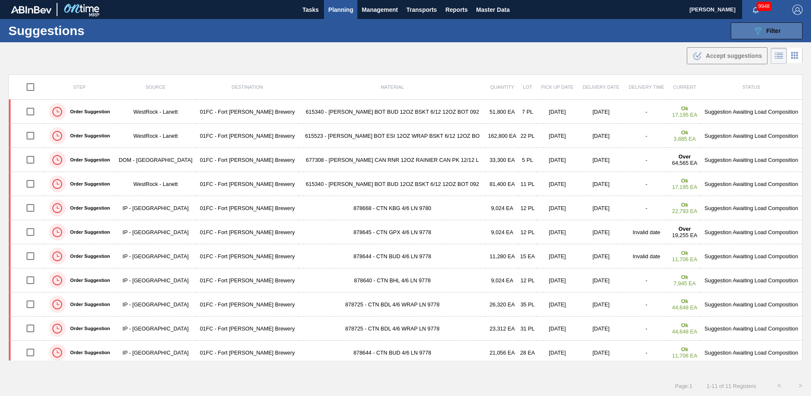
click at [740, 35] on button "089F7B8B-B2A5-4AFE-B5C0-19BA573D28AC Filter" at bounding box center [767, 30] width 72 height 17
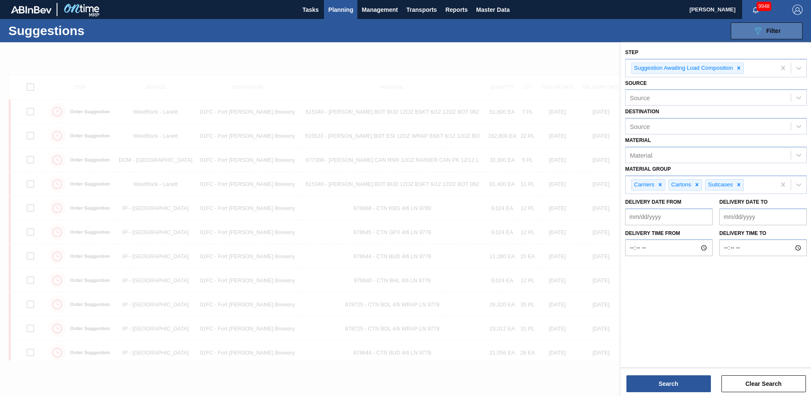
click at [739, 35] on button "089F7B8B-B2A5-4AFE-B5C0-19BA573D28AC Filter" at bounding box center [767, 30] width 72 height 17
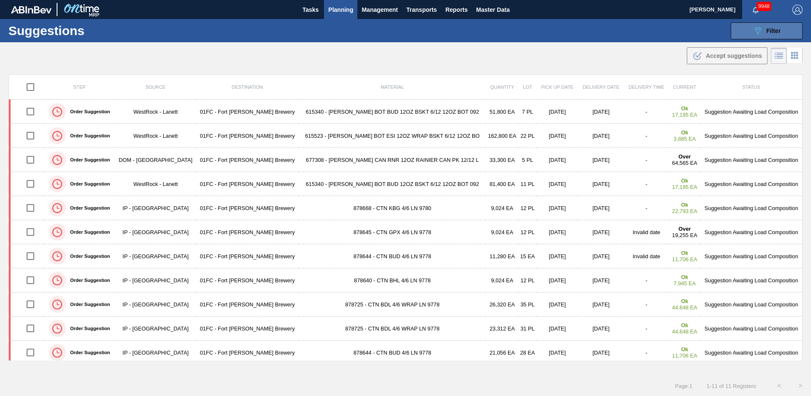
click at [741, 32] on button "089F7B8B-B2A5-4AFE-B5C0-19BA573D28AC Filter" at bounding box center [767, 30] width 72 height 17
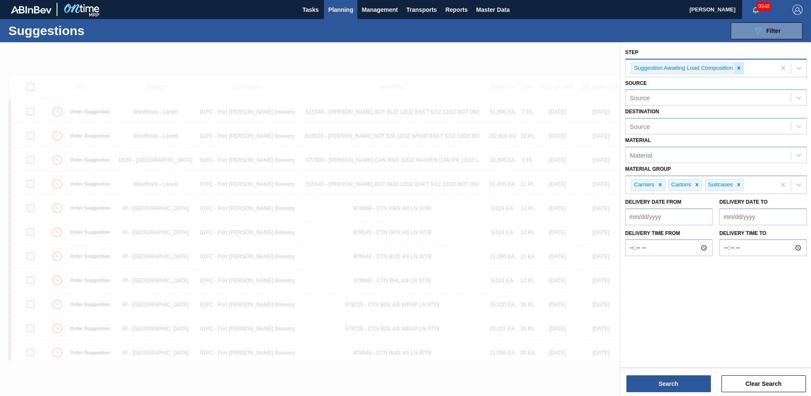
click at [742, 66] on icon at bounding box center [739, 68] width 6 height 6
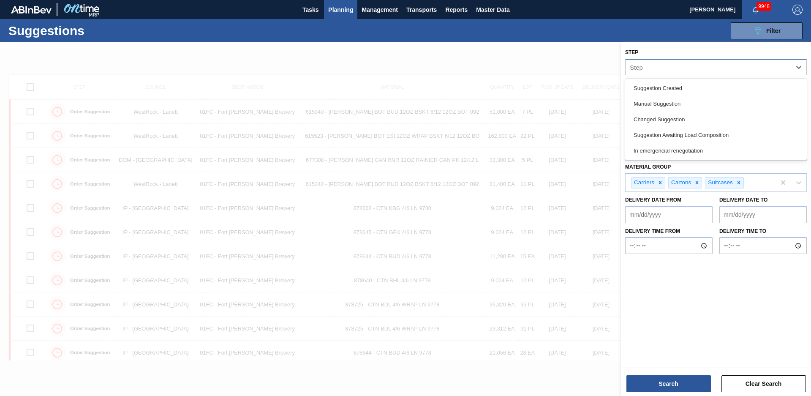
click at [731, 68] on div "Step" at bounding box center [708, 67] width 165 height 12
click at [687, 87] on div "Suggestion Created" at bounding box center [716, 88] width 182 height 16
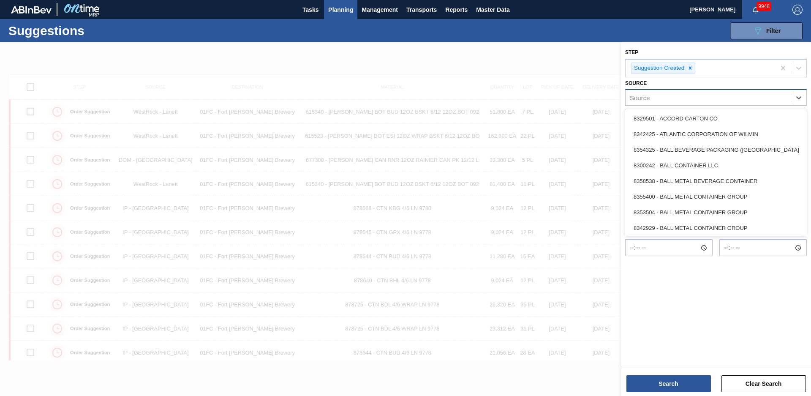
click at [690, 103] on div "Source" at bounding box center [708, 98] width 165 height 12
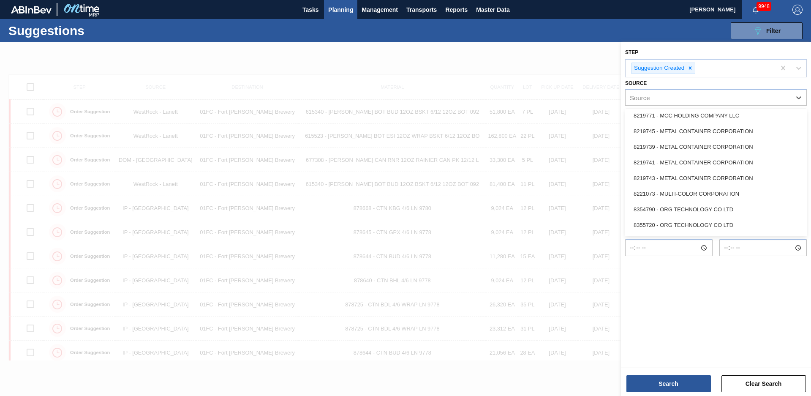
scroll to position [502, 0]
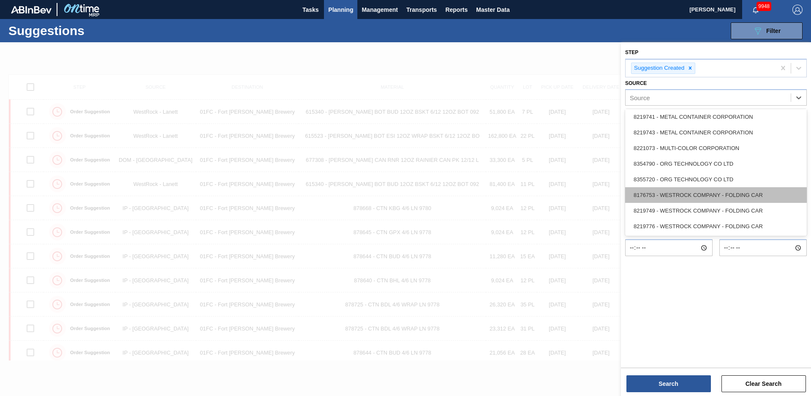
click at [665, 194] on div "8176753 - WESTROCK COMPANY - FOLDING CAR" at bounding box center [716, 195] width 182 height 16
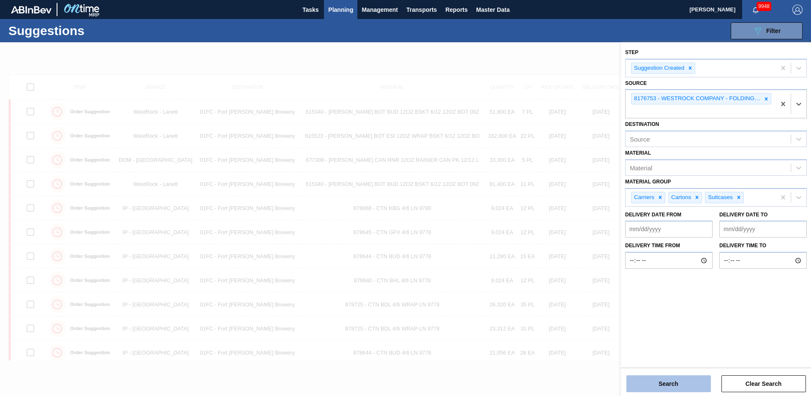
click at [692, 384] on button "Search" at bounding box center [669, 383] width 85 height 17
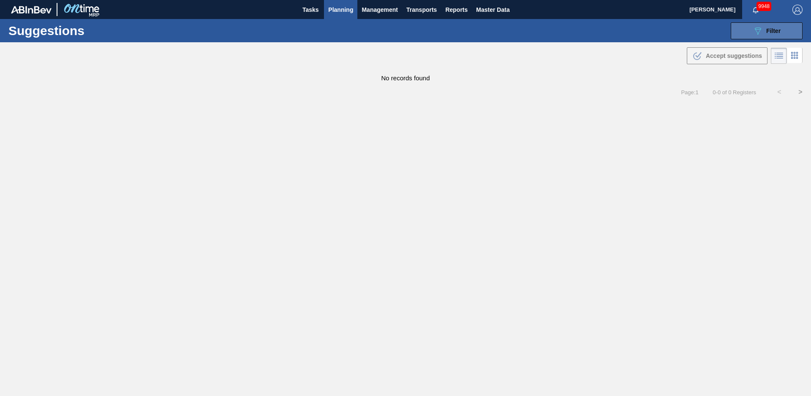
click at [752, 31] on button "089F7B8B-B2A5-4AFE-B5C0-19BA573D28AC Filter" at bounding box center [767, 30] width 72 height 17
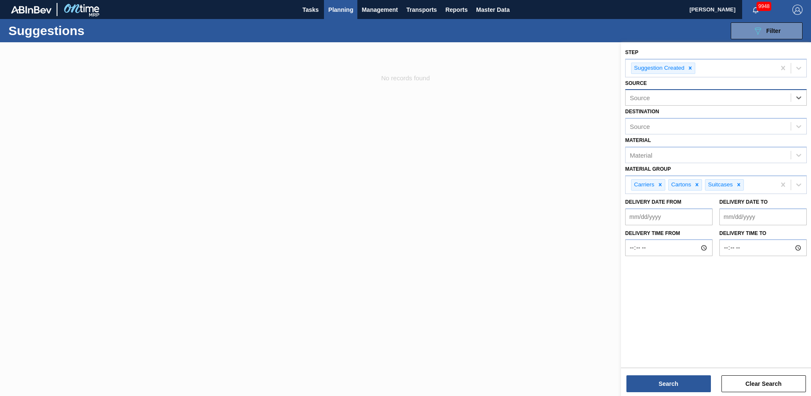
click at [785, 102] on div "Source" at bounding box center [708, 98] width 165 height 12
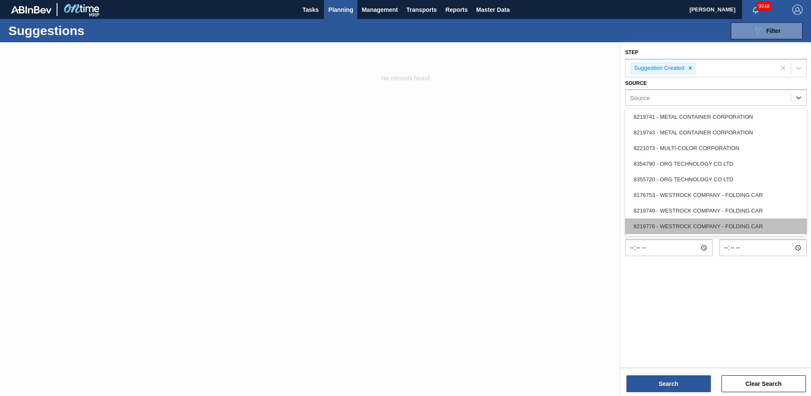
click at [723, 222] on div "8219776 - WESTROCK COMPANY - FOLDING CAR" at bounding box center [716, 226] width 182 height 16
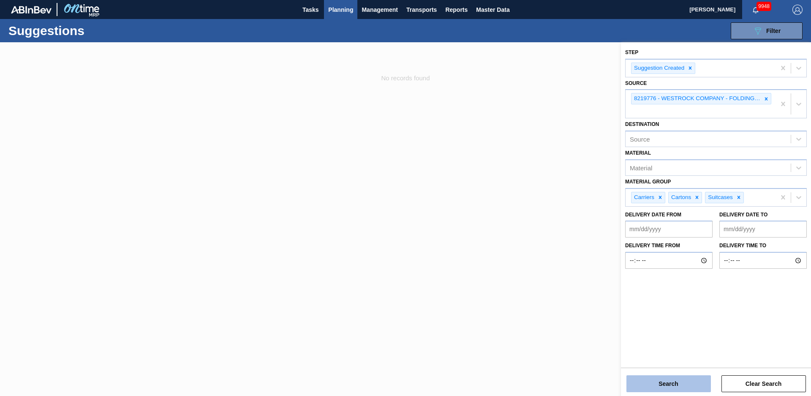
click at [676, 383] on button "Search" at bounding box center [669, 383] width 85 height 17
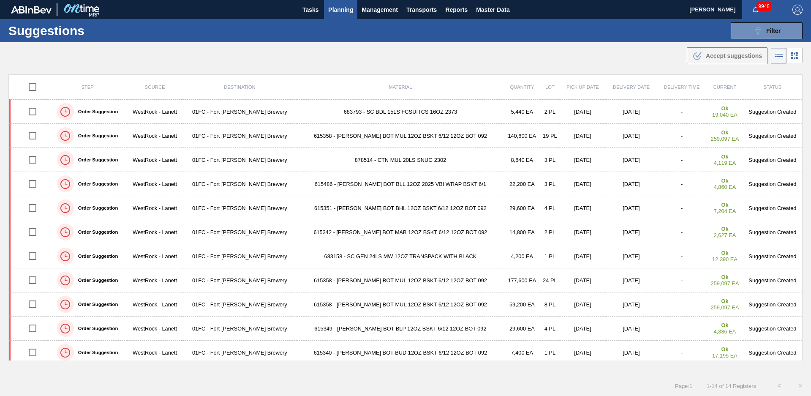
click at [411, 60] on div ".b{fill:var(--color-action-default)} Accept suggestions" at bounding box center [405, 54] width 811 height 24
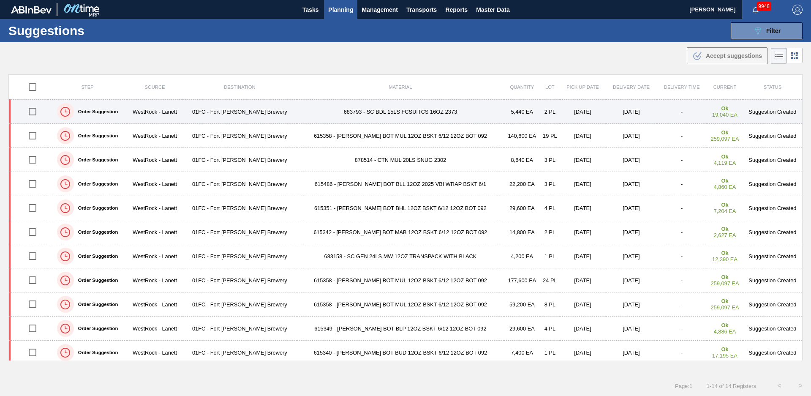
click at [399, 110] on td "683793 - SC BDL 15LS FCSUITCS 16OZ 2373" at bounding box center [400, 112] width 207 height 24
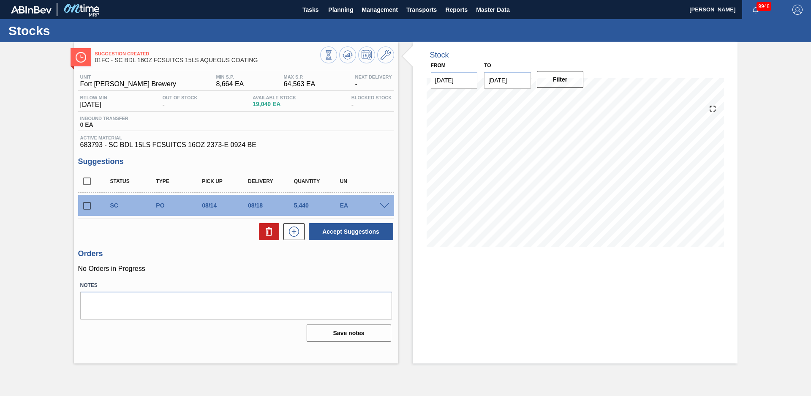
click at [403, 162] on div "Stock From [DATE] to [DATE] Filter" at bounding box center [567, 202] width 339 height 321
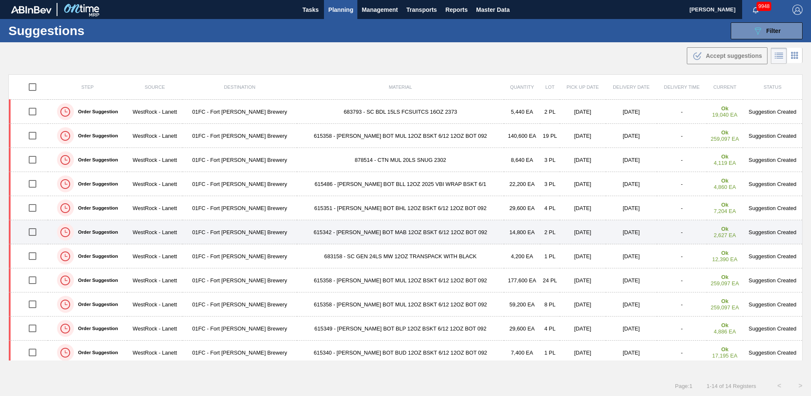
click at [365, 235] on td "615342 - [PERSON_NAME] BOT MAB 12OZ BSKT 6/12 12OZ BOT 092" at bounding box center [400, 232] width 207 height 24
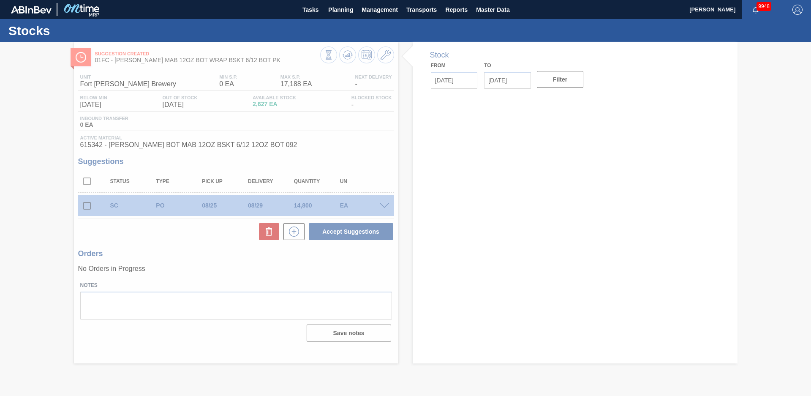
type input "[DATE]"
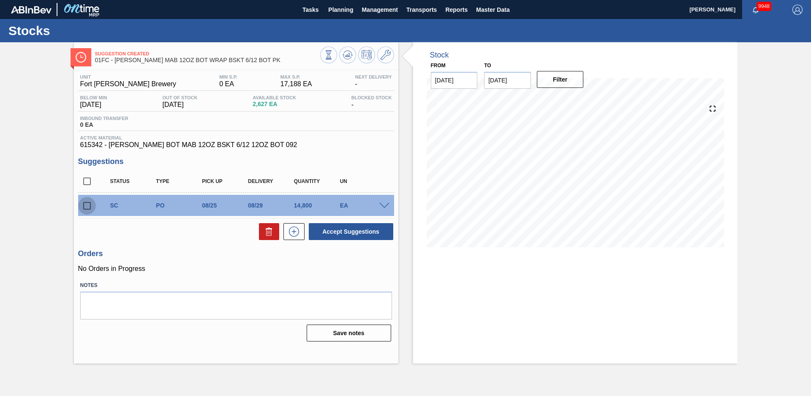
click at [87, 203] on input "checkbox" at bounding box center [87, 206] width 18 height 18
click at [342, 235] on button "Accept Suggestions" at bounding box center [351, 231] width 85 height 17
checkbox input "false"
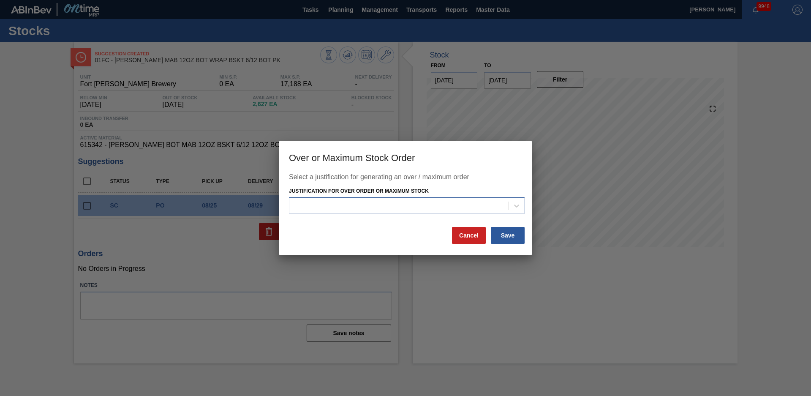
click at [351, 211] on div at bounding box center [398, 205] width 219 height 12
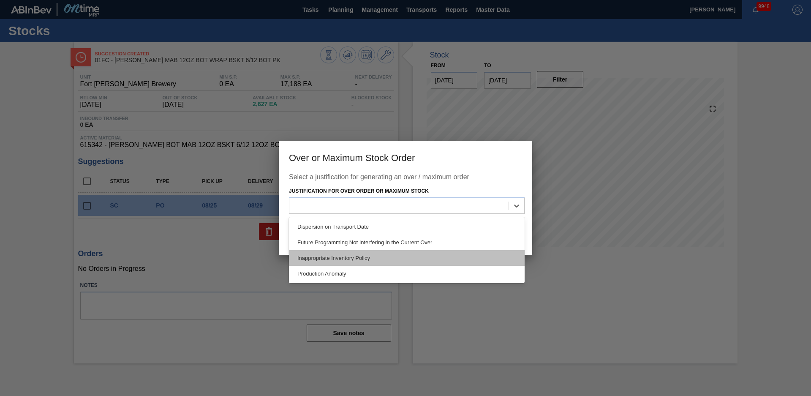
click at [341, 256] on div "Inappropriate Inventory Policy" at bounding box center [407, 258] width 236 height 16
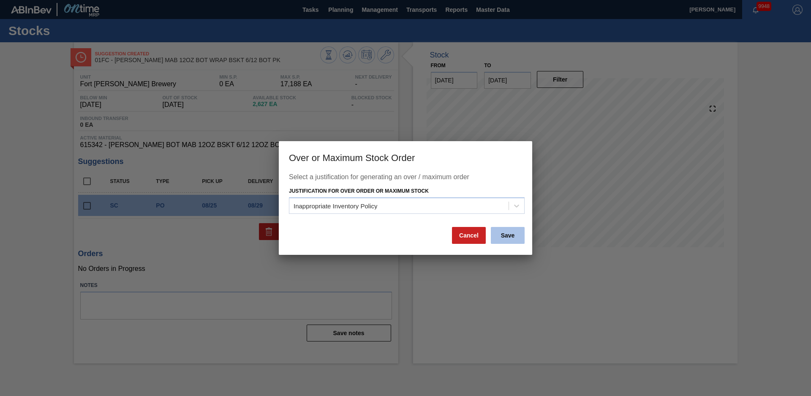
click at [504, 231] on button "Save" at bounding box center [508, 235] width 34 height 17
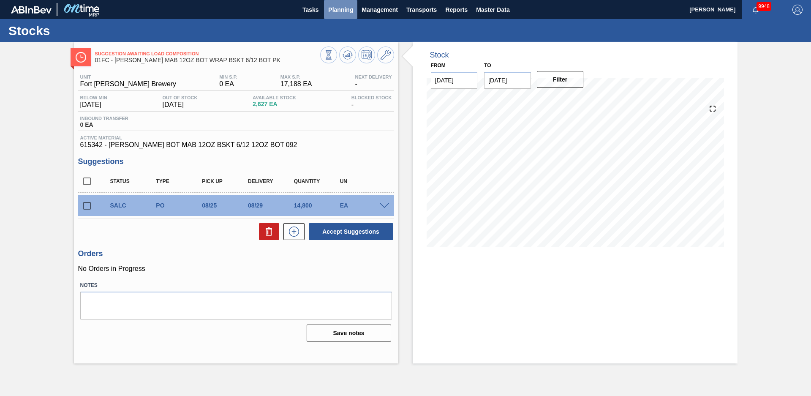
click at [346, 6] on span "Planning" at bounding box center [340, 10] width 25 height 10
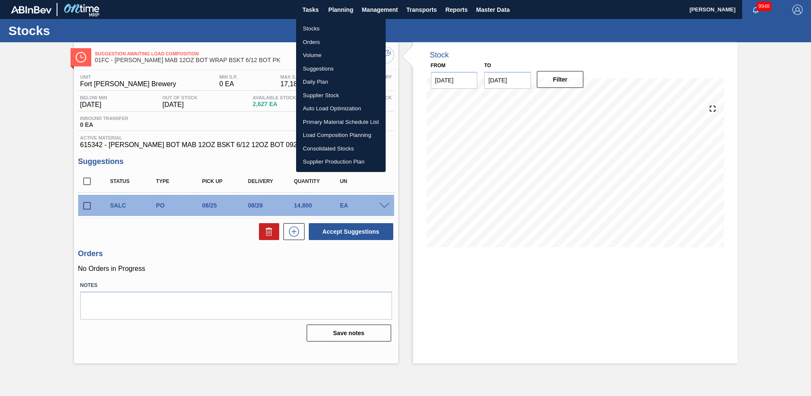
click at [341, 133] on li "Load Composition Planning" at bounding box center [341, 135] width 90 height 14
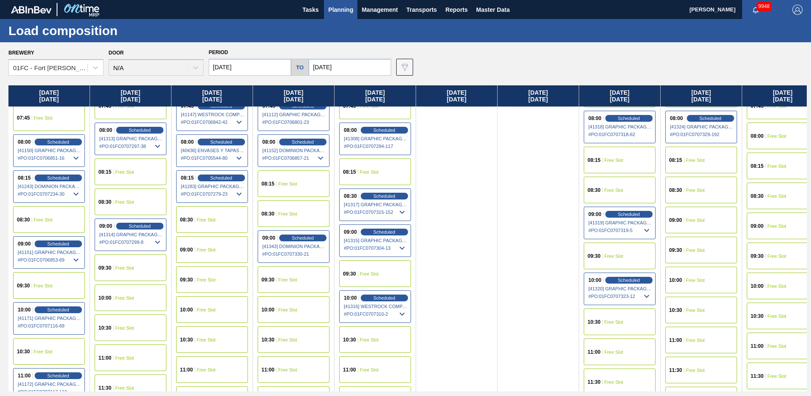
scroll to position [321, 0]
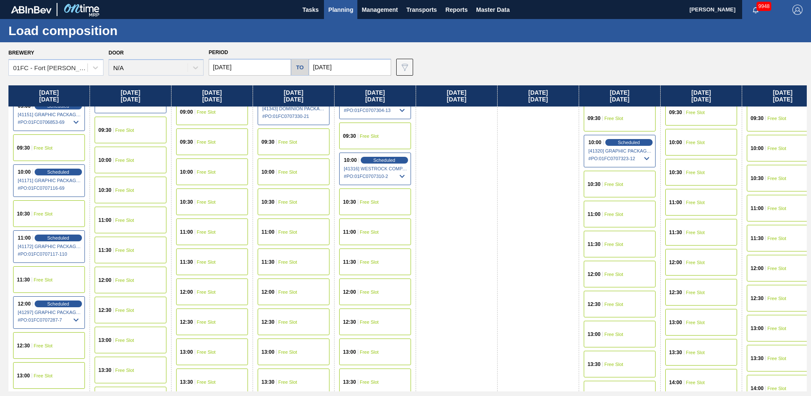
click at [376, 232] on span "Free Slot" at bounding box center [369, 231] width 19 height 5
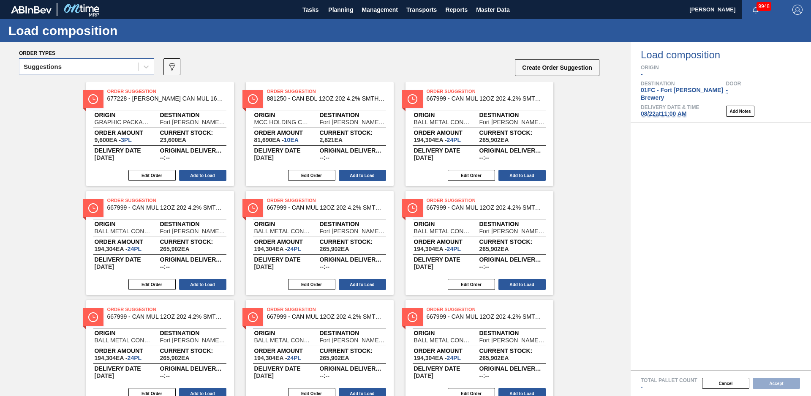
click at [106, 65] on div "Suggestions" at bounding box center [78, 67] width 119 height 12
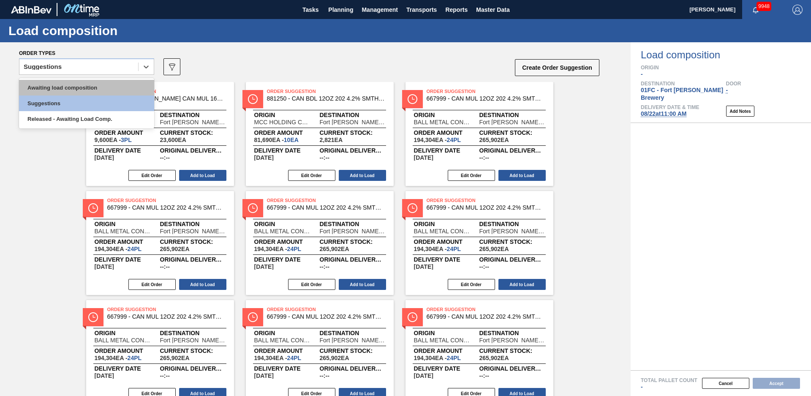
click at [100, 86] on div "Awaiting load composition" at bounding box center [86, 88] width 135 height 16
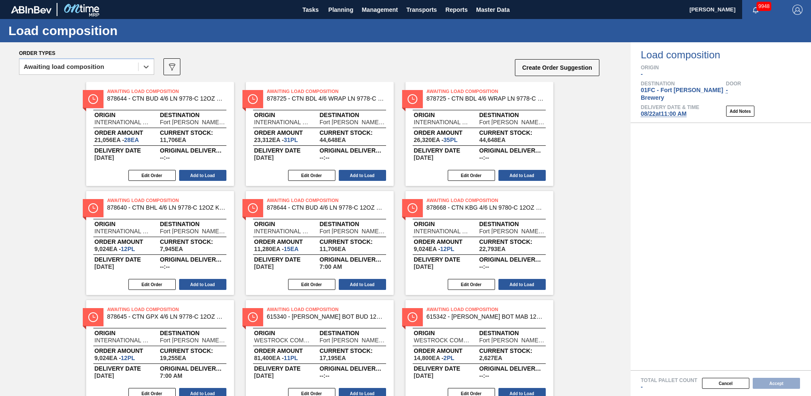
scroll to position [142, 0]
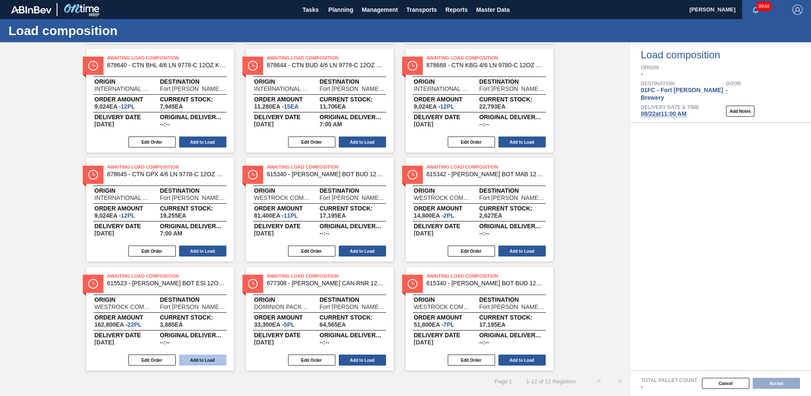
click at [202, 359] on button "Add to Load" at bounding box center [202, 360] width 47 height 11
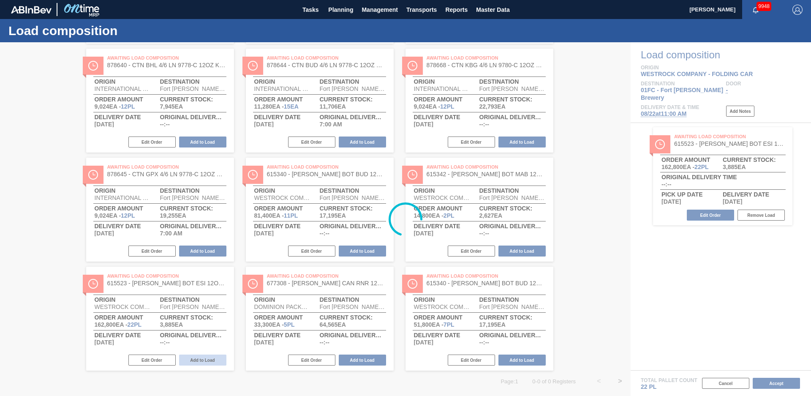
scroll to position [0, 0]
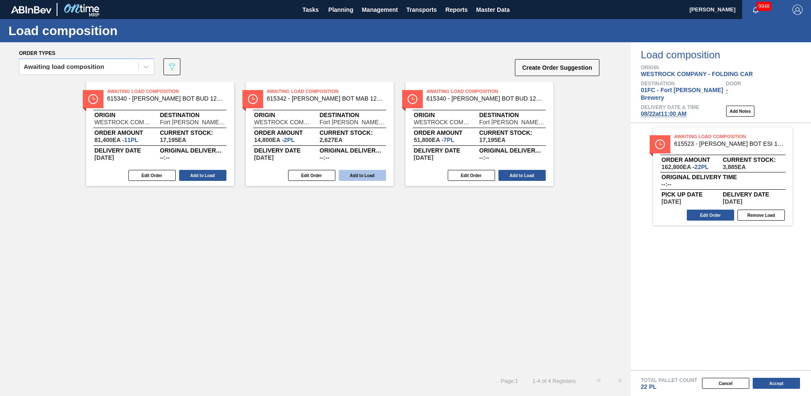
click at [365, 172] on button "Add to Load" at bounding box center [362, 175] width 47 height 11
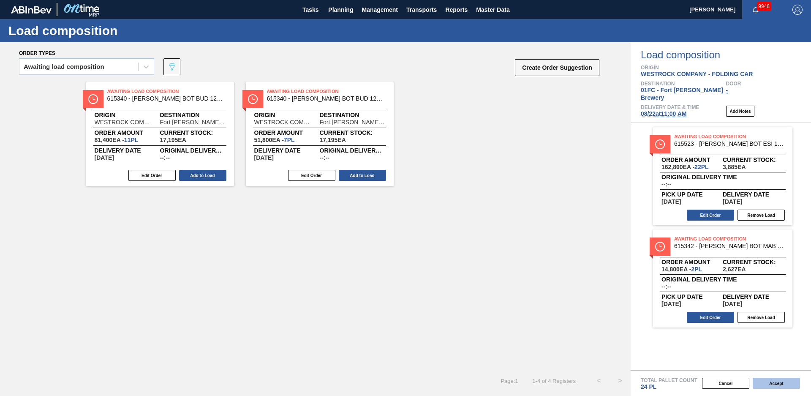
click at [794, 387] on button "Accept" at bounding box center [776, 383] width 47 height 11
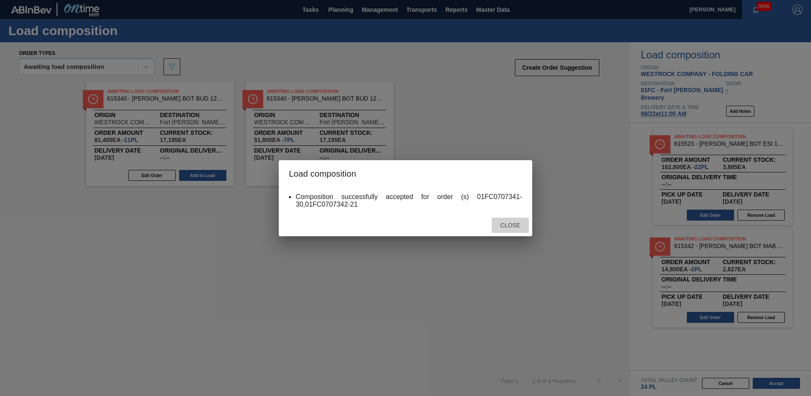
click at [506, 223] on span "Close" at bounding box center [510, 225] width 33 height 7
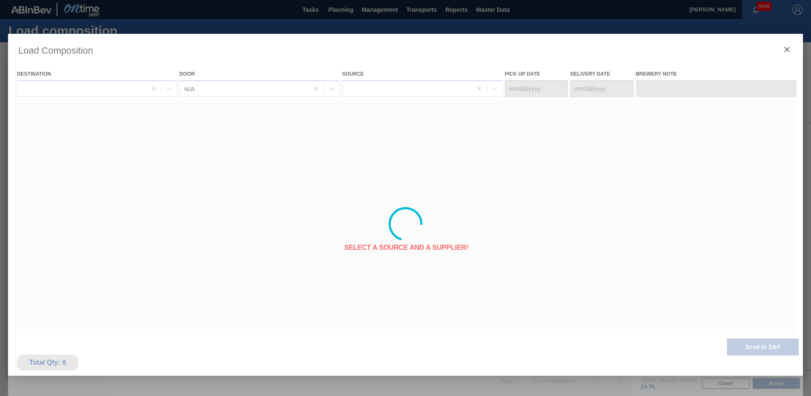
type Date "[DATE]"
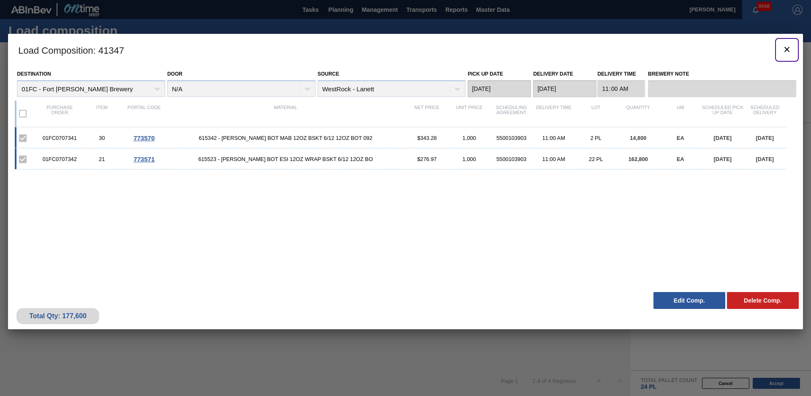
click at [790, 49] on icon "botão de ícone" at bounding box center [787, 49] width 10 height 10
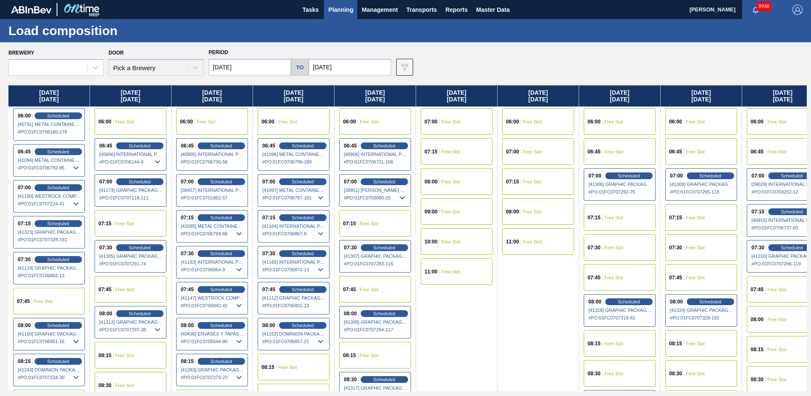
click at [344, 7] on span "Planning" at bounding box center [340, 10] width 25 height 10
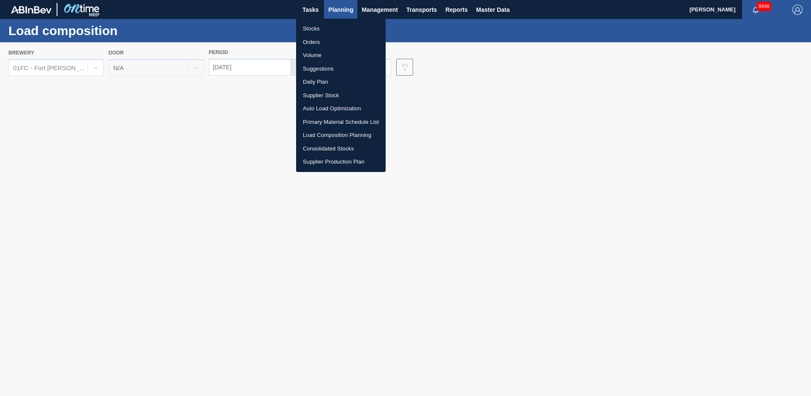
click at [311, 65] on li "Suggestions" at bounding box center [341, 69] width 90 height 14
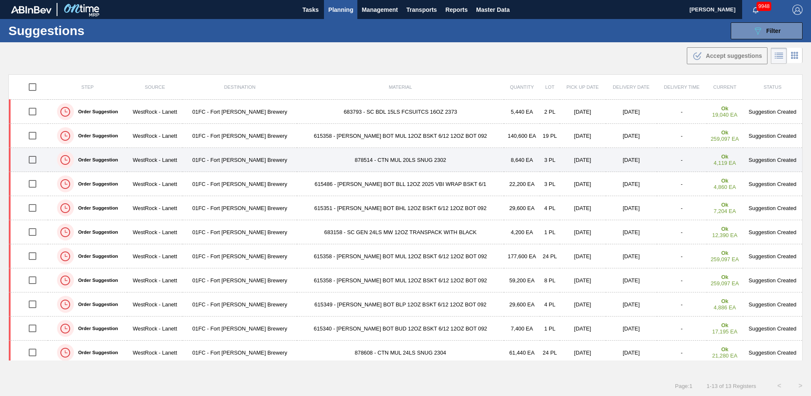
click at [322, 159] on td "878514 - CTN MUL 20LS SNUG 2302" at bounding box center [400, 160] width 207 height 24
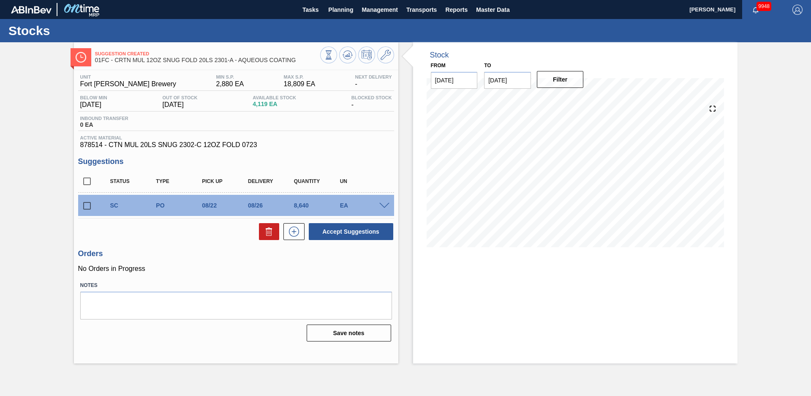
click at [24, 163] on div "Suggestion Created 01FC - CRTN MUL 12OZ SNUG FOLD 20LS 2301-A - AQUEOUS COATING…" at bounding box center [405, 202] width 811 height 321
click at [386, 205] on span at bounding box center [384, 206] width 10 height 6
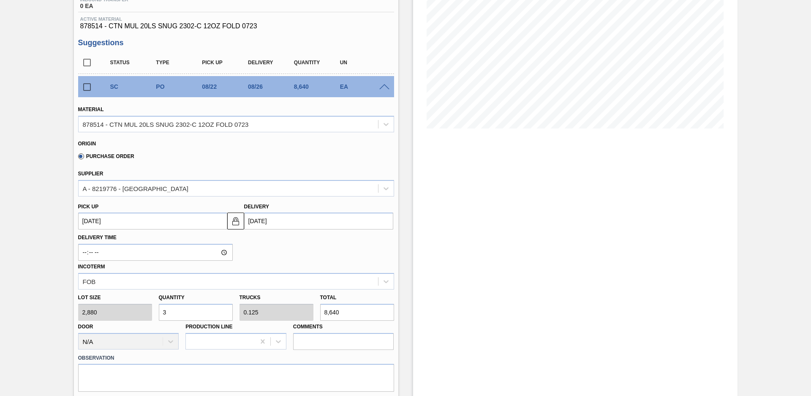
scroll to position [119, 0]
drag, startPoint x: 180, startPoint y: 314, endPoint x: 129, endPoint y: 315, distance: 50.3
click at [130, 315] on div "Lot size 2,880 Quantity 3 Trucks 0.125 Total 8,640 Door N/A Production Line Com…" at bounding box center [236, 319] width 323 height 60
type input "2"
type input "0.083"
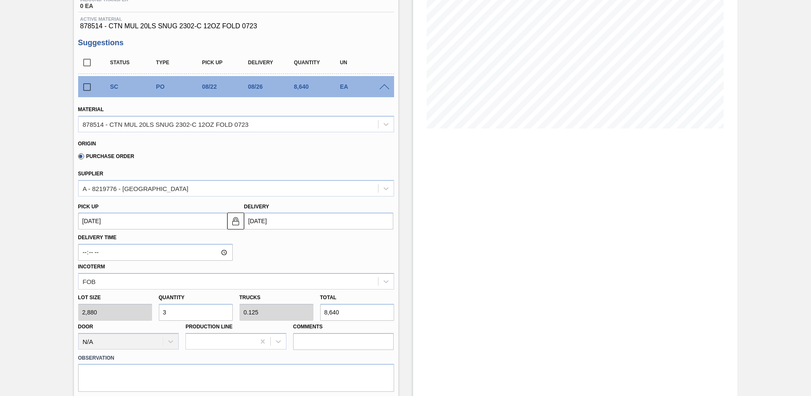
type input "5,760"
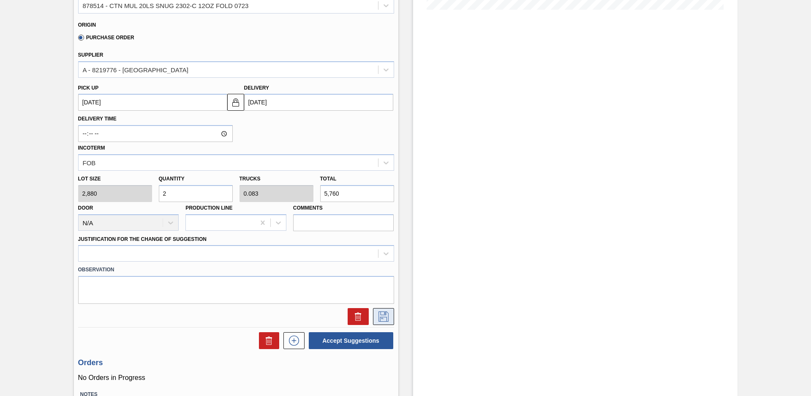
type input "2"
click at [385, 321] on icon at bounding box center [384, 316] width 14 height 10
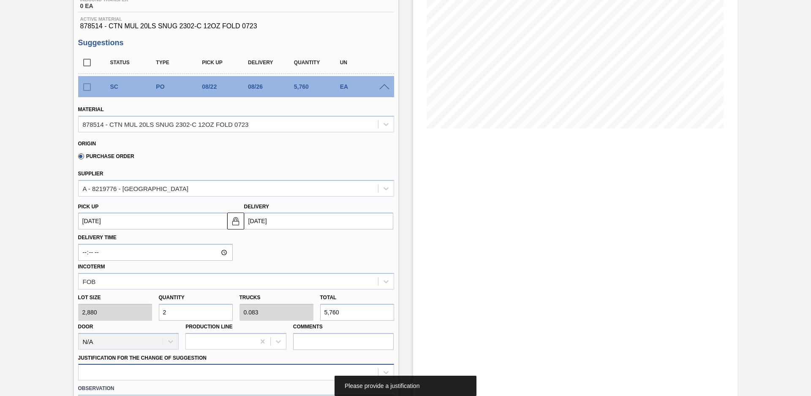
scroll to position [237, 0]
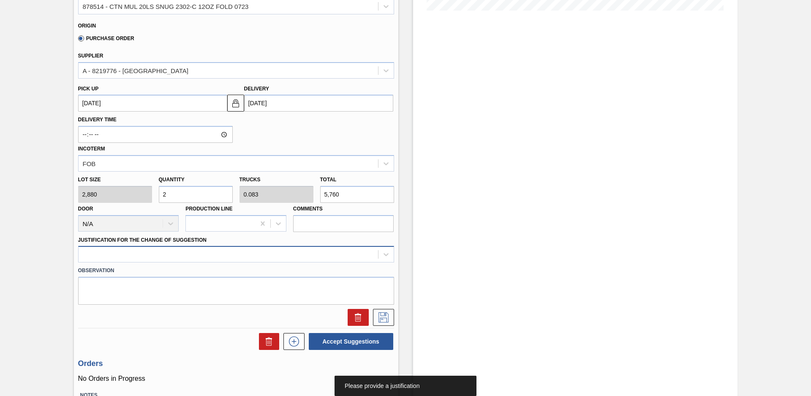
click at [202, 262] on div at bounding box center [236, 254] width 316 height 16
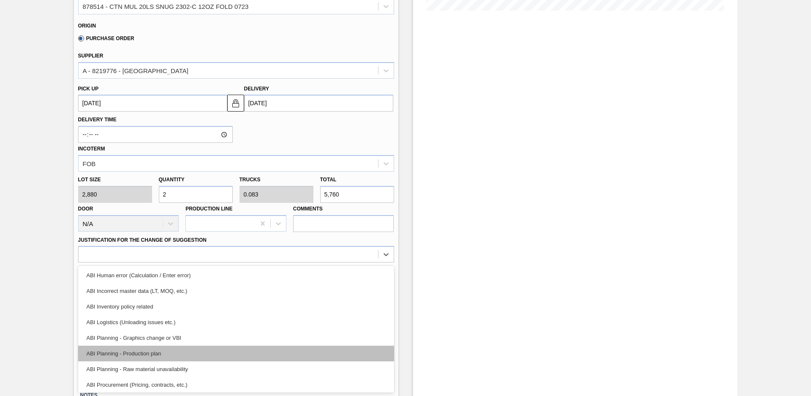
click at [168, 357] on div "ABI Planning - Production plan" at bounding box center [236, 354] width 316 height 16
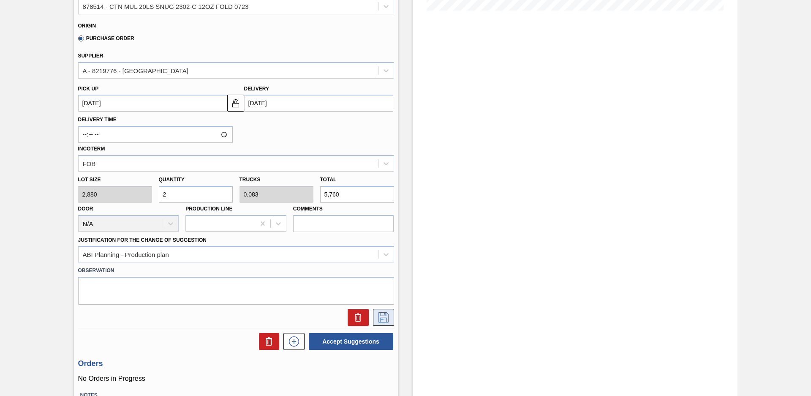
click at [373, 319] on button at bounding box center [383, 317] width 21 height 17
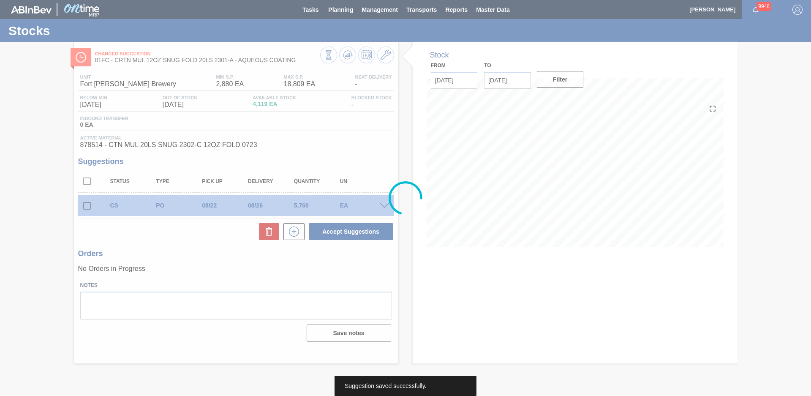
scroll to position [0, 0]
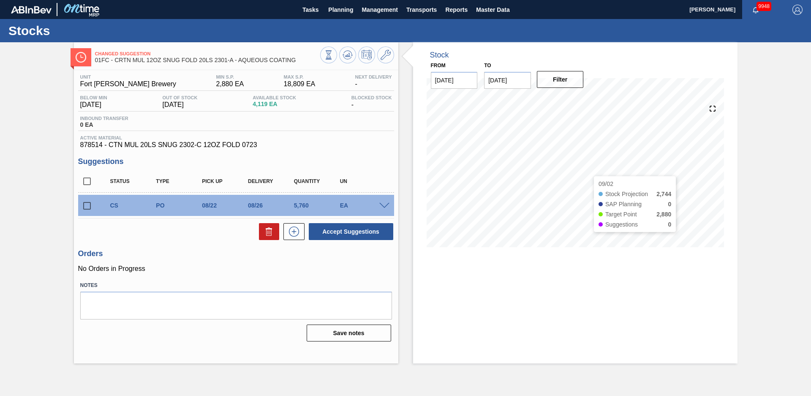
click at [759, 217] on div "Changed Suggestion 01FC - CRTN MUL 12OZ SNUG FOLD 20LS 2301-A - AQUEOUS COATING…" at bounding box center [405, 202] width 811 height 321
click at [90, 207] on input "checkbox" at bounding box center [87, 206] width 18 height 18
click at [374, 236] on button "Accept Suggestions" at bounding box center [351, 231] width 85 height 17
checkbox input "false"
click at [63, 195] on div "Suggestion Awaiting Load Composition 01FC - CRTN MUL 12OZ SNUG FOLD 20LS 2301-A…" at bounding box center [405, 202] width 811 height 321
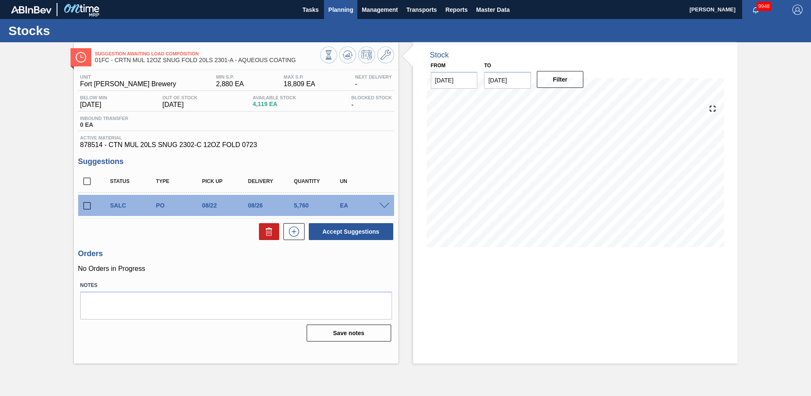
click at [344, 16] on button "Planning" at bounding box center [340, 9] width 33 height 19
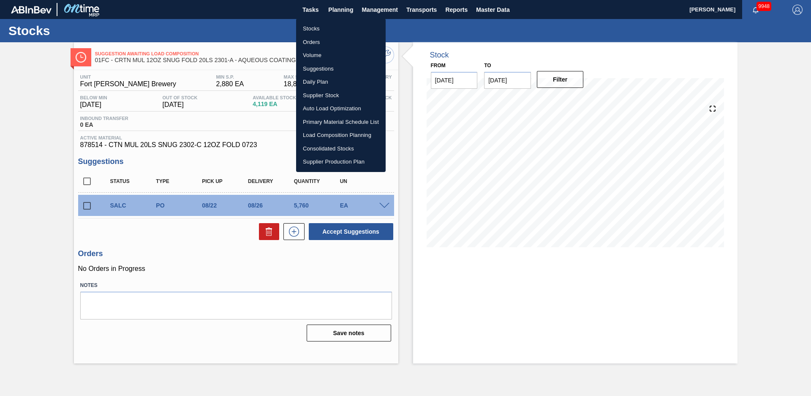
click at [334, 69] on li "Suggestions" at bounding box center [341, 69] width 90 height 14
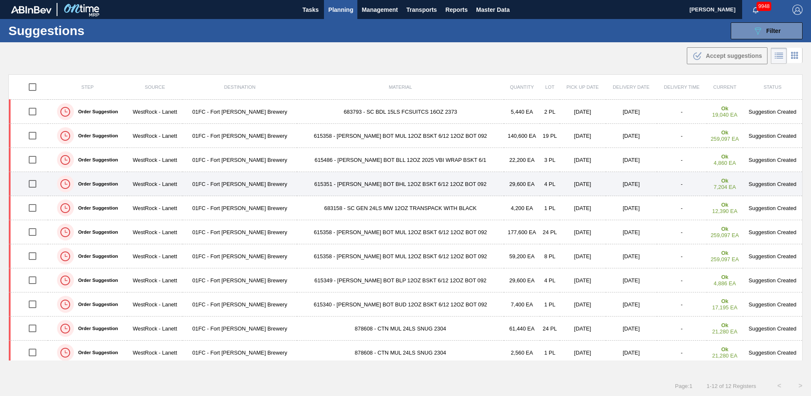
click at [350, 188] on td "615351 - [PERSON_NAME] BOT BHL 12OZ BSKT 6/12 12OZ BOT 092" at bounding box center [400, 184] width 207 height 24
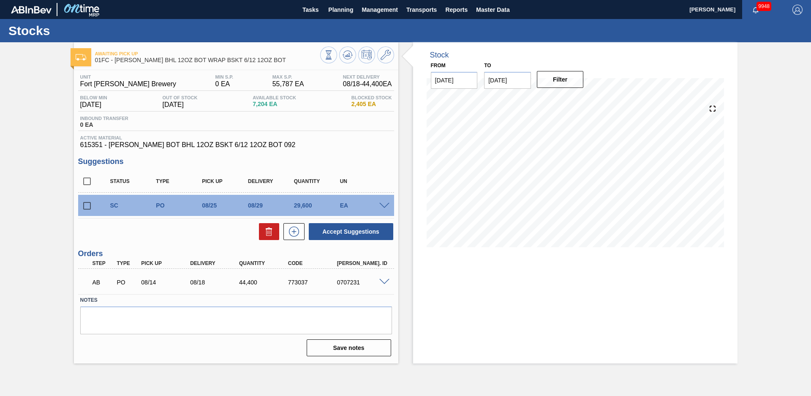
click at [106, 229] on div "Accept Suggestions" at bounding box center [236, 231] width 316 height 19
click at [90, 206] on input "checkbox" at bounding box center [87, 206] width 18 height 18
click at [343, 235] on button "Accept Suggestions" at bounding box center [351, 231] width 85 height 17
checkbox input "false"
click at [343, 16] on button "Planning" at bounding box center [340, 9] width 33 height 19
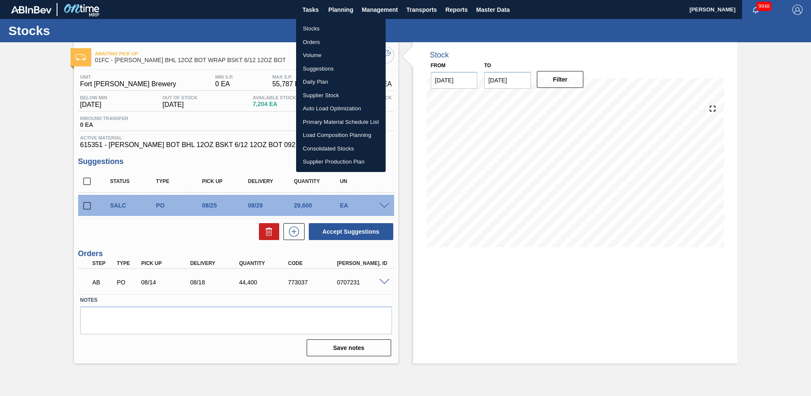
click at [338, 136] on li "Load Composition Planning" at bounding box center [341, 135] width 90 height 14
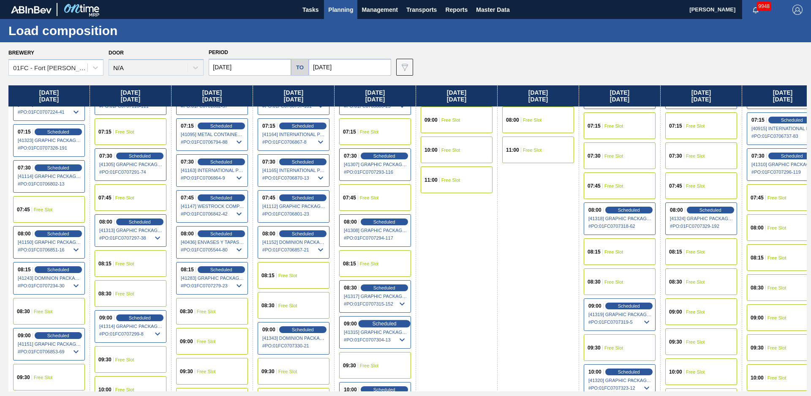
scroll to position [229, 0]
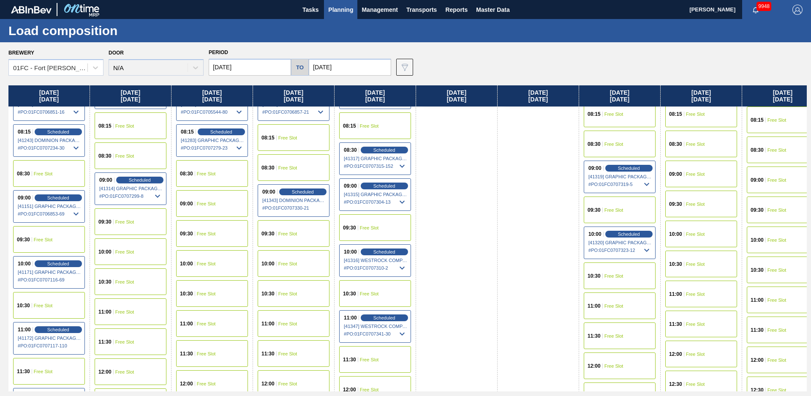
click at [369, 228] on span "Free Slot" at bounding box center [369, 227] width 19 height 5
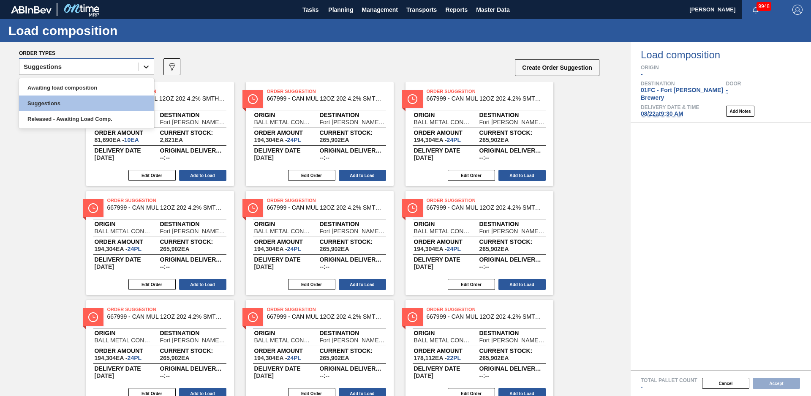
click at [139, 68] on div at bounding box center [146, 66] width 15 height 15
click at [103, 87] on div "Awaiting load composition" at bounding box center [86, 88] width 135 height 16
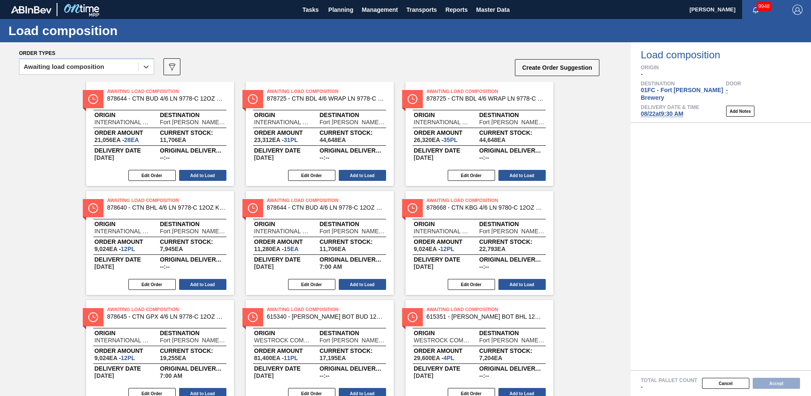
scroll to position [142, 0]
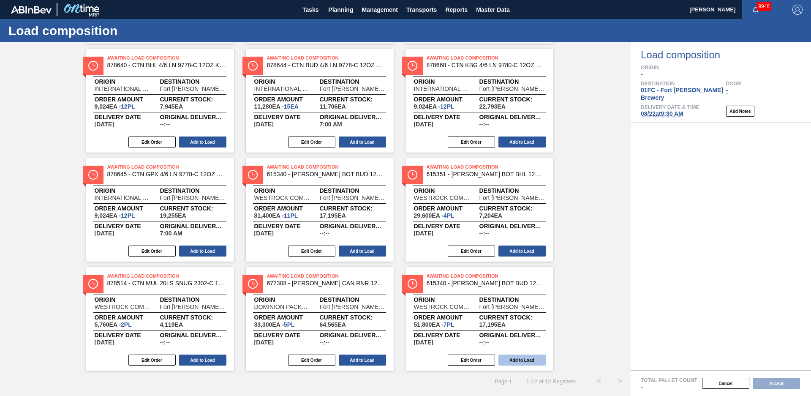
click at [522, 359] on button "Add to Load" at bounding box center [522, 360] width 47 height 11
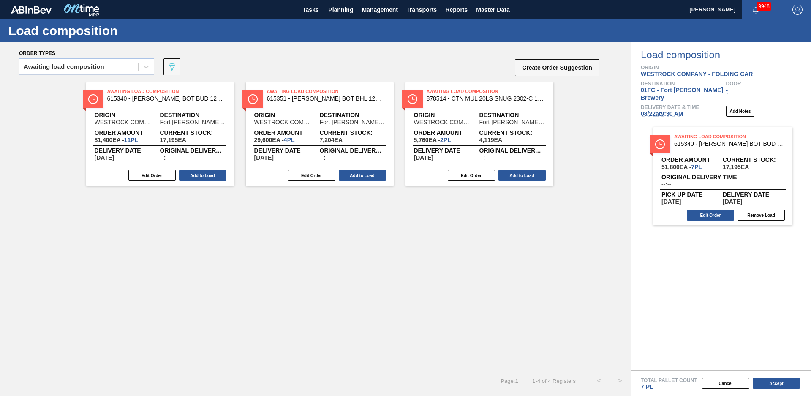
scroll to position [0, 0]
click at [516, 177] on button "Add to Load" at bounding box center [522, 175] width 47 height 11
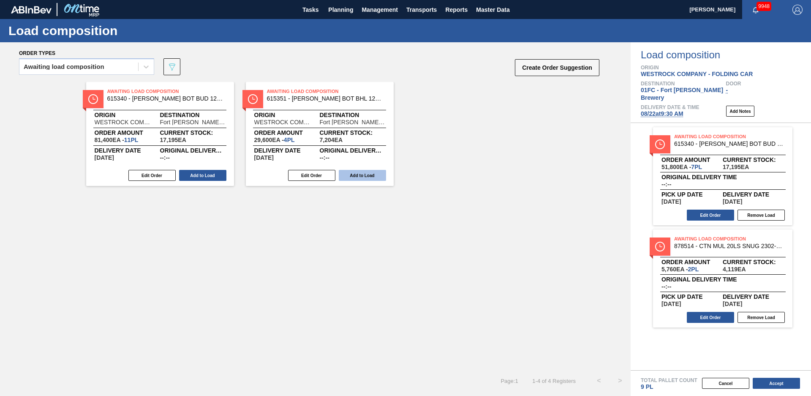
click at [380, 175] on button "Add to Load" at bounding box center [362, 175] width 47 height 11
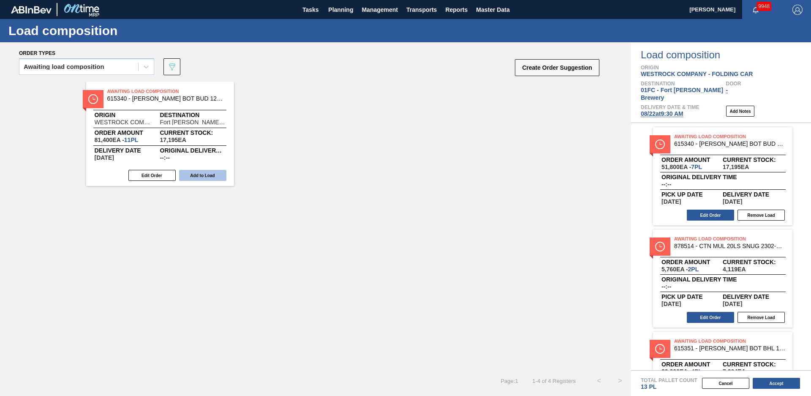
click at [206, 177] on button "Add to Load" at bounding box center [202, 175] width 47 height 11
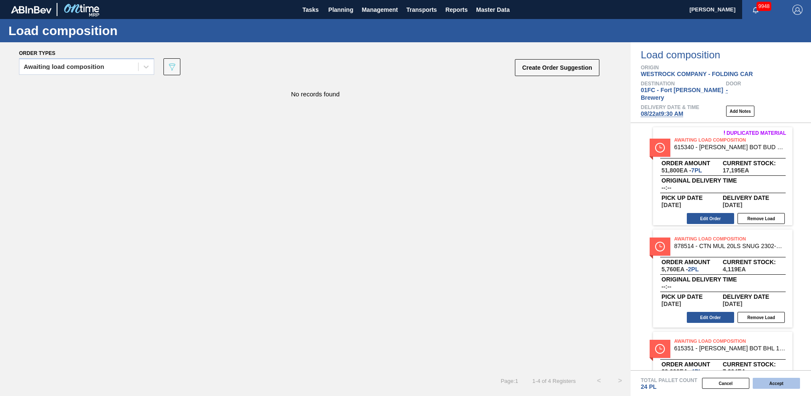
click at [775, 385] on button "Accept" at bounding box center [776, 383] width 47 height 11
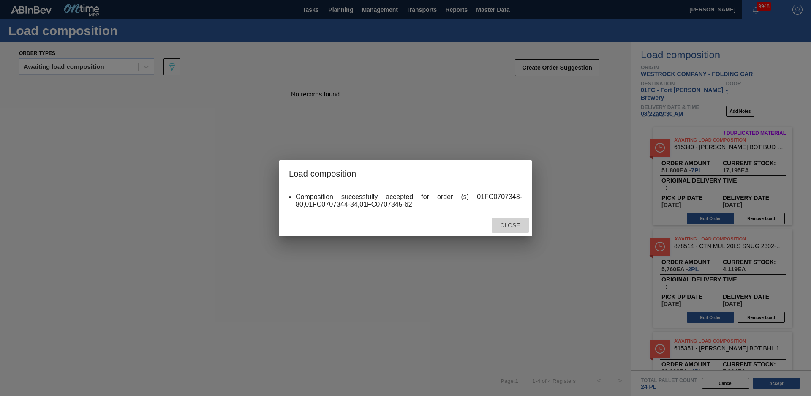
click at [508, 221] on div "Close" at bounding box center [510, 226] width 37 height 16
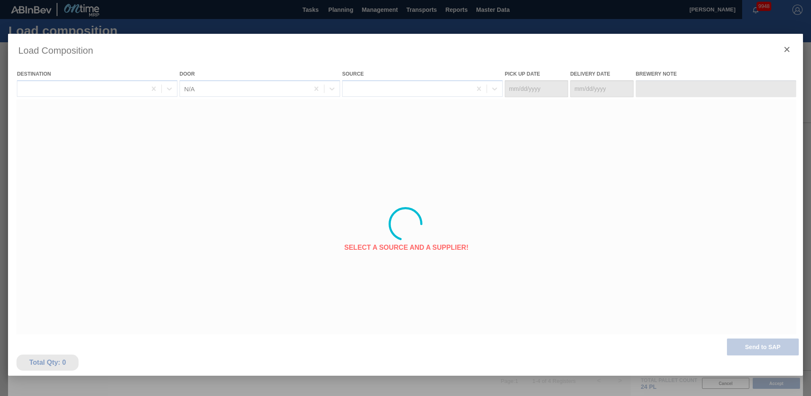
type Date "[DATE]"
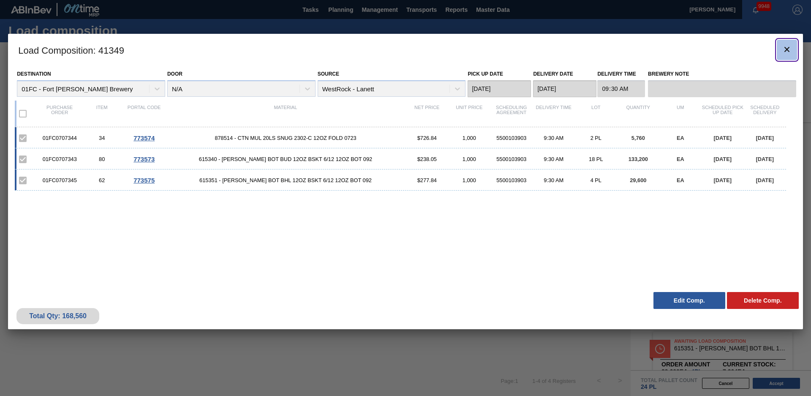
click at [784, 49] on icon "botão de ícone" at bounding box center [787, 49] width 10 height 10
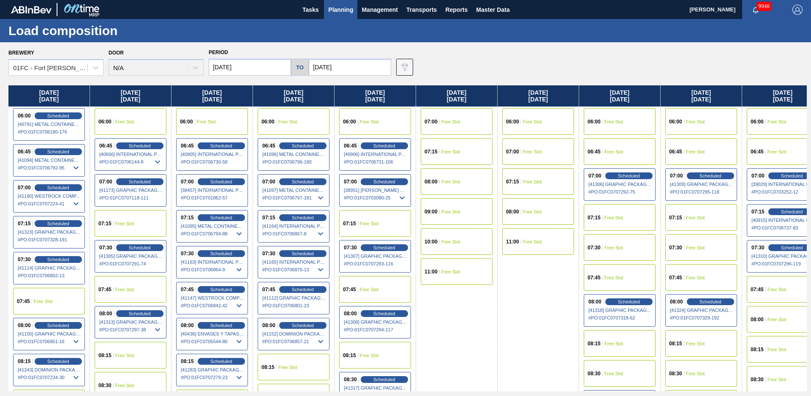
click at [474, 59] on div "Brewery 01FC - Fort Collins Brewery Door N/A Period 08/18/2025 to 10/09/2025 Da…" at bounding box center [407, 60] width 799 height 29
click at [403, 50] on div "Brewery 01FC - Fort Collins Brewery Door N/A Period 08/18/2025 to 10/09/2025 Da…" at bounding box center [407, 60] width 799 height 29
click at [458, 52] on div "Brewery 01FC - Fort Collins Brewery Door N/A Period 08/18/2025 to 10/09/2025 Da…" at bounding box center [407, 60] width 799 height 29
click at [343, 10] on span "Planning" at bounding box center [340, 10] width 25 height 10
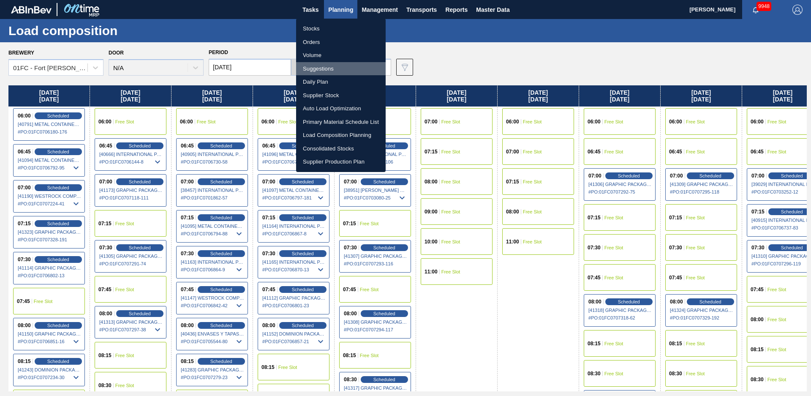
click at [321, 70] on li "Suggestions" at bounding box center [341, 69] width 90 height 14
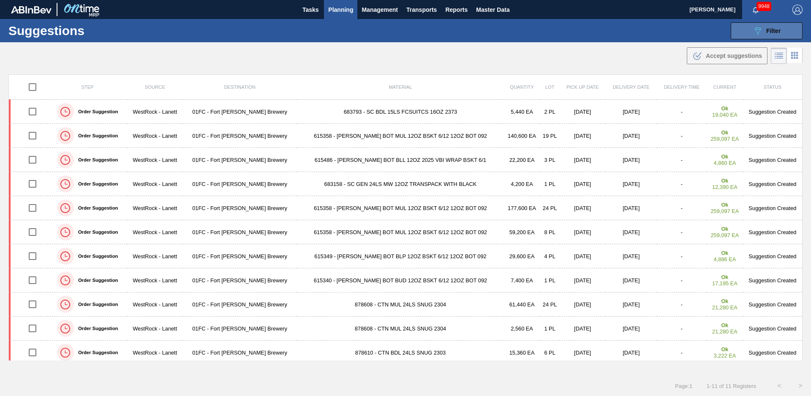
click at [755, 36] on button "089F7B8B-B2A5-4AFE-B5C0-19BA573D28AC Filter" at bounding box center [767, 30] width 72 height 17
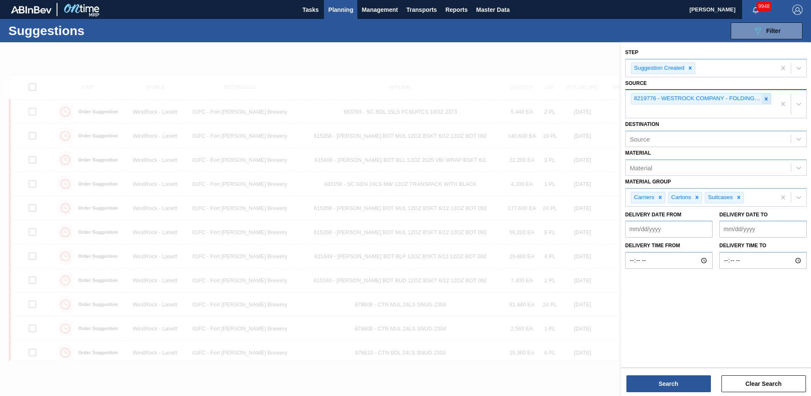
click at [769, 98] on icon at bounding box center [767, 99] width 6 height 6
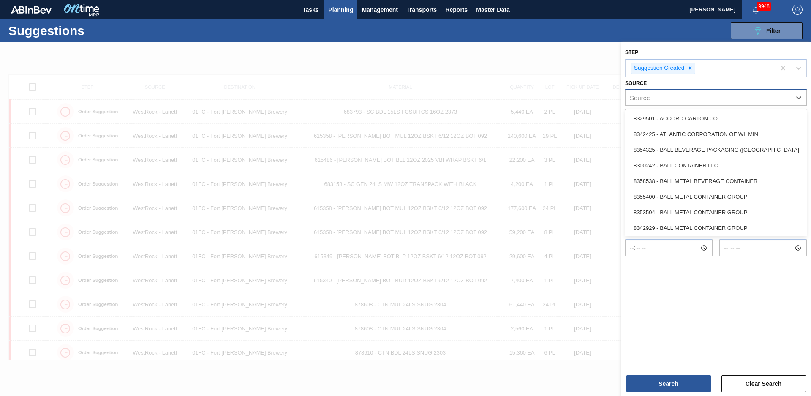
click at [689, 99] on div "Source" at bounding box center [708, 98] width 165 height 12
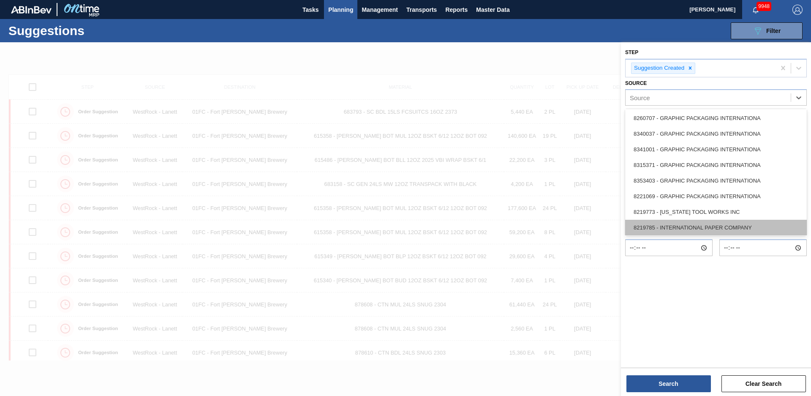
scroll to position [304, 0]
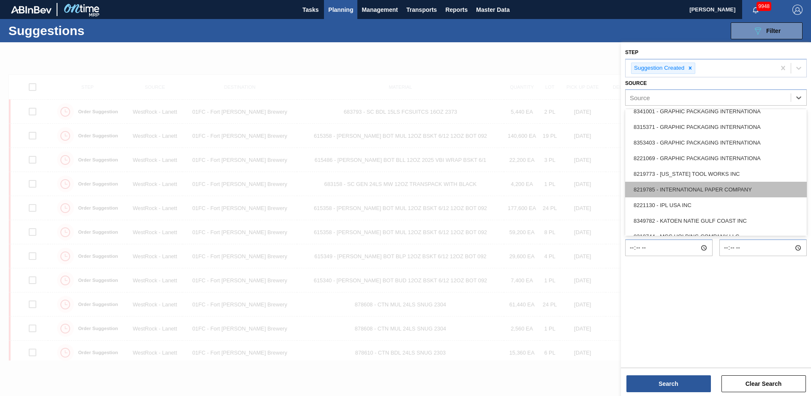
click at [697, 191] on div "8219785 - INTERNATIONAL PAPER COMPANY" at bounding box center [716, 190] width 182 height 16
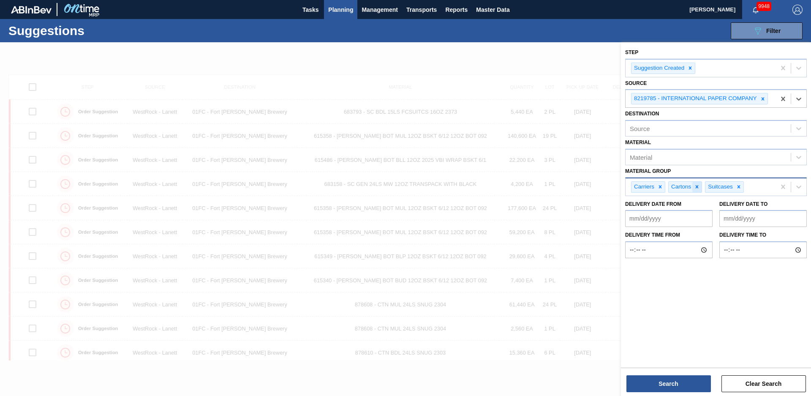
click at [698, 187] on icon at bounding box center [697, 187] width 6 height 6
click at [698, 187] on div at bounding box center [702, 187] width 9 height 11
click at [704, 187] on div "Carriers" at bounding box center [701, 186] width 150 height 17
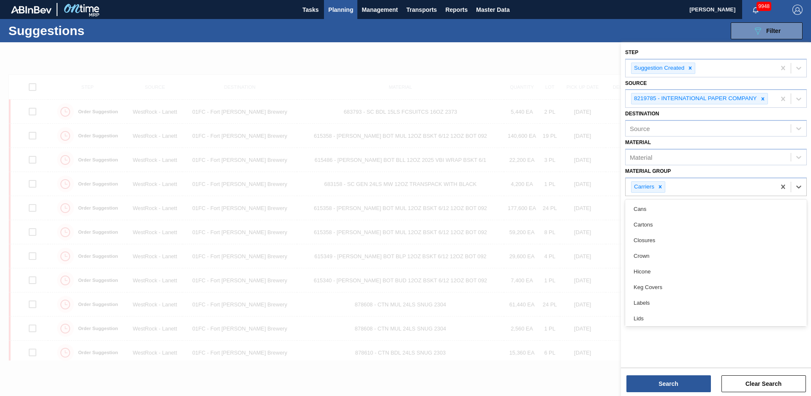
scroll to position [80, 0]
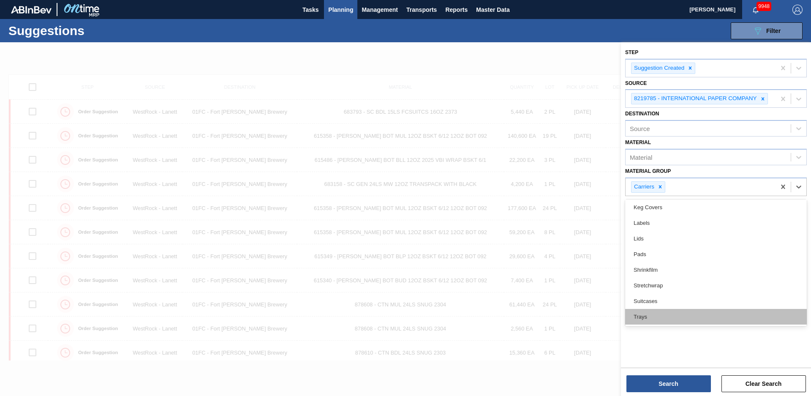
click at [669, 316] on div "Trays" at bounding box center [716, 317] width 182 height 16
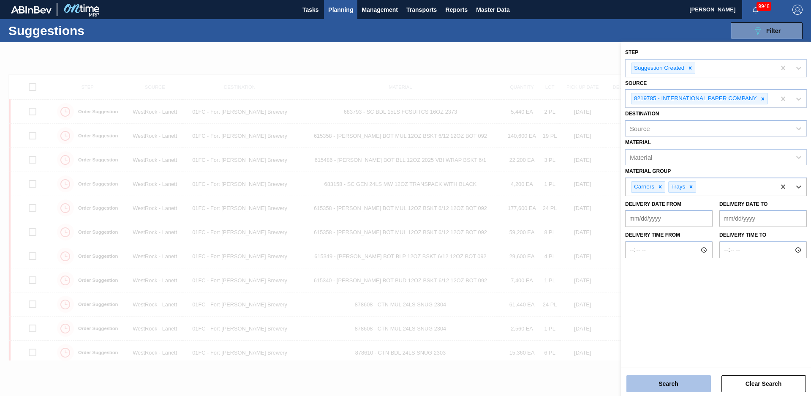
click at [687, 381] on button "Search" at bounding box center [669, 383] width 85 height 17
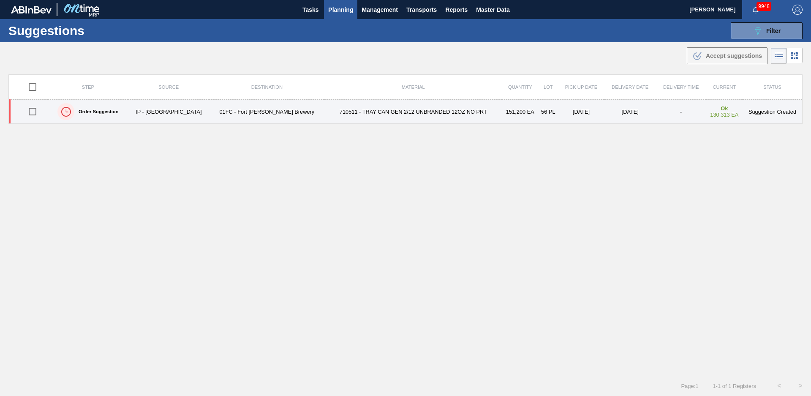
click at [386, 112] on td "710511 - TRAY CAN GEN 2/12 UNBRANDED 12OZ NO PRT" at bounding box center [413, 112] width 177 height 24
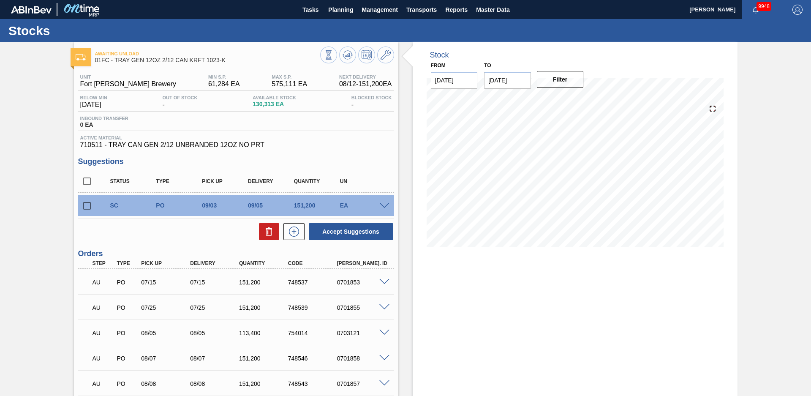
click at [89, 206] on input "checkbox" at bounding box center [87, 206] width 18 height 18
click at [264, 233] on icon at bounding box center [269, 231] width 10 height 10
checkbox input "false"
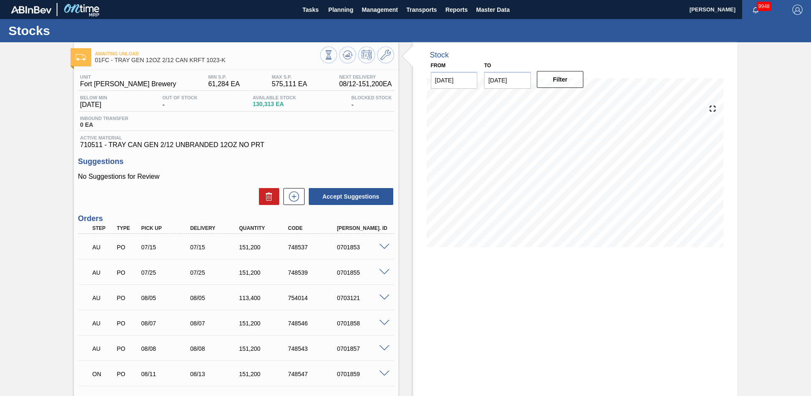
click at [333, 52] on icon at bounding box center [328, 54] width 9 height 9
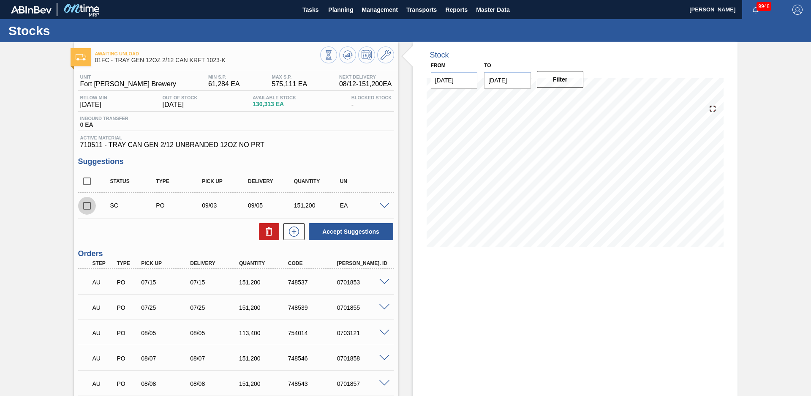
click at [87, 204] on input "checkbox" at bounding box center [87, 206] width 18 height 18
checkbox input "true"
click at [362, 229] on button "Accept Suggestions" at bounding box center [351, 231] width 85 height 17
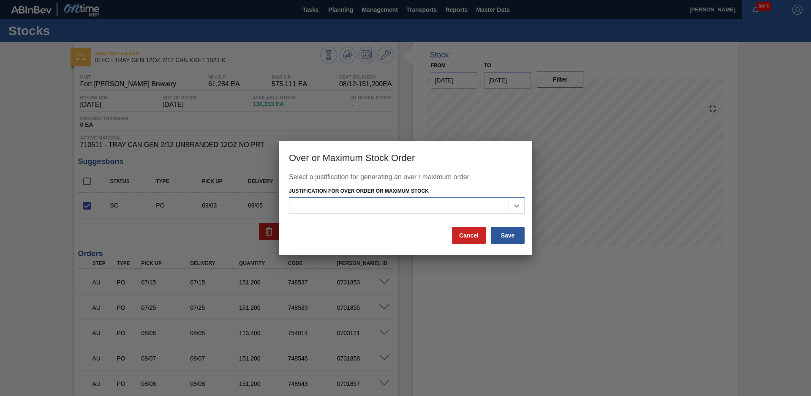
click at [512, 211] on div at bounding box center [516, 205] width 15 height 15
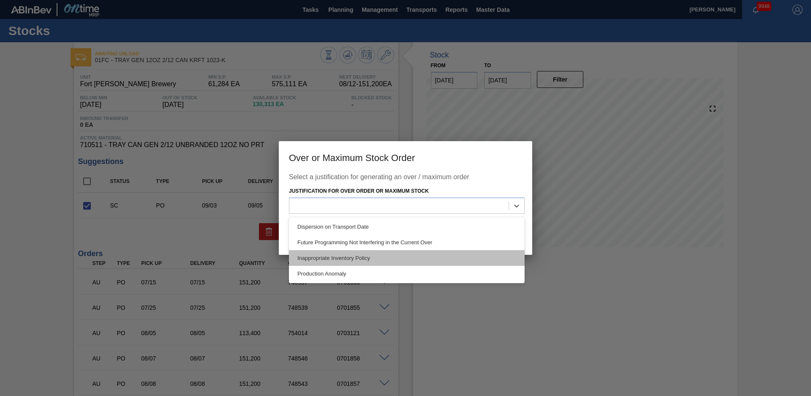
click at [339, 259] on div "Inappropriate Inventory Policy" at bounding box center [407, 258] width 236 height 16
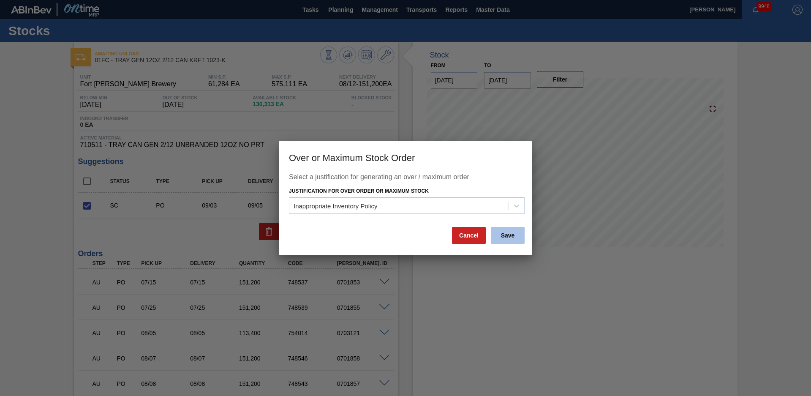
click at [520, 239] on button "Save" at bounding box center [508, 235] width 34 height 17
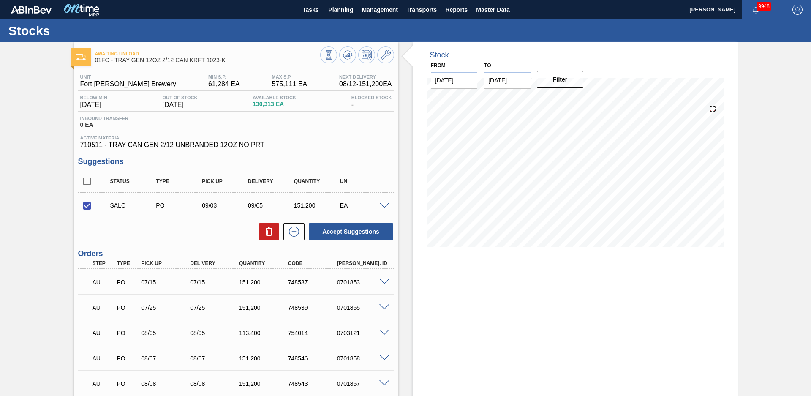
click at [386, 205] on span at bounding box center [384, 206] width 10 height 6
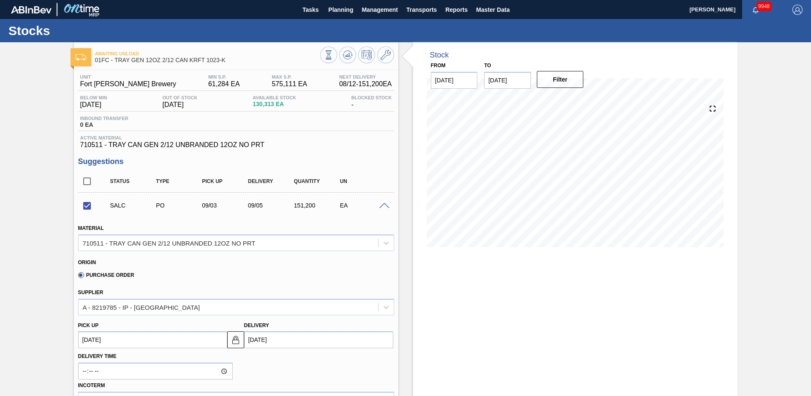
scroll to position [237, 0]
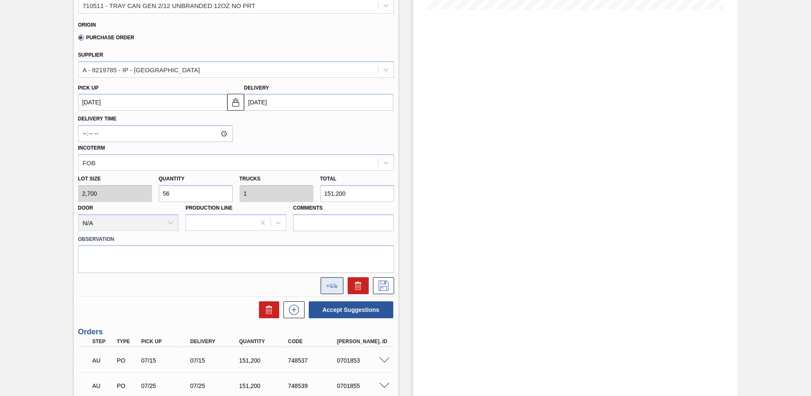
click at [322, 288] on button at bounding box center [332, 285] width 23 height 17
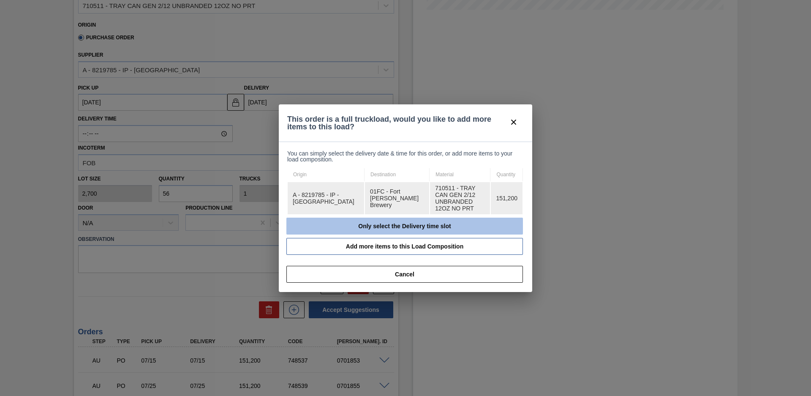
click at [321, 222] on button "Only select the Delivery time slot" at bounding box center [404, 226] width 237 height 17
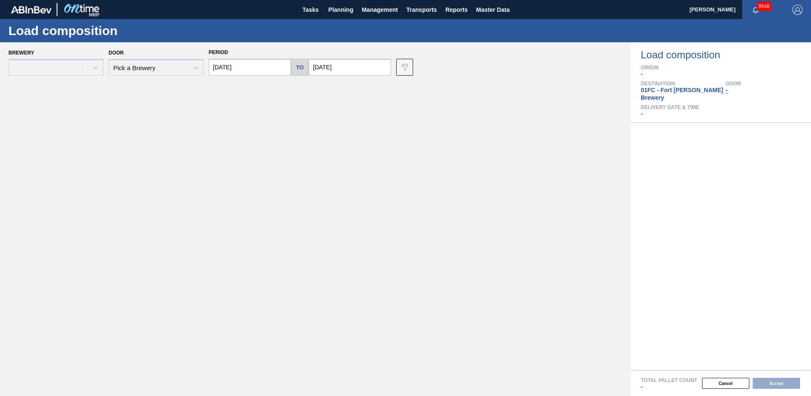
type input "[DATE]"
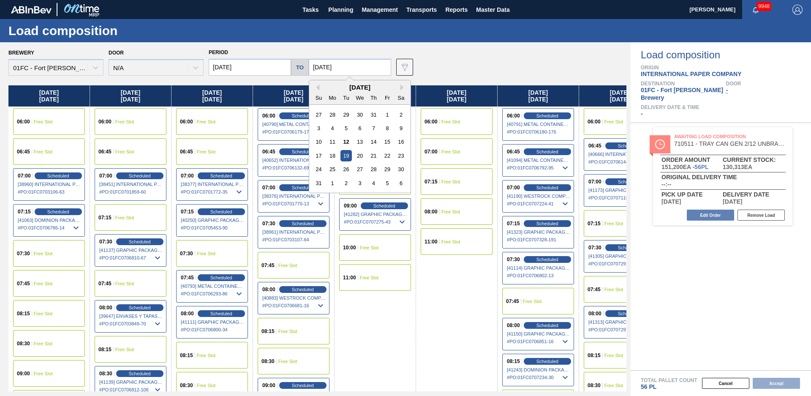
click at [353, 70] on input "[DATE]" at bounding box center [350, 67] width 82 height 17
click at [401, 87] on button "Next Month" at bounding box center [404, 88] width 6 height 6
click at [386, 130] on div "12" at bounding box center [387, 128] width 11 height 11
type input "[DATE]"
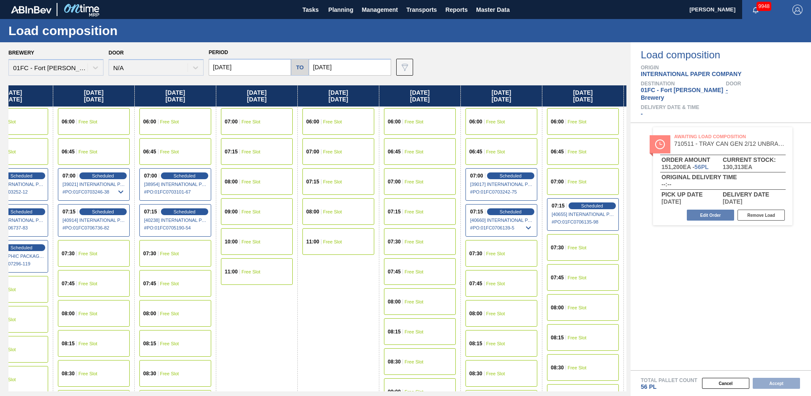
scroll to position [0, 1991]
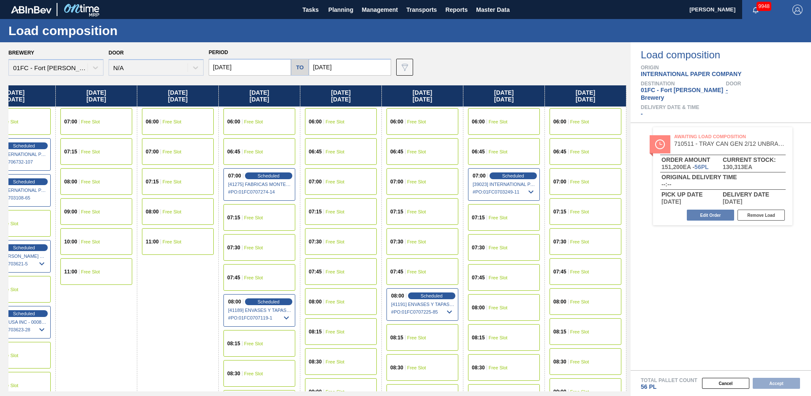
drag, startPoint x: 373, startPoint y: 332, endPoint x: 703, endPoint y: 251, distance: 340.1
click at [584, 152] on span "Free Slot" at bounding box center [579, 151] width 19 height 5
click at [768, 384] on button "Accept" at bounding box center [776, 383] width 47 height 11
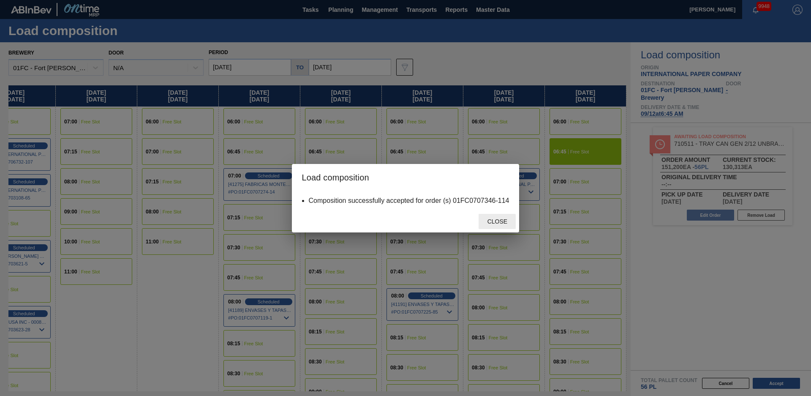
click at [508, 222] on span "Close" at bounding box center [497, 221] width 33 height 7
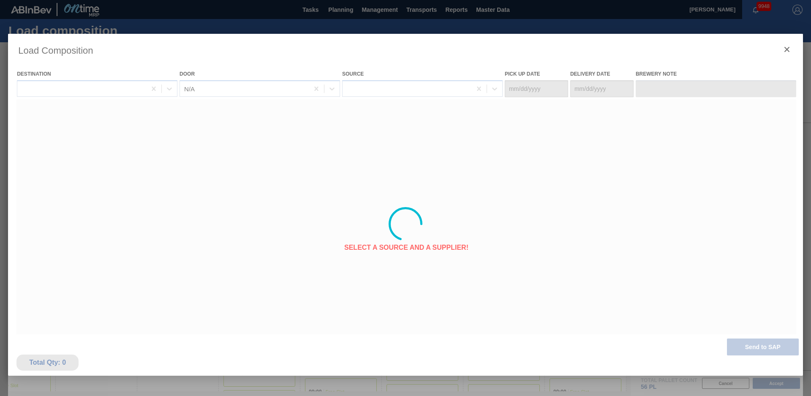
type Date "[DATE]"
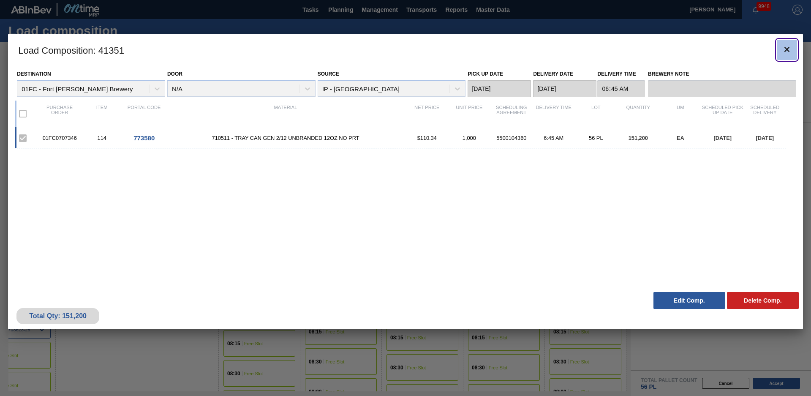
click at [787, 48] on icon "botão de ícone" at bounding box center [787, 49] width 10 height 10
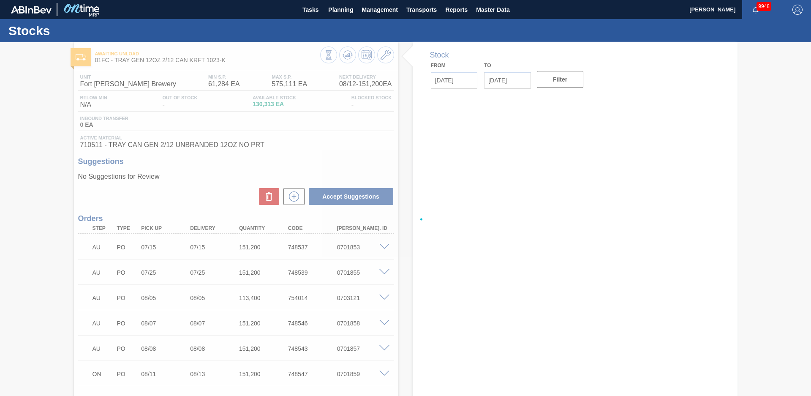
type input "[DATE]"
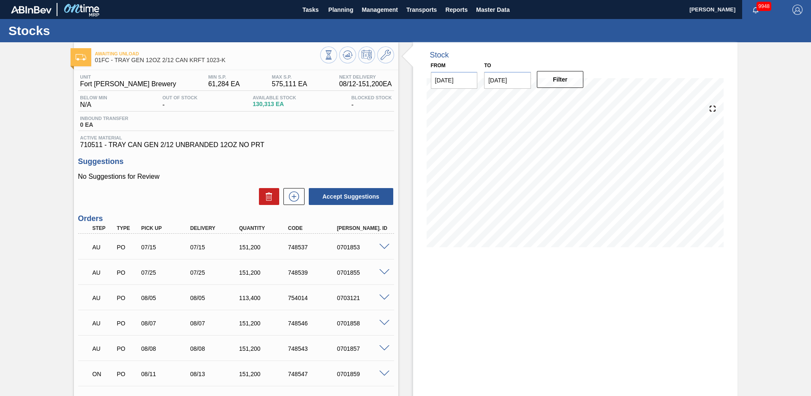
click at [349, 11] on span "Planning" at bounding box center [340, 10] width 25 height 10
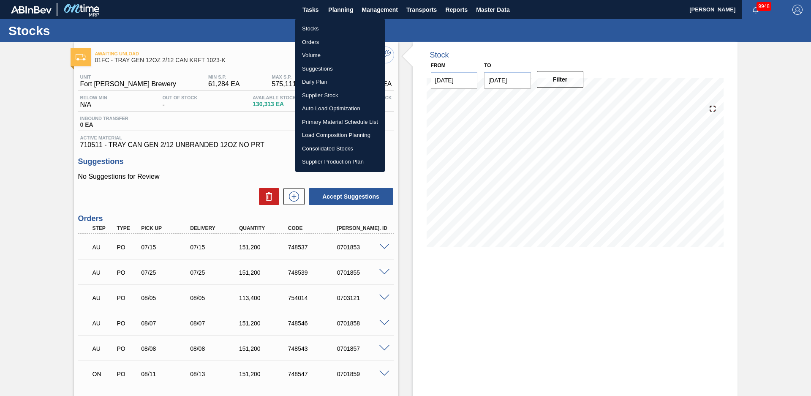
click at [319, 67] on li "Suggestions" at bounding box center [340, 69] width 90 height 14
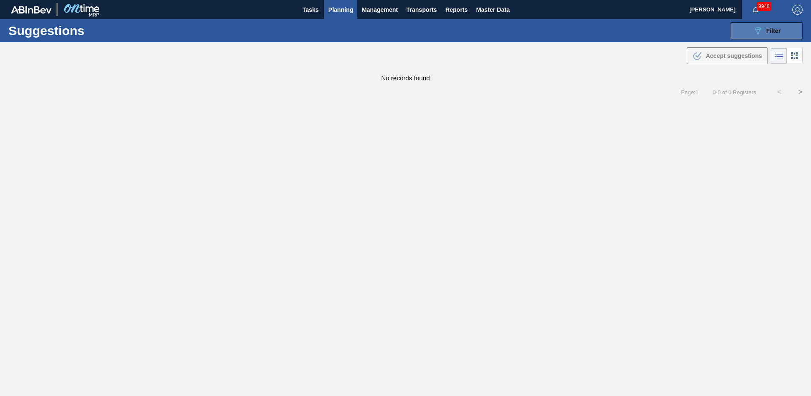
click at [780, 32] on span "Filter" at bounding box center [773, 30] width 14 height 7
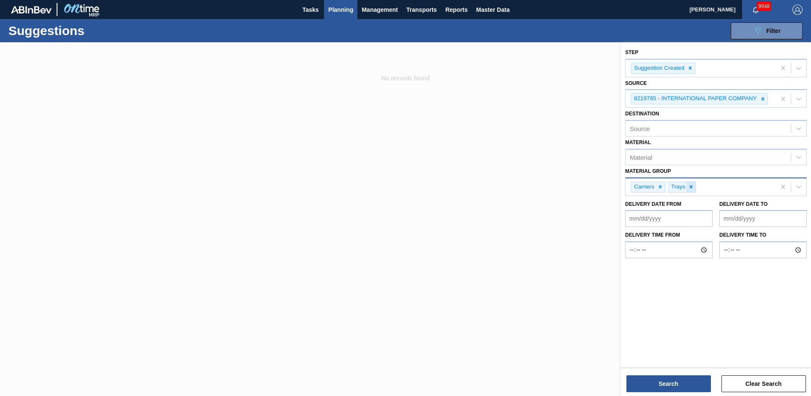
click at [692, 188] on icon at bounding box center [691, 187] width 6 height 6
click at [662, 185] on icon at bounding box center [660, 187] width 6 height 6
click at [693, 67] on icon at bounding box center [690, 68] width 6 height 6
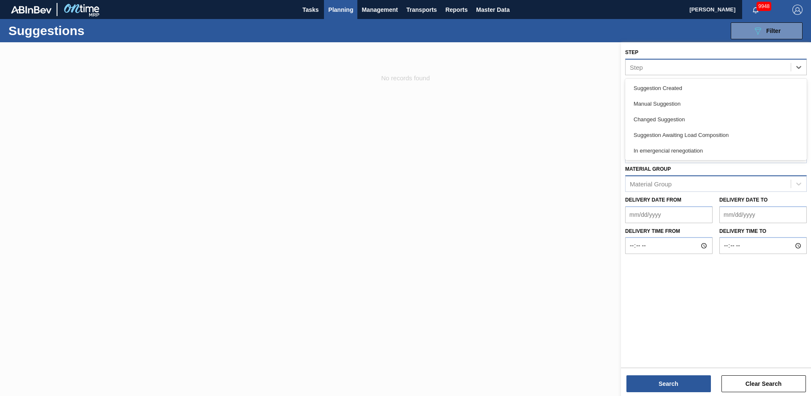
click at [687, 68] on div "Step" at bounding box center [708, 67] width 165 height 12
click at [681, 135] on div "Suggestion Awaiting Load Composition" at bounding box center [716, 135] width 182 height 16
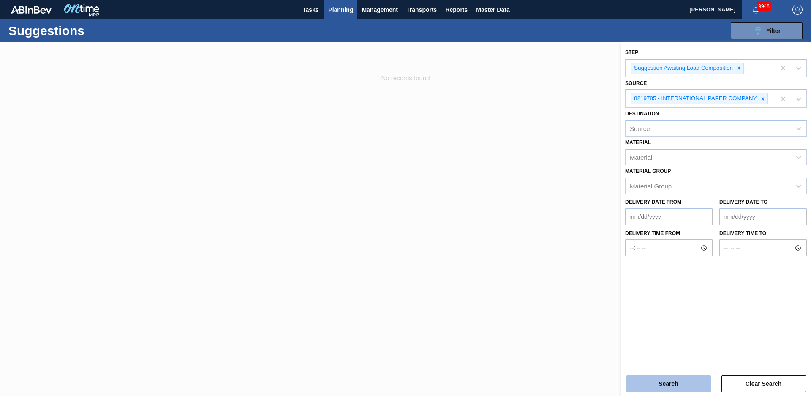
click at [673, 389] on button "Search" at bounding box center [669, 383] width 85 height 17
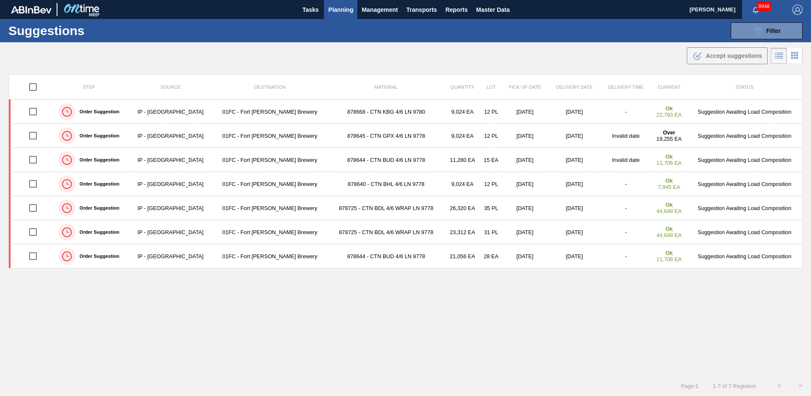
click at [196, 321] on div "Step Source Destination Material Quantity Lot Pick up Date Delivery Date Delive…" at bounding box center [405, 217] width 794 height 286
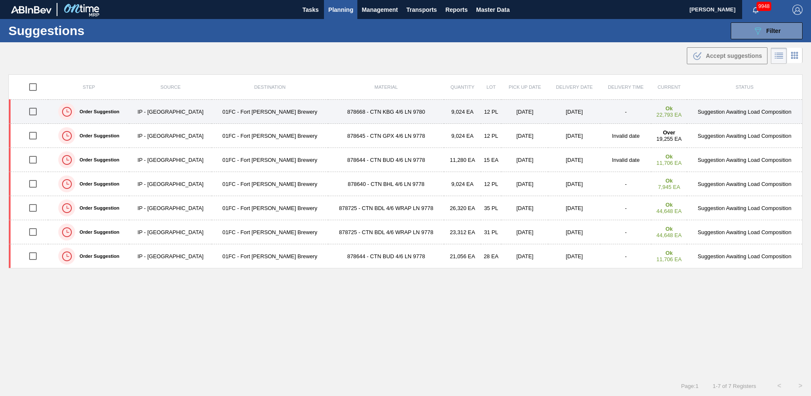
click at [403, 114] on td "878668 - CTN KBG 4/6 LN 9780" at bounding box center [386, 112] width 116 height 24
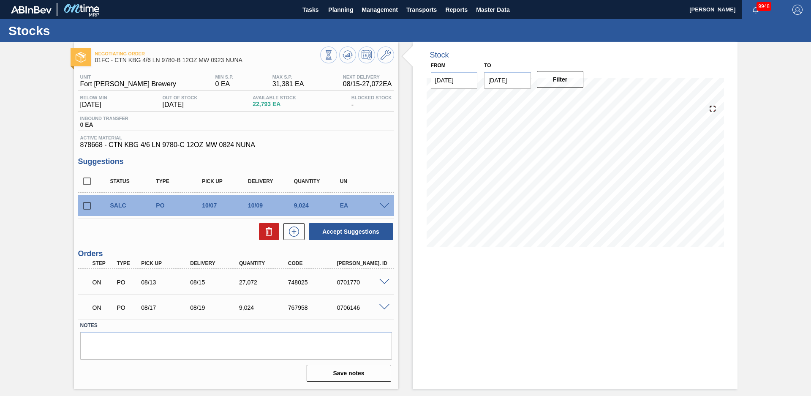
click at [403, 114] on div "Stock From [DATE] to [DATE] Filter" at bounding box center [567, 215] width 339 height 346
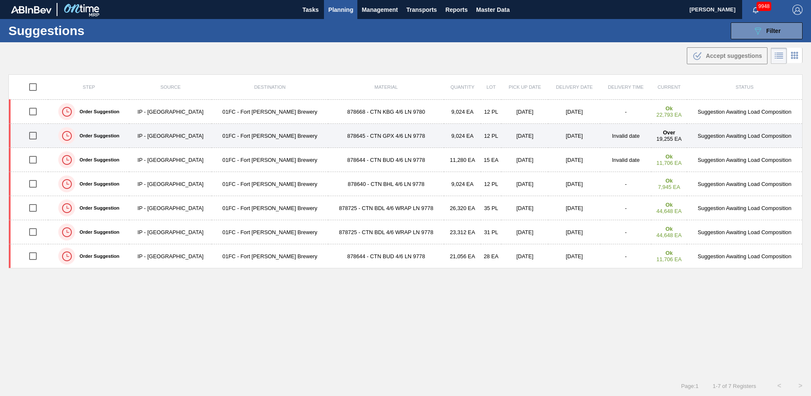
click at [328, 133] on td "878645 - CTN GPX 4/6 LN 9778" at bounding box center [386, 136] width 116 height 24
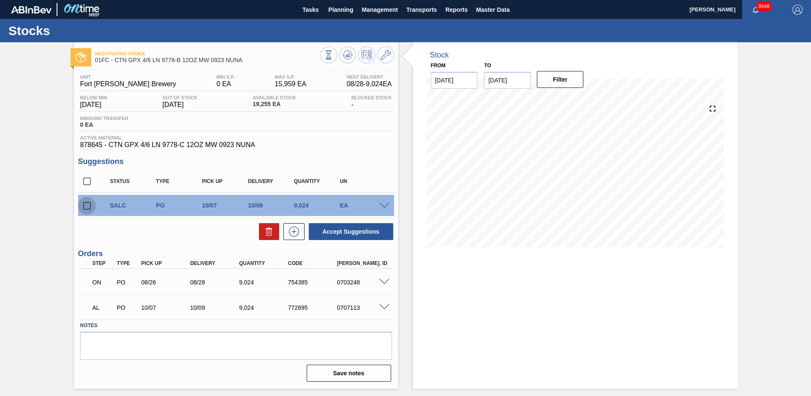
click at [84, 205] on input "checkbox" at bounding box center [87, 206] width 18 height 18
click at [264, 233] on icon at bounding box center [269, 231] width 10 height 10
checkbox input "false"
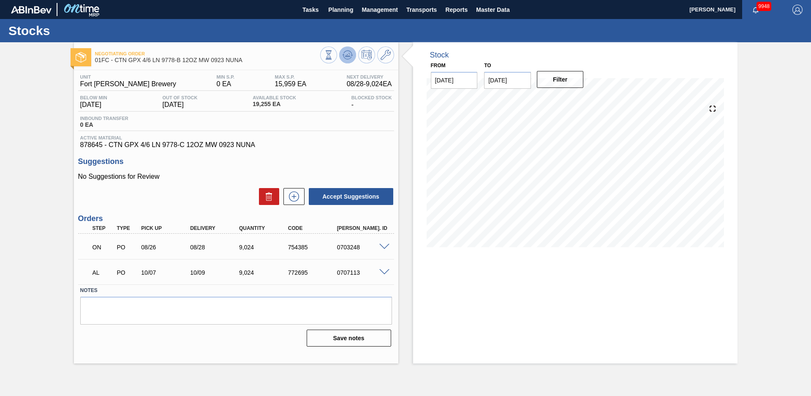
click at [332, 51] on icon at bounding box center [329, 50] width 6 height 1
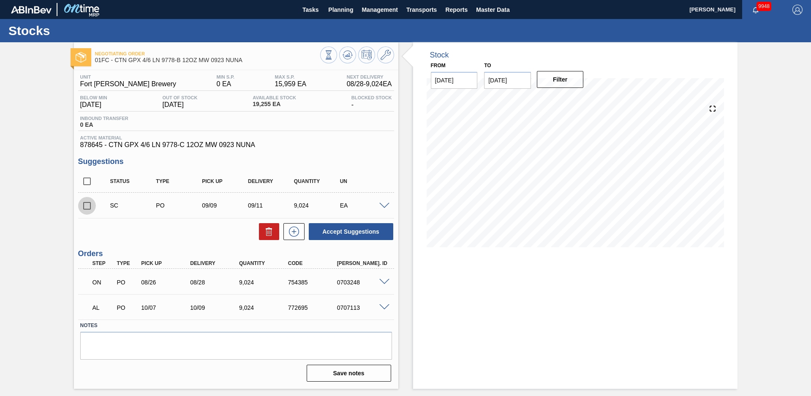
click at [89, 207] on input "checkbox" at bounding box center [87, 206] width 18 height 18
checkbox input "true"
click at [355, 234] on button "Accept Suggestions" at bounding box center [351, 231] width 85 height 17
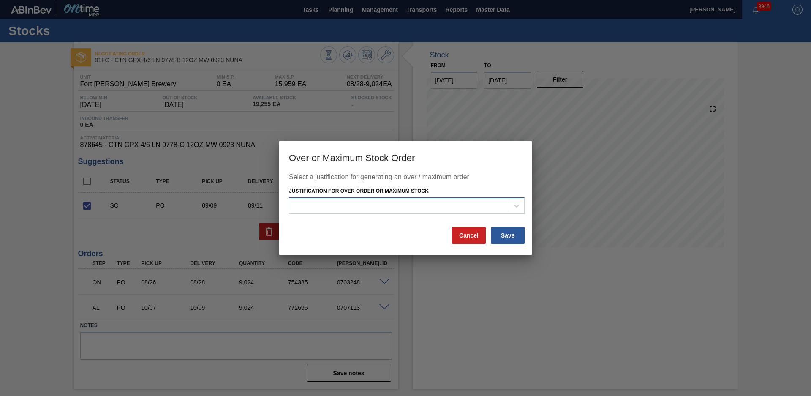
click at [386, 205] on div at bounding box center [398, 205] width 219 height 12
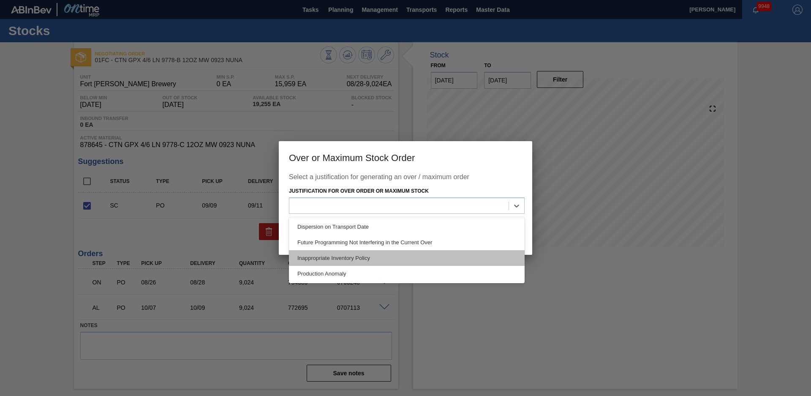
click at [351, 263] on div "Inappropriate Inventory Policy" at bounding box center [407, 258] width 236 height 16
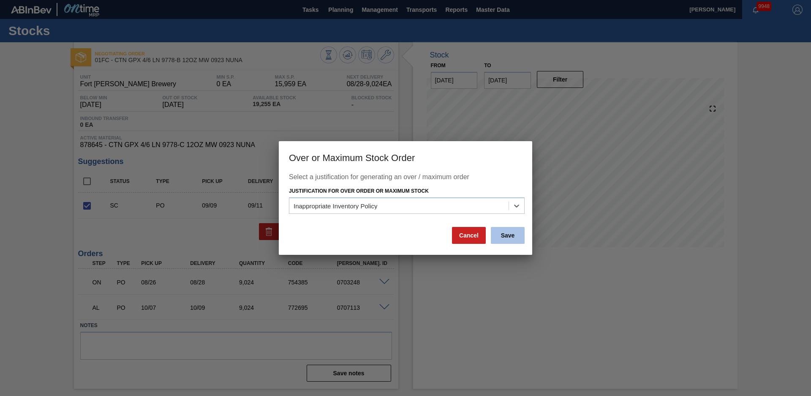
click at [517, 235] on button "Save" at bounding box center [508, 235] width 34 height 17
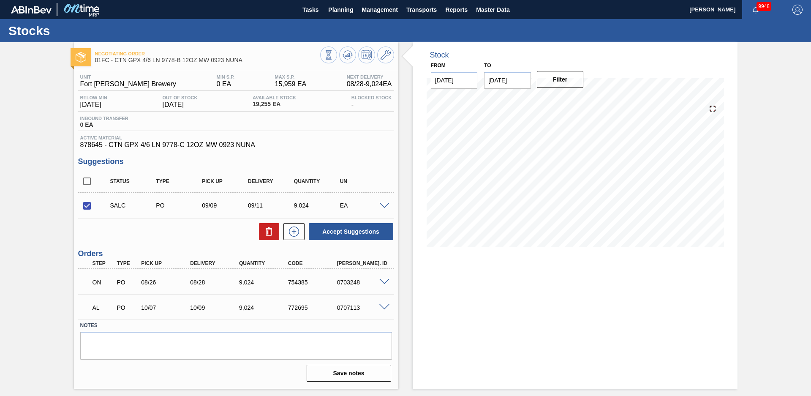
click at [57, 149] on div "Negotiating Order 01FC - CTN GPX 4/6 LN 9778-B 12OZ MW 0923 NUNA Unit Fort Coll…" at bounding box center [405, 215] width 811 height 346
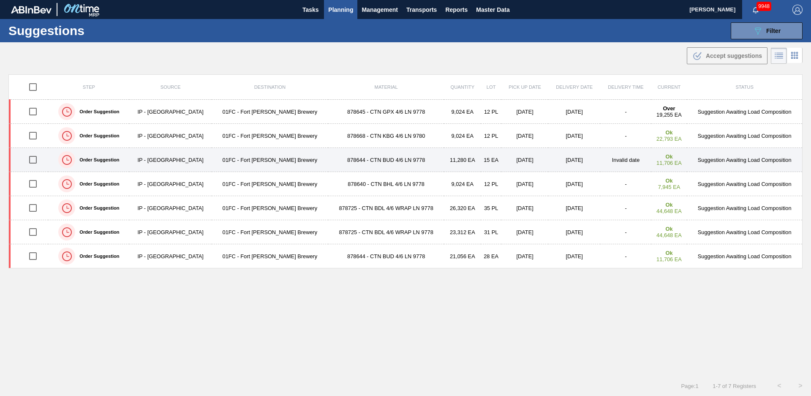
click at [284, 158] on td "01FC - Fort [PERSON_NAME] Brewery" at bounding box center [270, 160] width 117 height 24
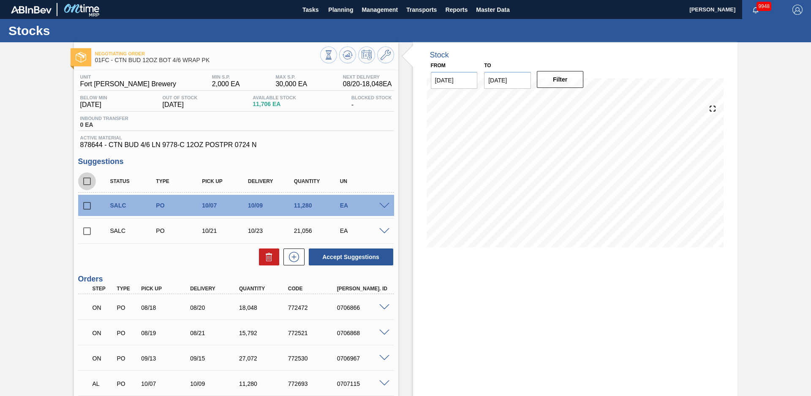
click at [87, 183] on input "checkbox" at bounding box center [87, 181] width 18 height 18
checkbox input "true"
click at [272, 262] on button at bounding box center [269, 256] width 20 height 17
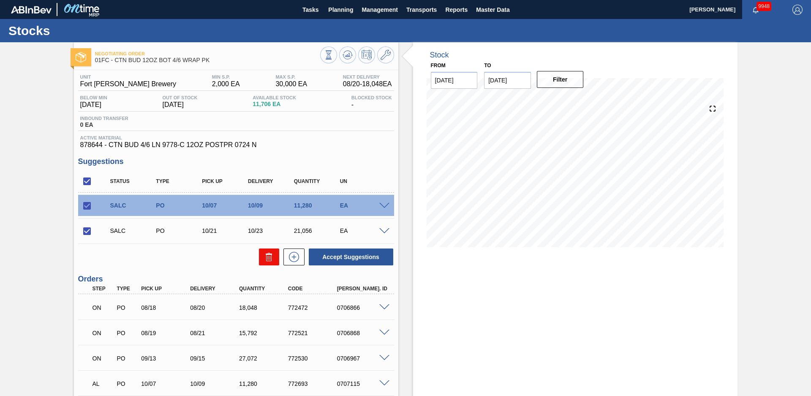
checkbox input "false"
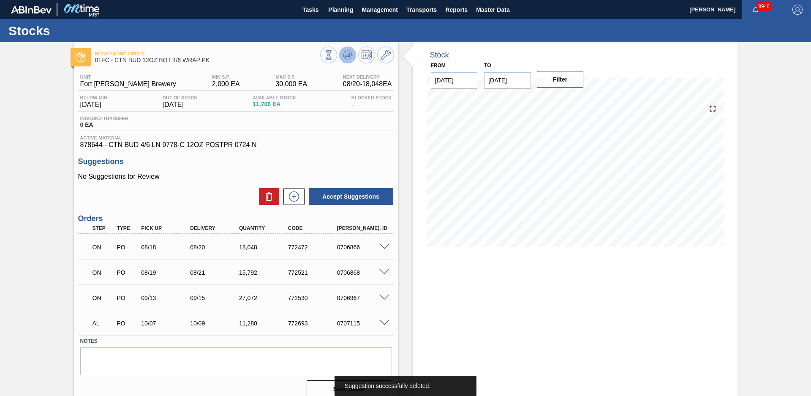
click at [333, 57] on icon at bounding box center [328, 54] width 9 height 9
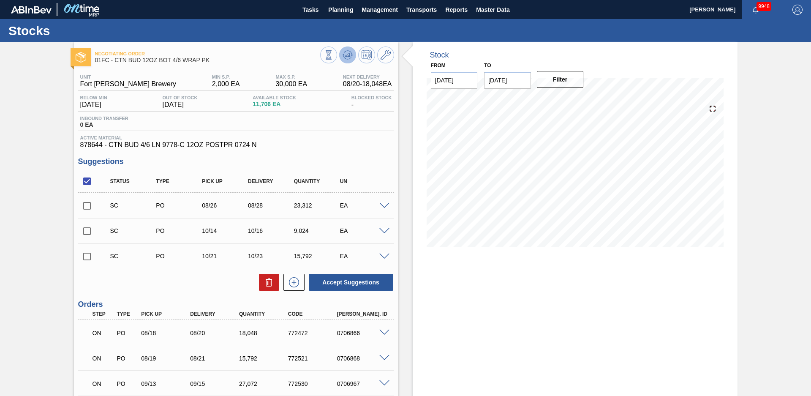
click at [348, 60] on span at bounding box center [348, 55] width 10 height 10
click at [512, 288] on div "Stock From 08/12/2025 to 12/31/2025 Filter 09/01 Stock Projection 7,238 SAP Pla…" at bounding box center [575, 266] width 325 height 448
click at [87, 180] on input "checkbox" at bounding box center [87, 181] width 18 height 18
click at [86, 185] on input "checkbox" at bounding box center [87, 181] width 18 height 18
checkbox input "true"
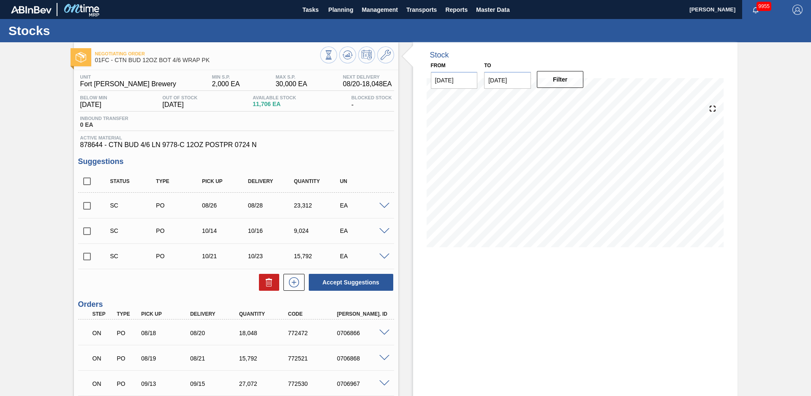
checkbox input "true"
click at [355, 285] on button "Accept Suggestions" at bounding box center [351, 282] width 85 height 17
click at [402, 207] on div "Stock From 08/12/2025 to 12/31/2025 Filter 09/01 Stock Projection 7,238 SAP Pla…" at bounding box center [567, 266] width 339 height 448
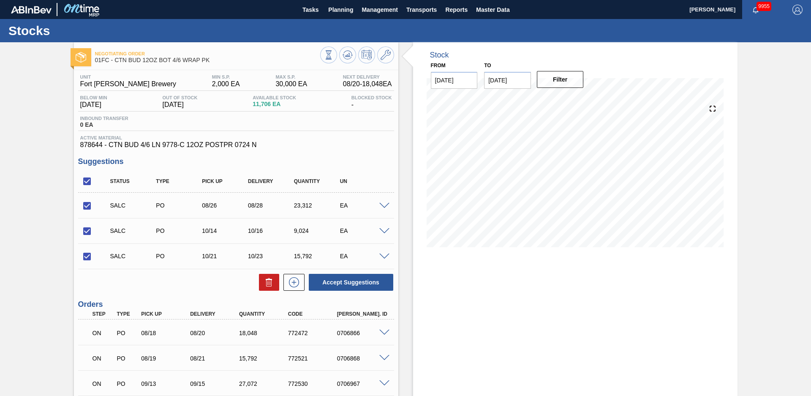
click at [89, 180] on input "checkbox" at bounding box center [87, 181] width 18 height 18
checkbox input "false"
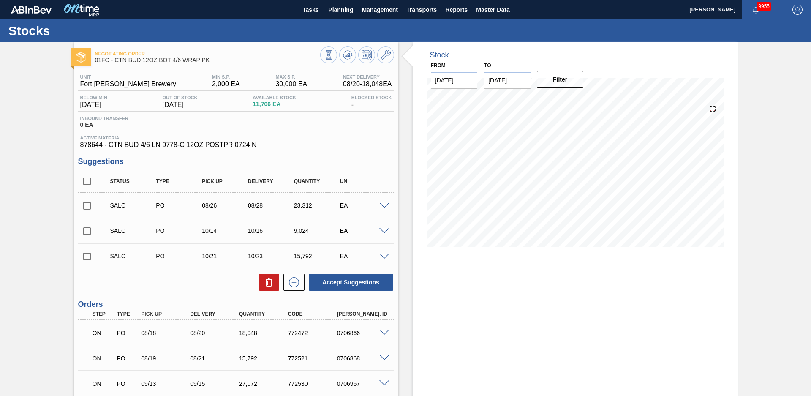
click at [88, 181] on input "checkbox" at bounding box center [87, 181] width 18 height 18
checkbox input "true"
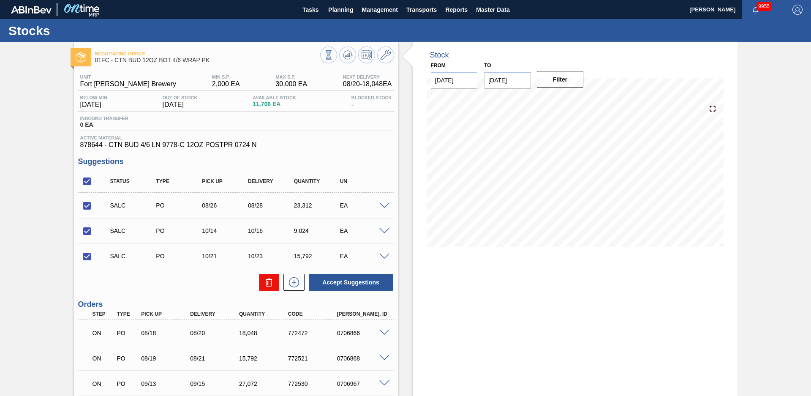
click at [261, 282] on button at bounding box center [269, 282] width 20 height 17
checkbox input "false"
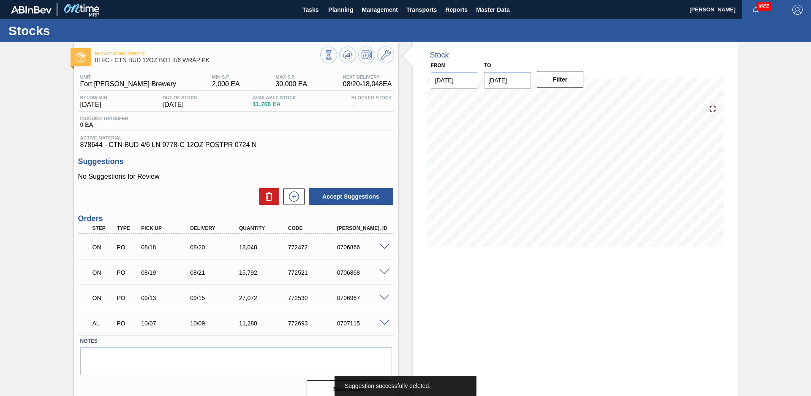
click at [405, 165] on div "Stock From [DATE] to [DATE] Filter" at bounding box center [567, 223] width 339 height 362
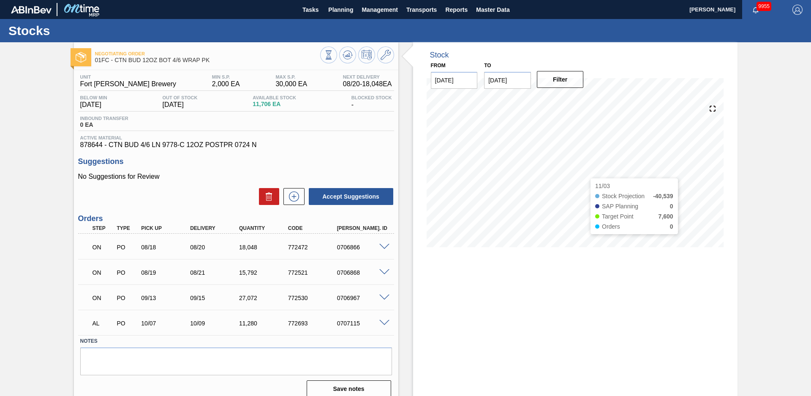
click at [749, 174] on div "Negotiating Order 01FC - CTN BUD 12OZ BOT 4/6 WRAP PK Unit Fort Collins Brewery…" at bounding box center [405, 223] width 811 height 362
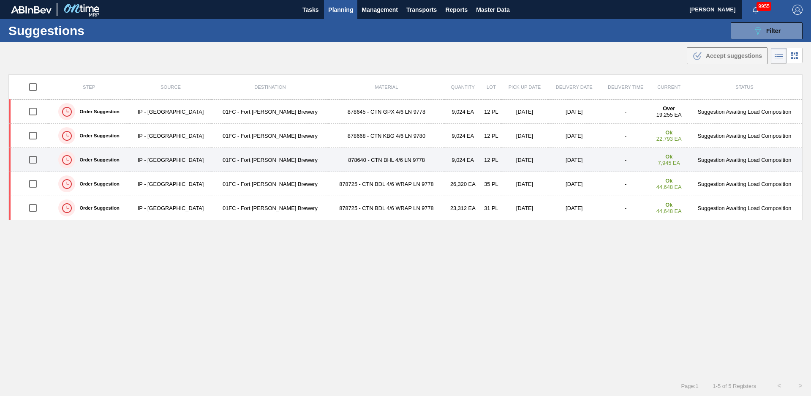
click at [329, 159] on td "878640 - CTN BHL 4/6 LN 9778" at bounding box center [387, 160] width 116 height 24
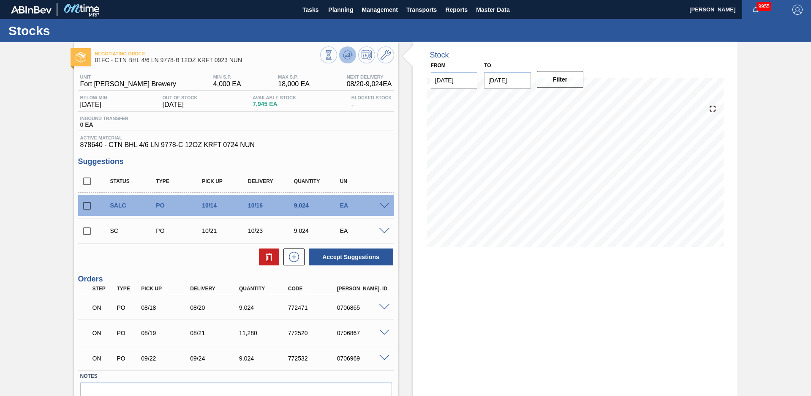
click at [351, 55] on icon at bounding box center [348, 53] width 8 height 5
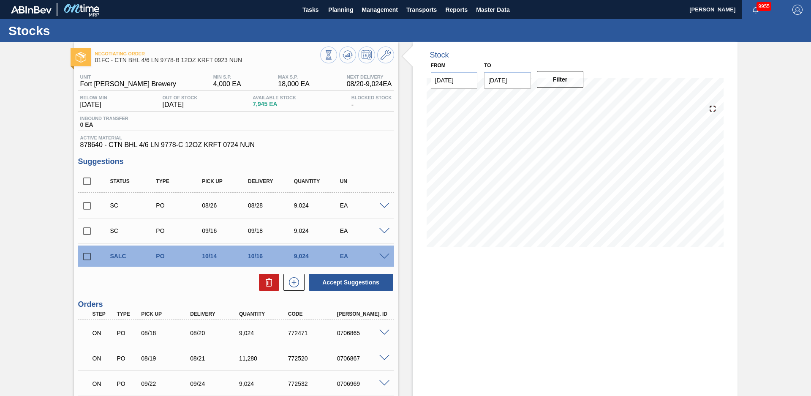
click at [46, 206] on div "Negotiating Order 01FC - CTN BHL 4/6 LN 9778-B 12OZ KRFT 0923 NUN Unit Fort Col…" at bounding box center [405, 253] width 811 height 423
click at [330, 15] on button "Planning" at bounding box center [340, 9] width 33 height 19
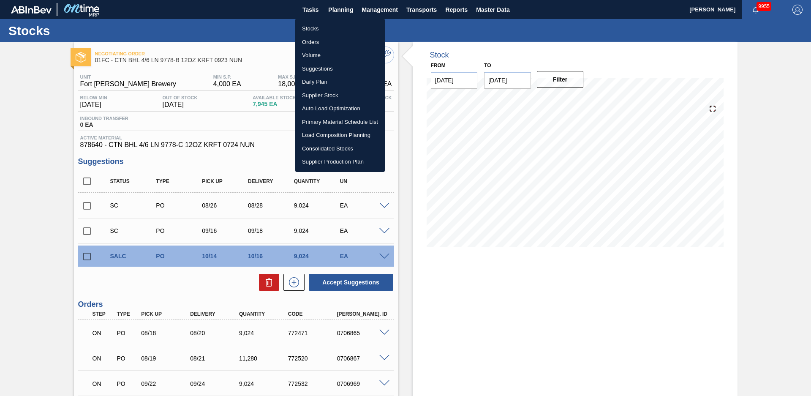
click at [335, 137] on li "Load Composition Planning" at bounding box center [340, 135] width 90 height 14
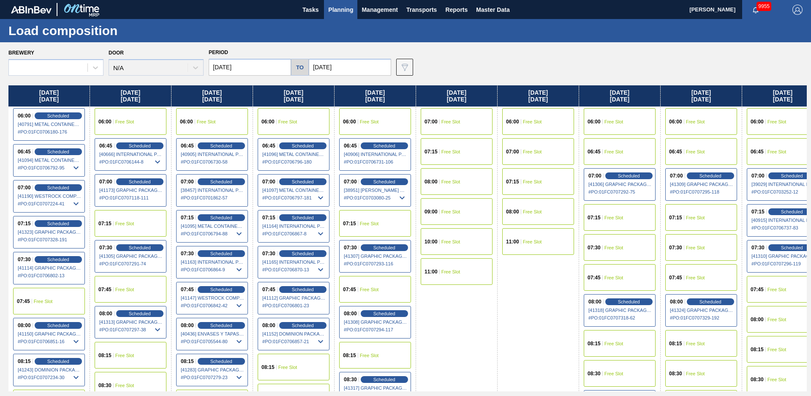
scroll to position [183, 0]
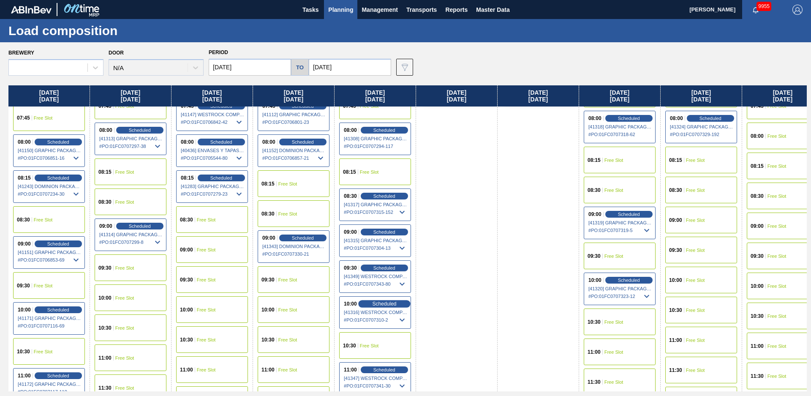
click at [395, 302] on span "Scheduled" at bounding box center [384, 303] width 24 height 5
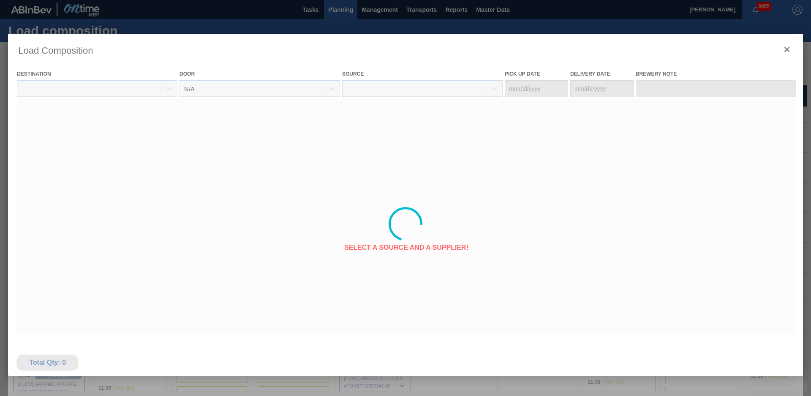
type Date "[DATE]"
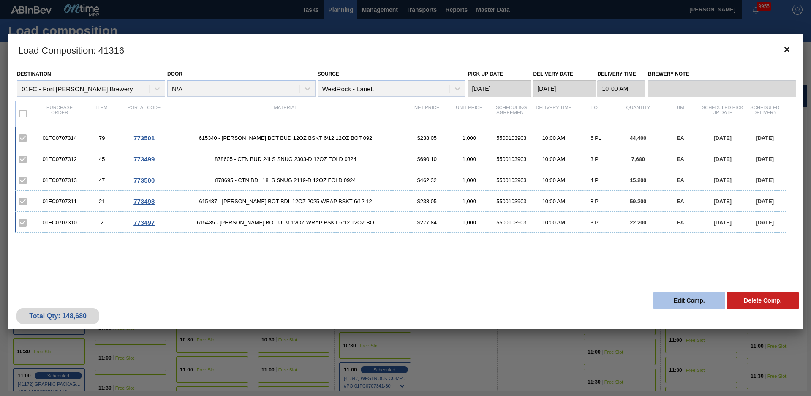
click at [685, 299] on button "Edit Comp." at bounding box center [690, 300] width 72 height 17
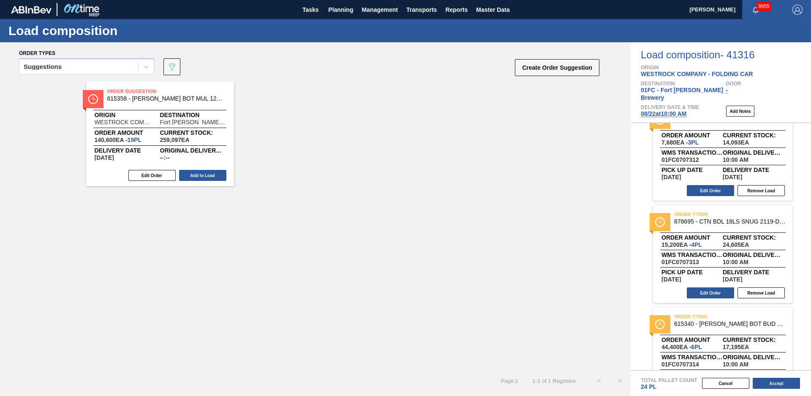
scroll to position [261, 0]
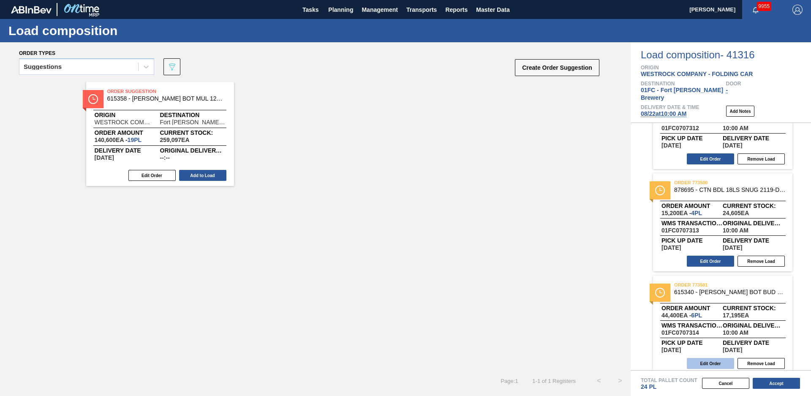
click at [712, 358] on button "Edit Order" at bounding box center [710, 363] width 47 height 11
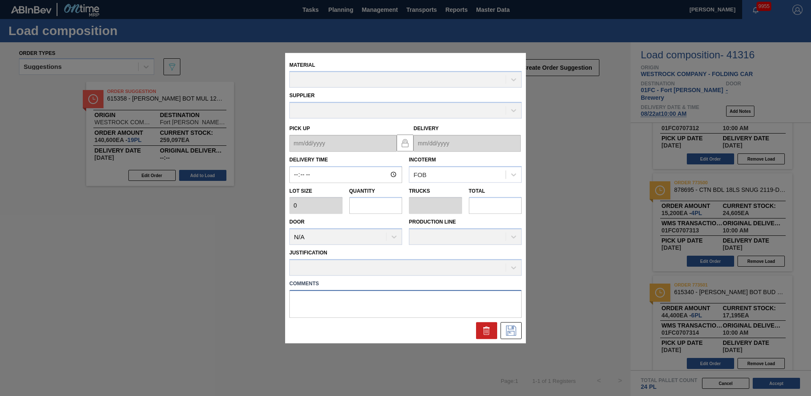
drag, startPoint x: 496, startPoint y: 299, endPoint x: 440, endPoint y: 269, distance: 63.3
click at [460, 281] on div "Comments" at bounding box center [405, 298] width 232 height 40
type input "10:00:00"
type input "7,400"
type input "6"
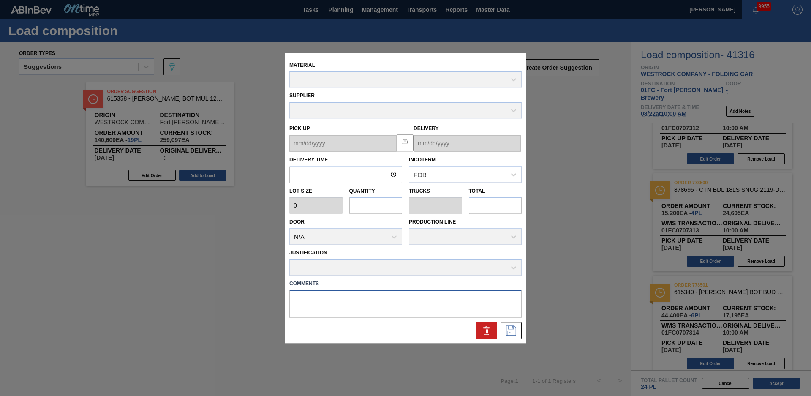
type input "0.25"
type input "44,400"
type up "[DATE]"
type input "[DATE]"
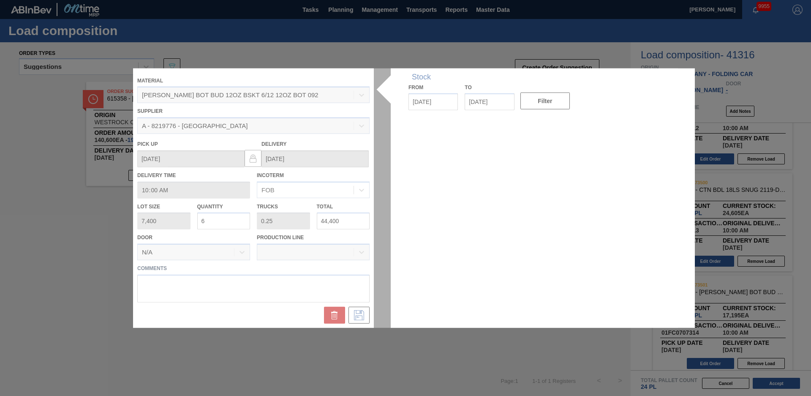
click at [225, 237] on div at bounding box center [405, 198] width 545 height 260
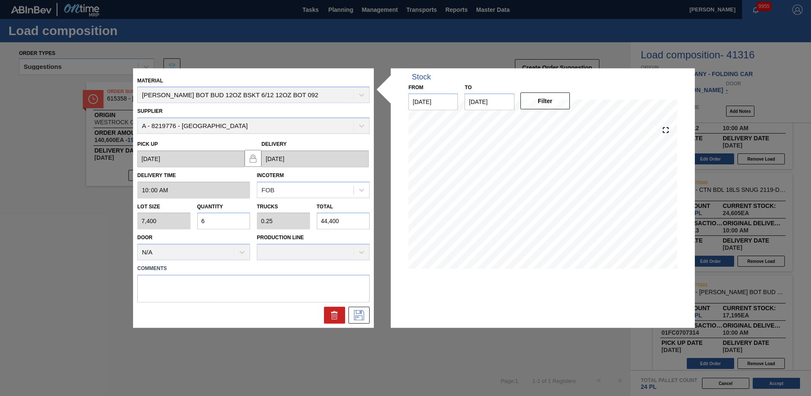
drag, startPoint x: 222, startPoint y: 223, endPoint x: 210, endPoint y: 223, distance: 12.3
click at [210, 223] on input "6" at bounding box center [223, 221] width 53 height 17
drag, startPoint x: 207, startPoint y: 224, endPoint x: 200, endPoint y: 224, distance: 6.3
click at [200, 224] on input "6" at bounding box center [223, 221] width 53 height 17
type input "8"
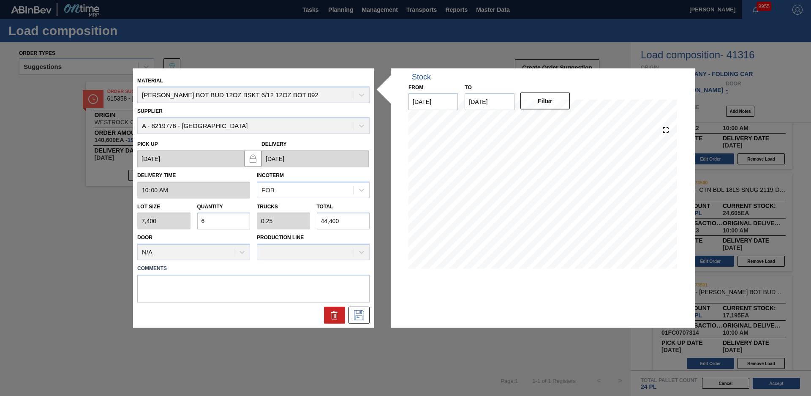
type input "0.333"
type input "59,200"
type input "0"
type input "6"
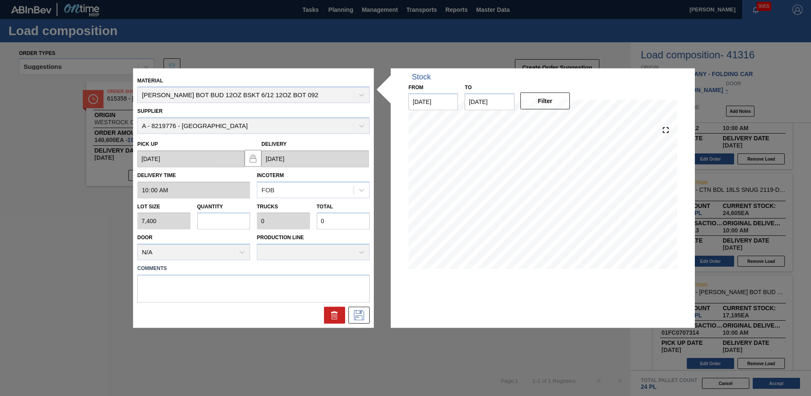
type input "0.25"
type input "44,400"
type input "8"
type input "0.333"
type input "59,200"
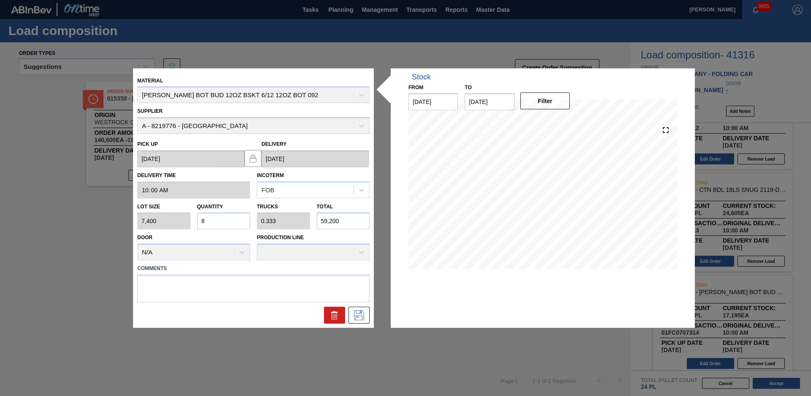
click at [208, 235] on div "Door N/A" at bounding box center [193, 246] width 113 height 29
drag, startPoint x: 354, startPoint y: 221, endPoint x: 276, endPoint y: 230, distance: 78.3
click at [276, 230] on div "Material CARR BOT BUD 12OZ BSKT 6/12 12OZ BOT 092 Supplier A - 8219776 - WestRo…" at bounding box center [253, 197] width 232 height 251
type input "0.001"
type input "0"
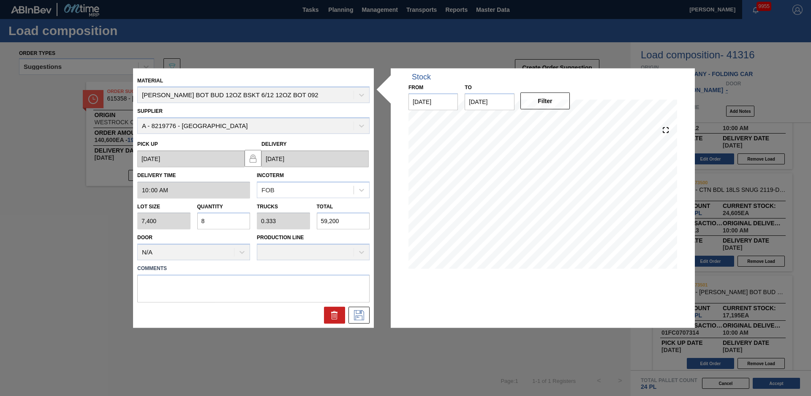
type input "4"
type input "0.007"
type input "49"
type input "0.067"
type input "0.003"
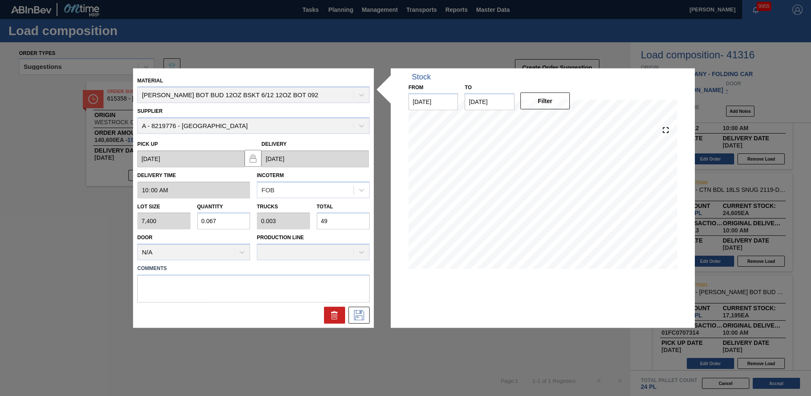
type input "493"
type input "0.667"
type input "0.028"
type input "4,939"
type input "6.675"
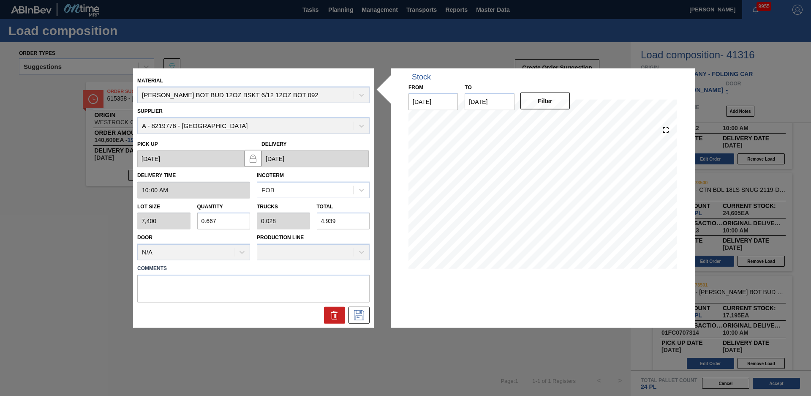
type input "0.278"
type input "49,395"
click at [249, 289] on textarea at bounding box center [253, 289] width 232 height 28
drag, startPoint x: 217, startPoint y: 219, endPoint x: 198, endPoint y: 224, distance: 19.2
click at [198, 224] on input "6.675" at bounding box center [223, 221] width 53 height 17
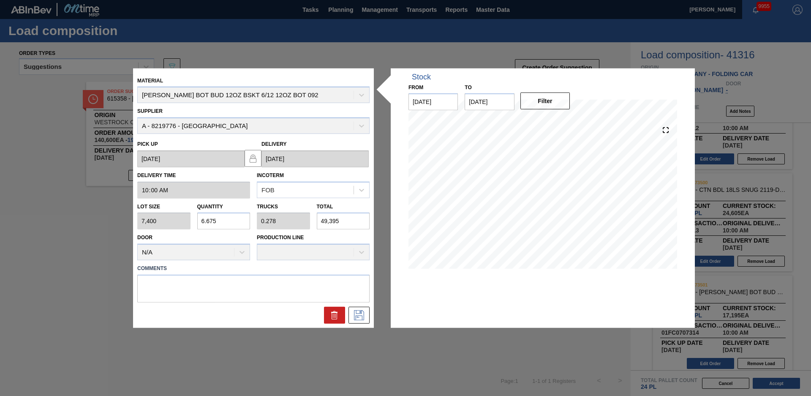
type input "8"
type input "0.333"
type input "59,200"
type input "8"
click at [188, 287] on textarea at bounding box center [253, 289] width 232 height 28
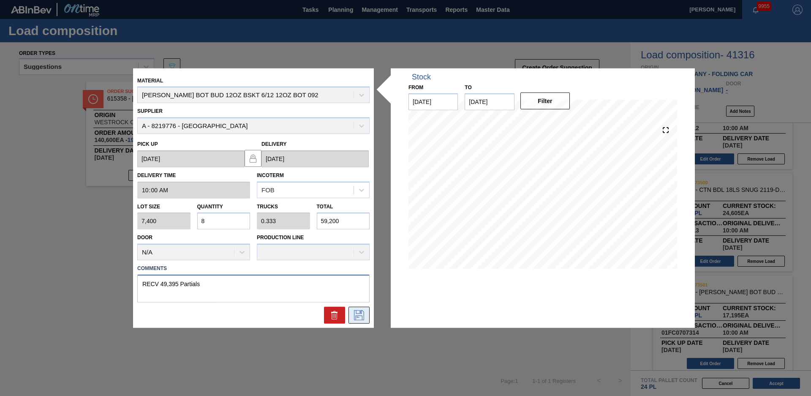
type textarea "RECV 49,395 Partials"
click at [363, 309] on button at bounding box center [359, 315] width 21 height 17
click at [365, 321] on button at bounding box center [359, 315] width 21 height 17
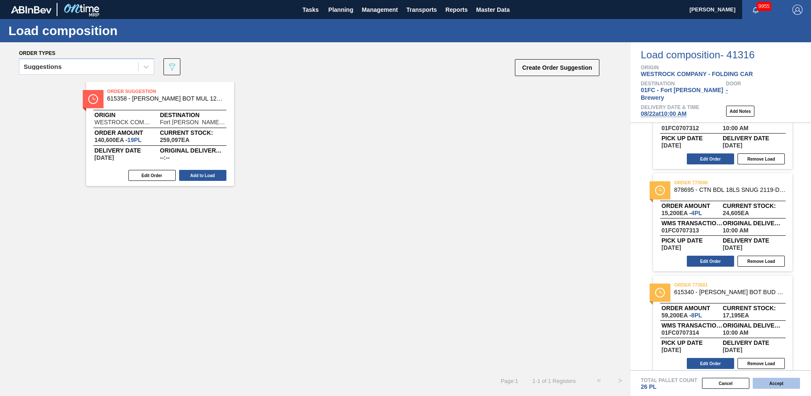
click at [776, 387] on button "Accept" at bounding box center [776, 383] width 47 height 11
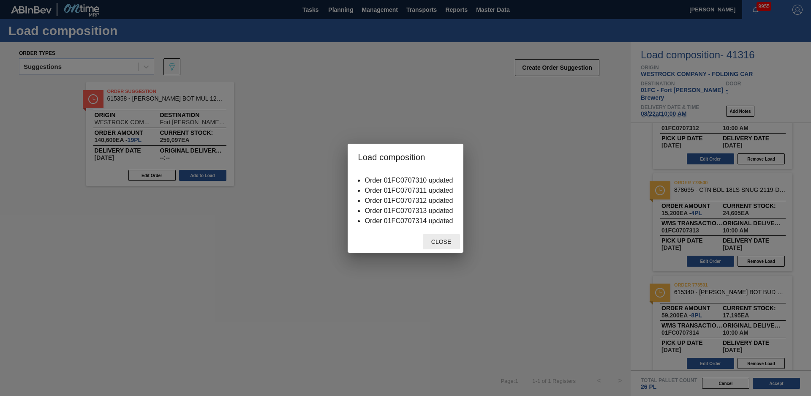
click at [445, 240] on span "Close" at bounding box center [441, 241] width 33 height 7
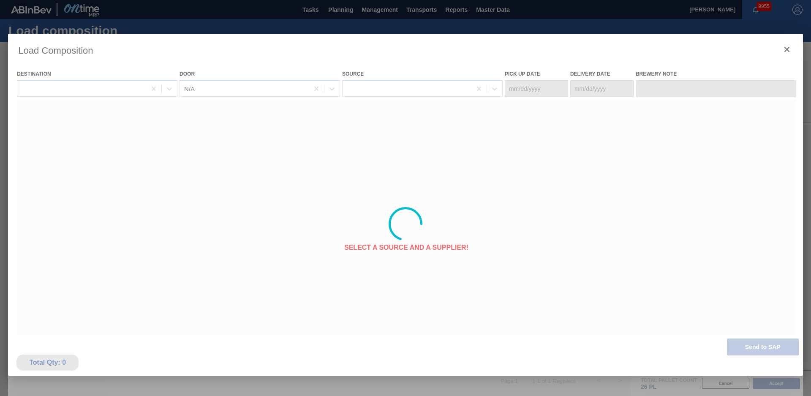
type Date "[DATE]"
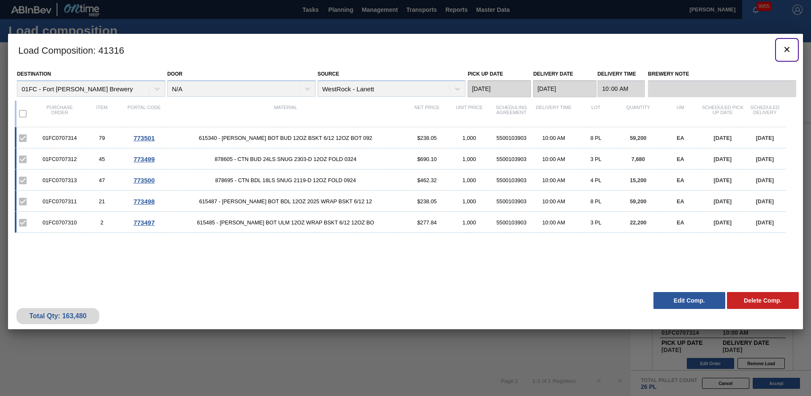
click at [788, 49] on icon "botão de ícone" at bounding box center [787, 49] width 5 height 5
